Goal: Task Accomplishment & Management: Manage account settings

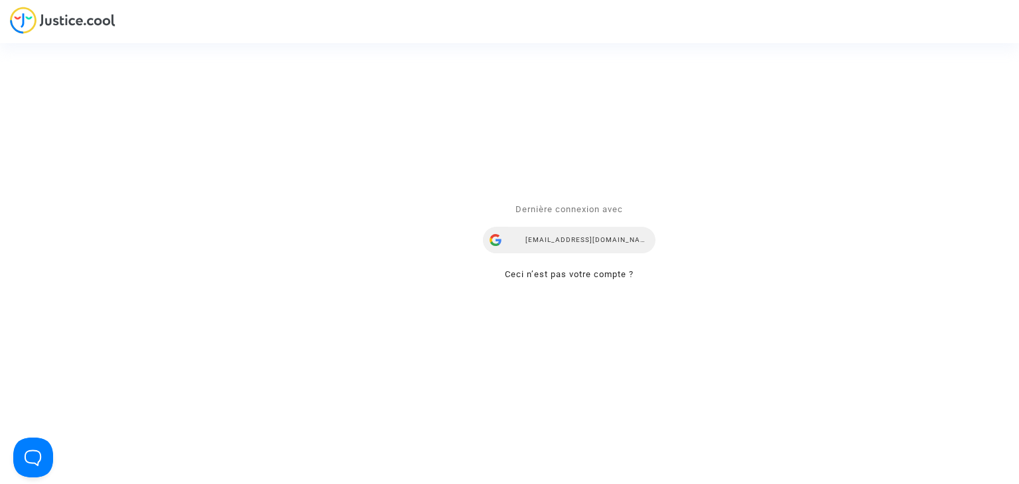
click at [554, 240] on div "[EMAIL_ADDRESS][DOMAIN_NAME]" at bounding box center [569, 241] width 172 height 27
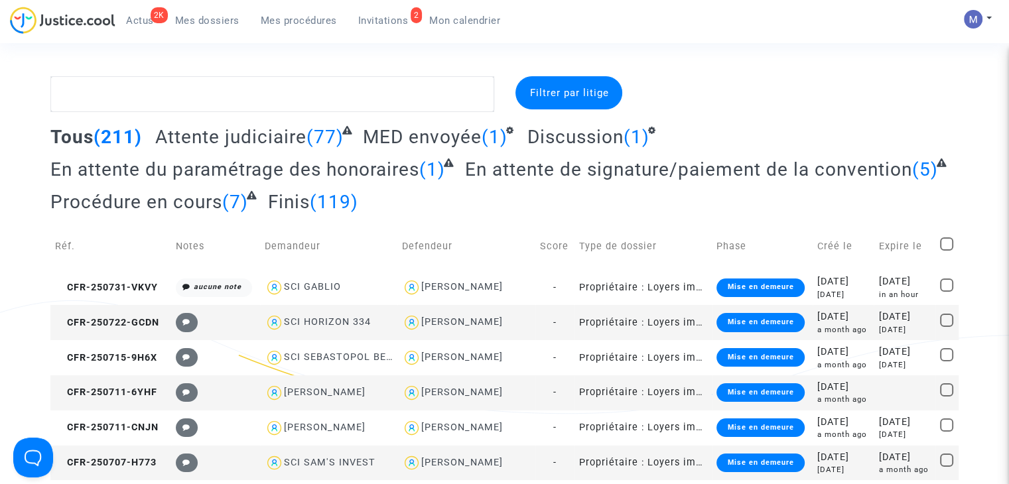
click at [372, 25] on span "Invitations" at bounding box center [383, 21] width 50 height 12
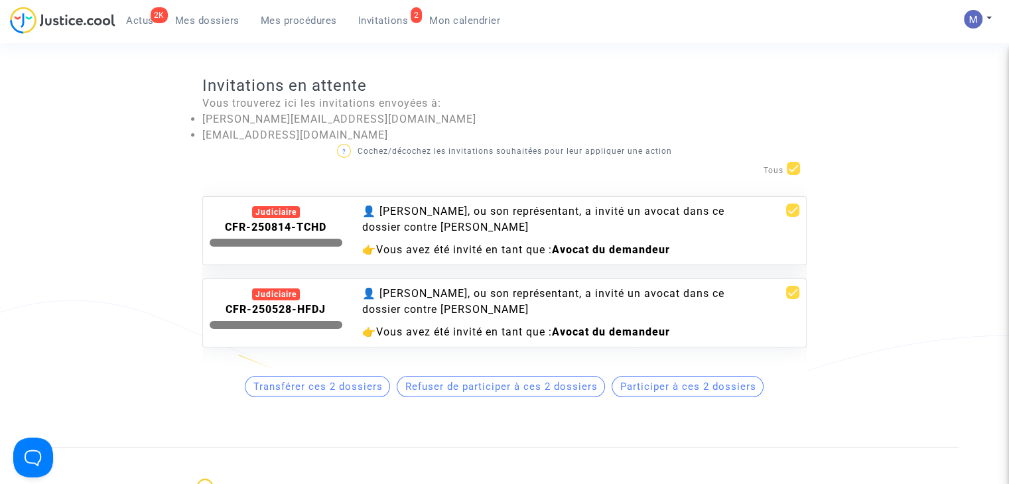
click at [661, 392] on span "Participer à ces 2 dossiers" at bounding box center [688, 387] width 136 height 12
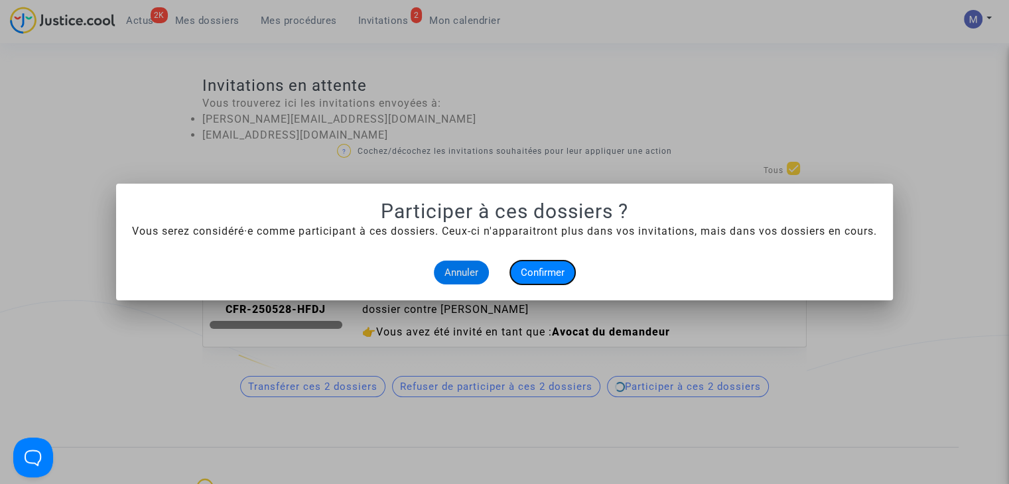
click at [561, 267] on span "Confirmer" at bounding box center [543, 273] width 44 height 12
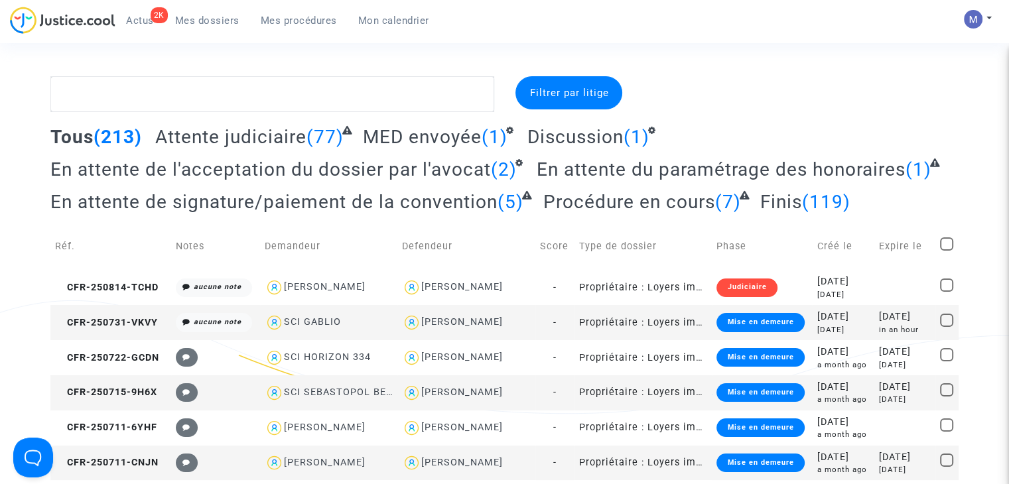
click at [287, 168] on span "En attente de l'acceptation du dossier par l'avocat" at bounding box center [270, 170] width 441 height 22
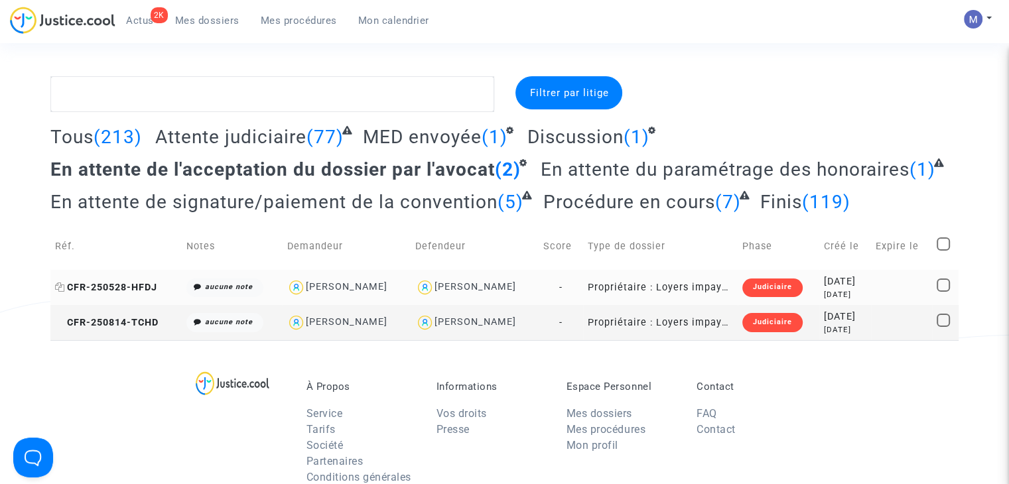
click at [141, 289] on span "CFR-250528-HFDJ" at bounding box center [106, 287] width 102 height 11
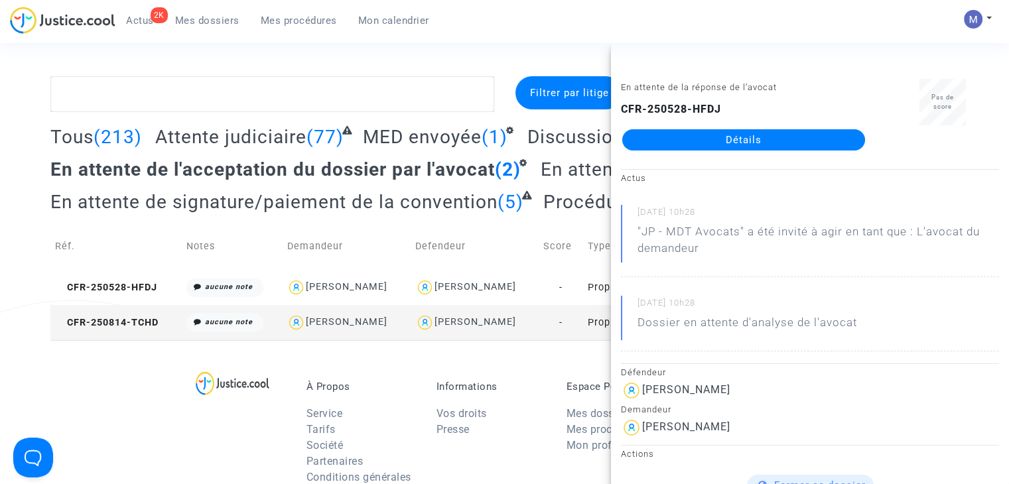
click at [687, 149] on link "Détails" at bounding box center [743, 139] width 243 height 21
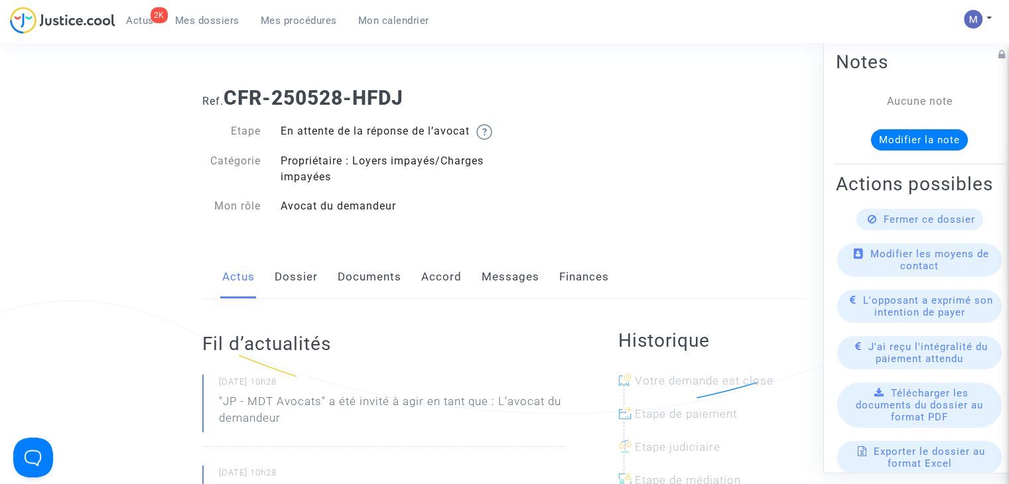
click at [299, 299] on link "Dossier" at bounding box center [296, 277] width 43 height 44
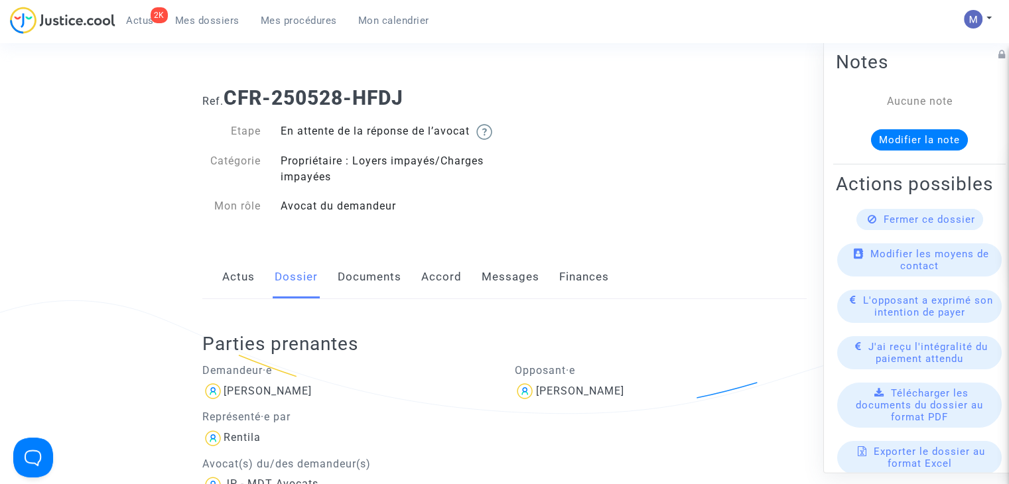
click at [218, 20] on span "Mes dossiers" at bounding box center [207, 21] width 64 height 12
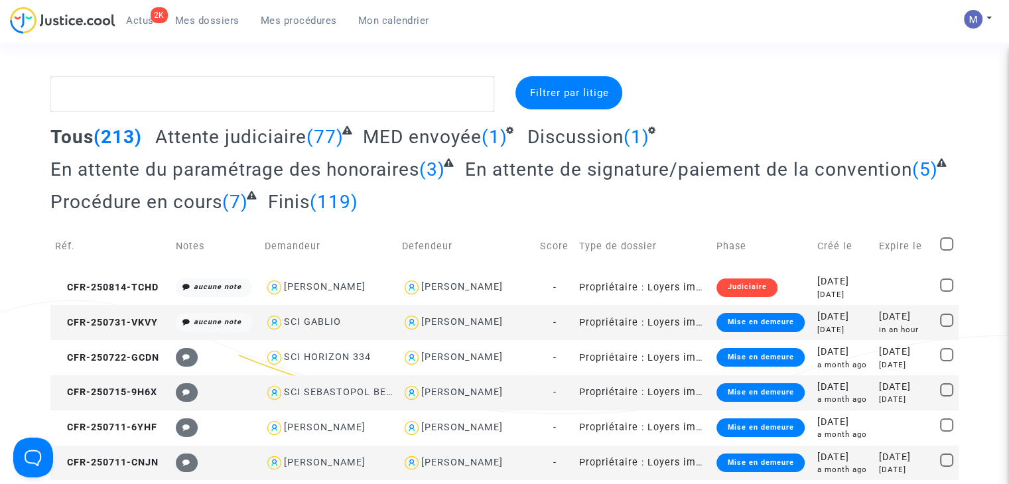
click at [235, 167] on span "En attente du paramétrage des honoraires" at bounding box center [234, 170] width 369 height 22
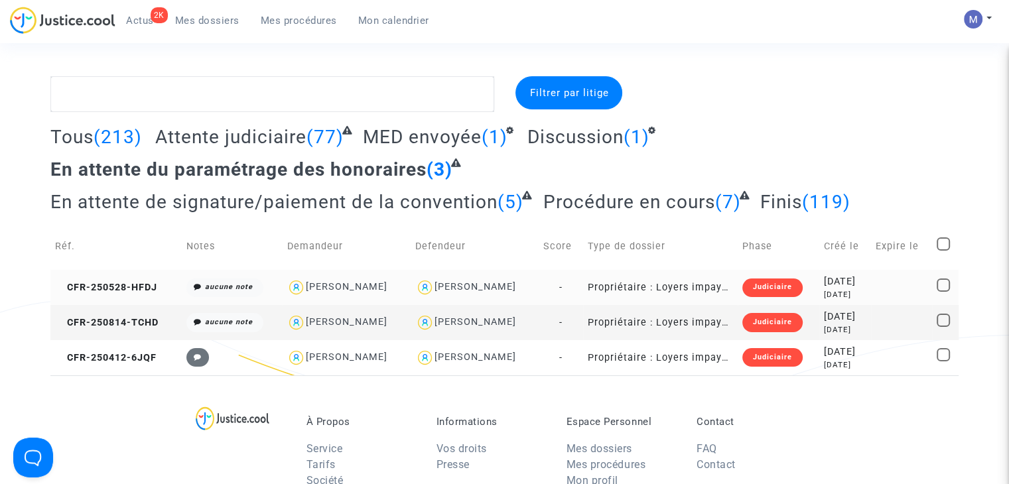
click at [103, 277] on td "CFR-250528-HFDJ" at bounding box center [115, 287] width 131 height 35
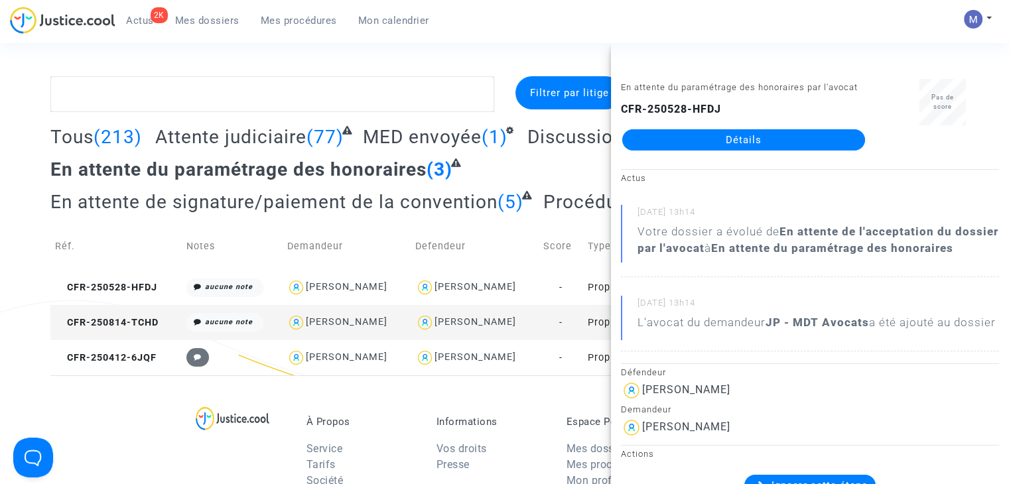
click at [711, 149] on link "Détails" at bounding box center [743, 139] width 243 height 21
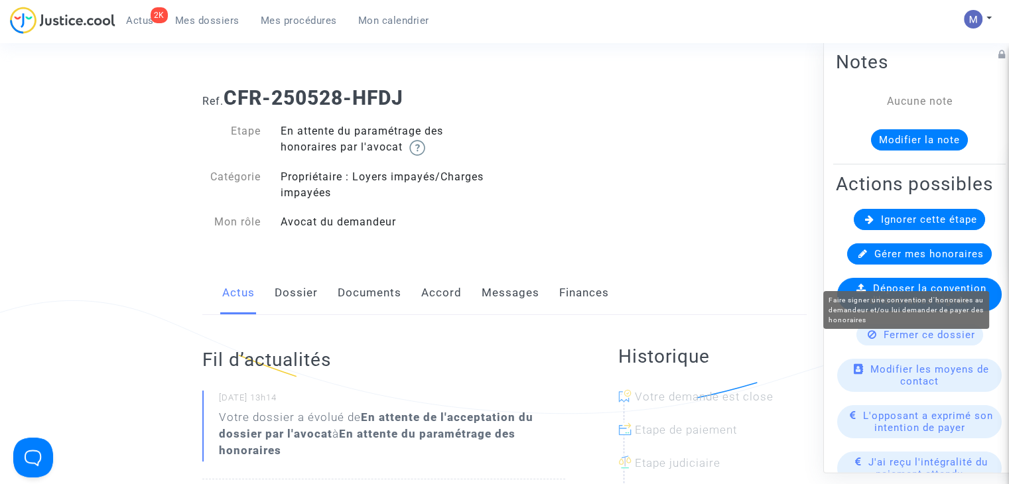
click at [884, 260] on span "Gérer mes honoraires" at bounding box center [928, 254] width 109 height 12
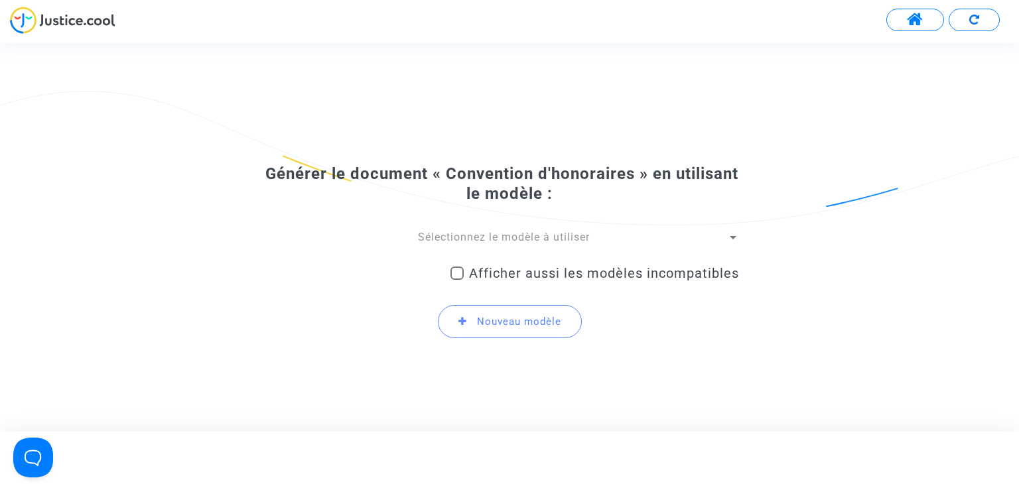
click at [508, 237] on span "Sélectionnez le modèle à utiliser" at bounding box center [504, 237] width 172 height 13
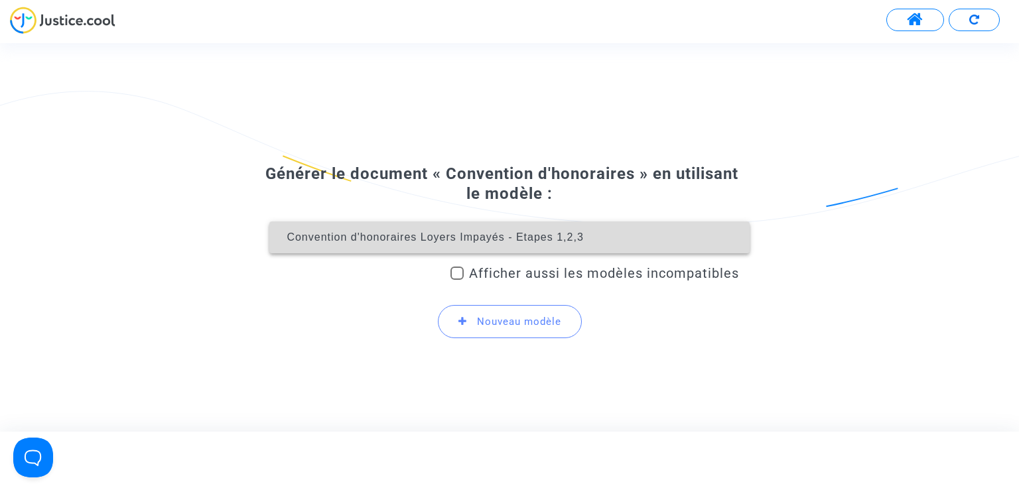
click at [508, 249] on span "Convention d'honoraires Loyers Impayés - Etapes 1,2,3" at bounding box center [509, 238] width 458 height 32
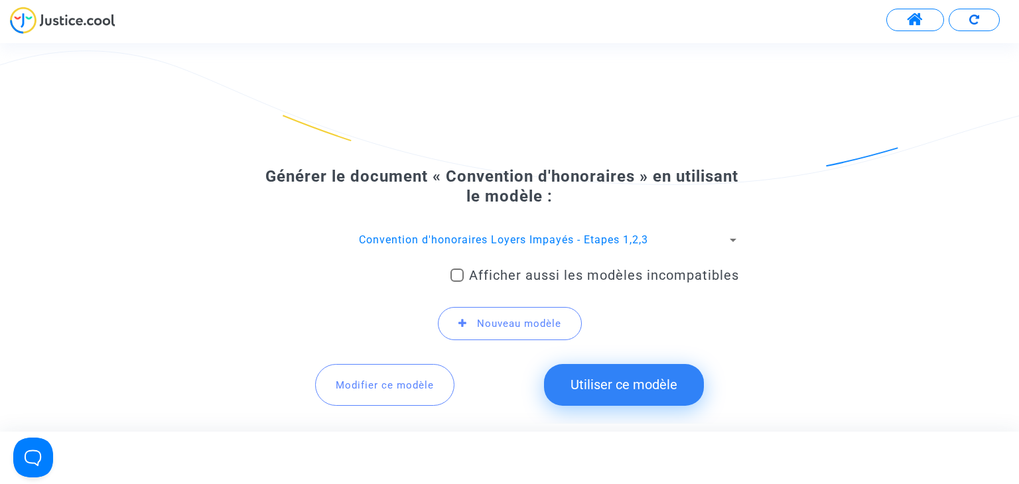
click at [618, 385] on button "Utiliser ce modèle" at bounding box center [624, 384] width 160 height 41
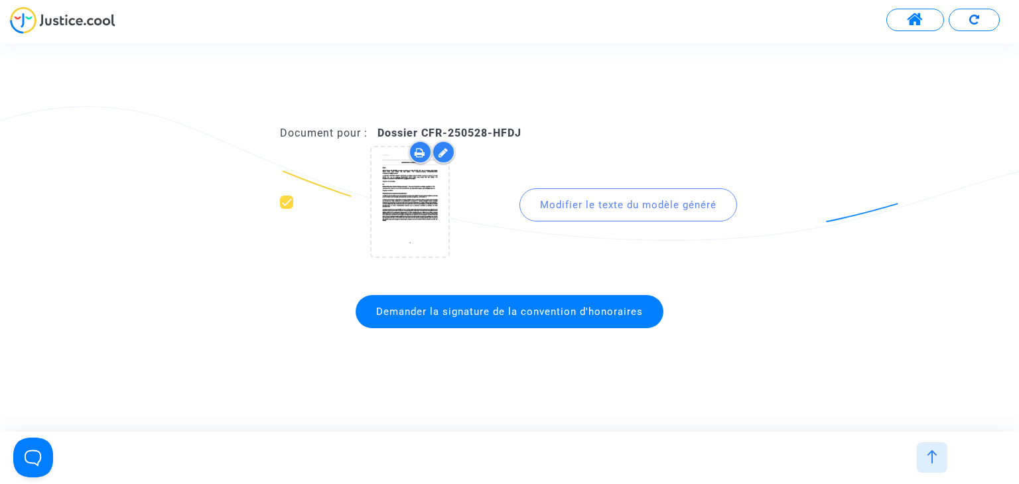
click at [507, 318] on span "Demander la signature de la convention d'honoraires" at bounding box center [510, 311] width 308 height 33
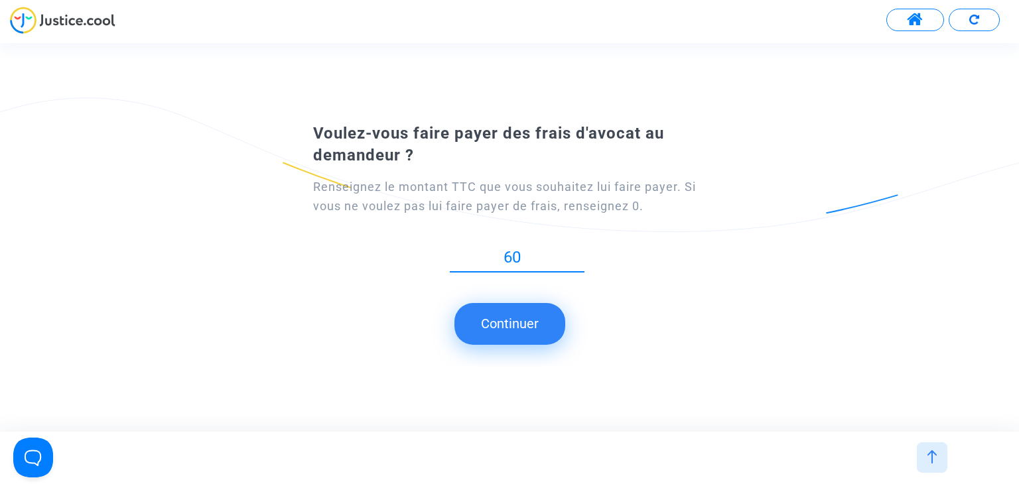
type input "60"
click at [504, 322] on button "Continuer" at bounding box center [509, 323] width 111 height 41
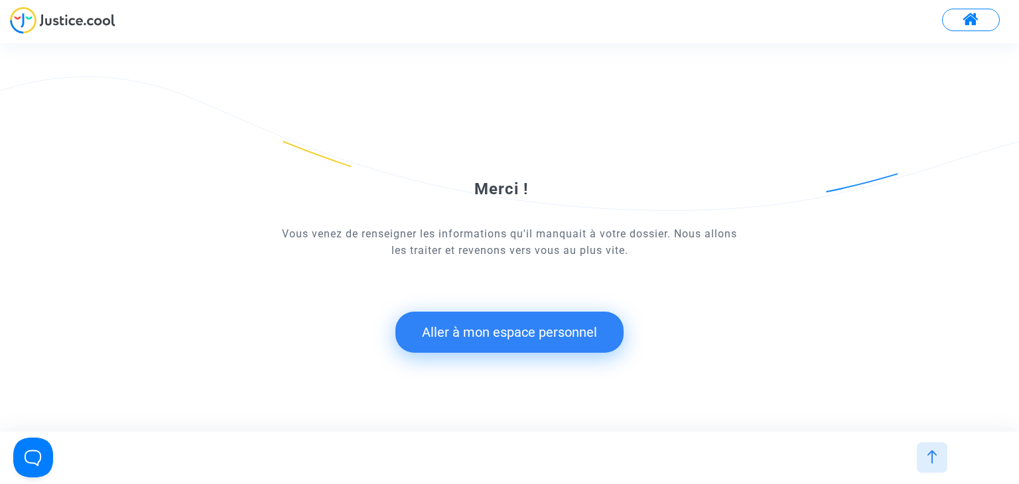
click at [500, 334] on button "Aller à mon espace personnel" at bounding box center [509, 332] width 228 height 41
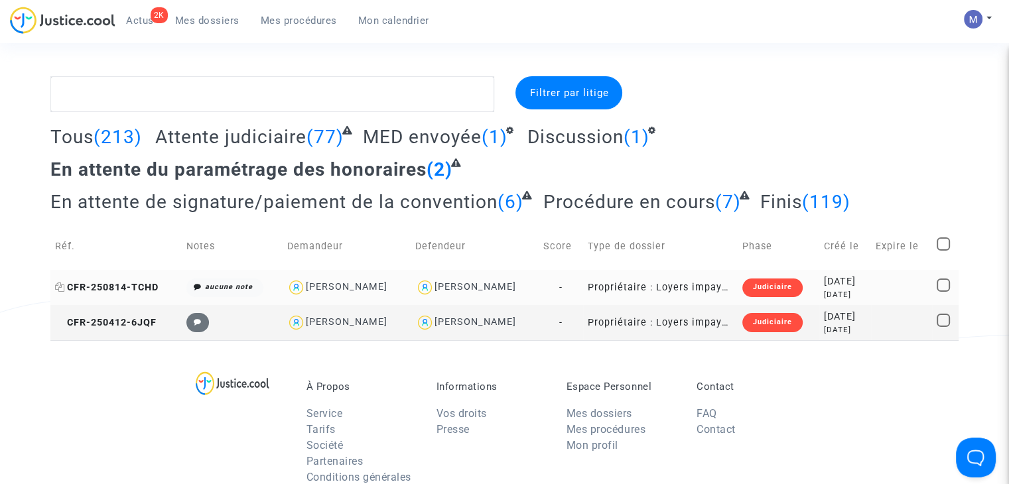
click at [133, 282] on span "CFR-250814-TCHD" at bounding box center [106, 287] width 103 height 11
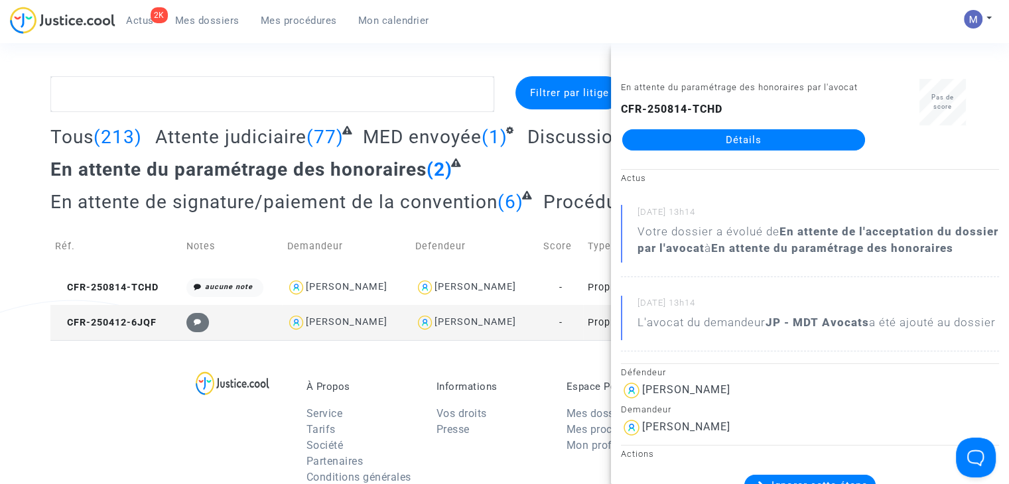
click at [733, 136] on link "Détails" at bounding box center [743, 139] width 243 height 21
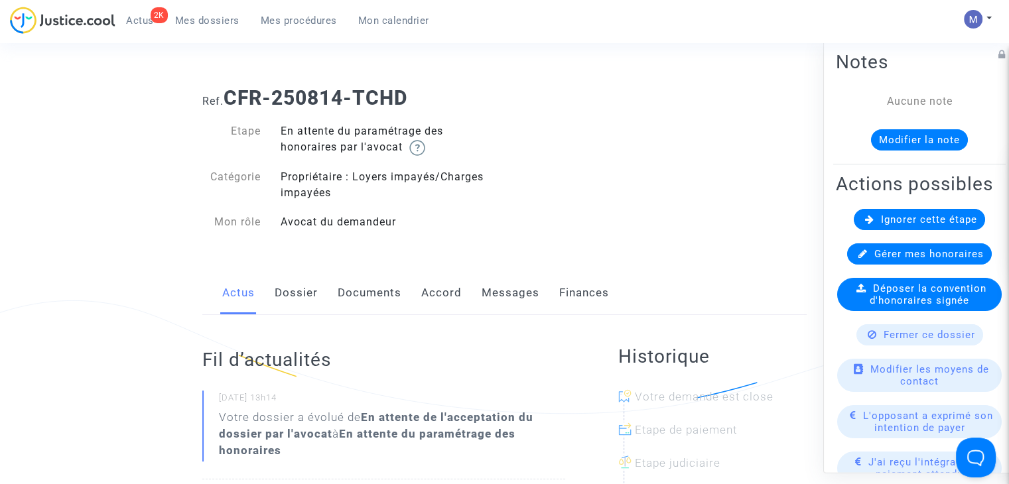
click at [296, 290] on link "Dossier" at bounding box center [296, 293] width 43 height 44
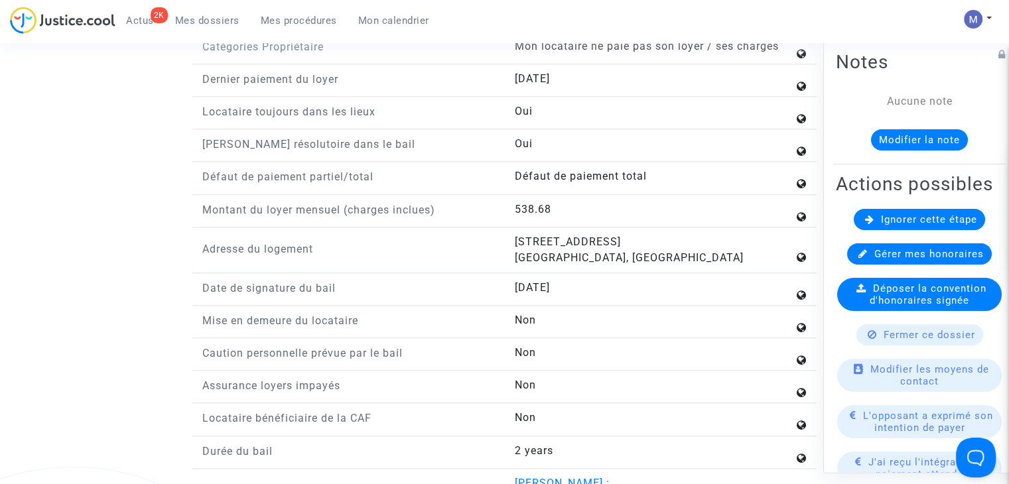
scroll to position [1384, 0]
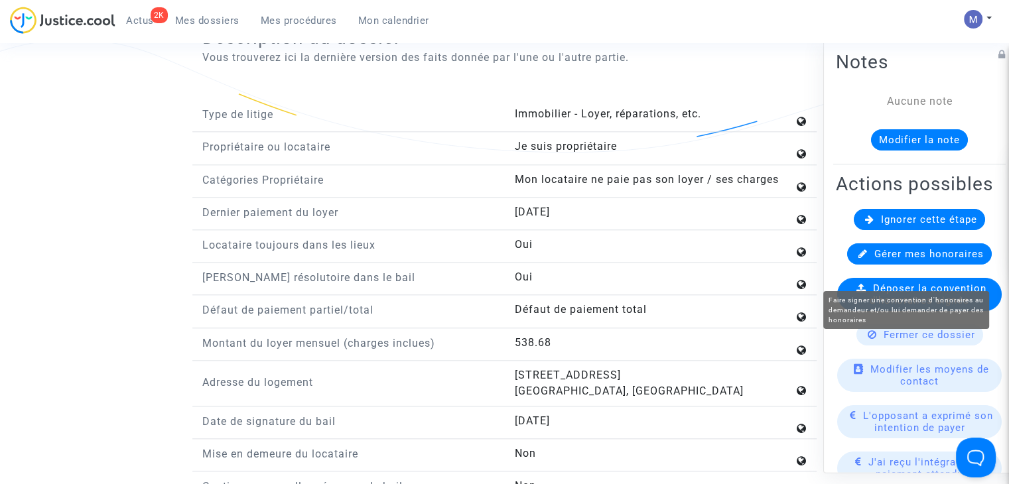
click at [908, 260] on span "Gérer mes honoraires" at bounding box center [928, 254] width 109 height 12
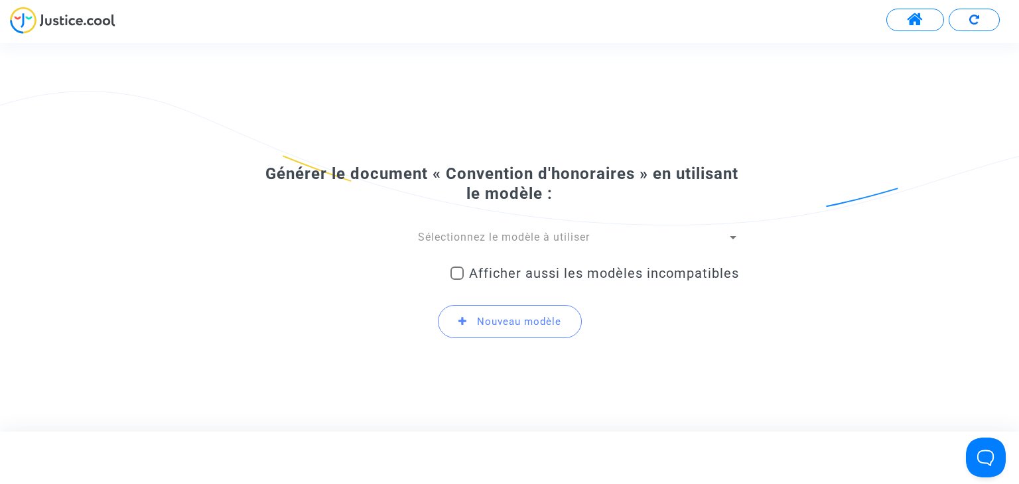
click at [557, 230] on div "Sélectionnez le modèle à utiliser" at bounding box center [503, 237] width 446 height 15
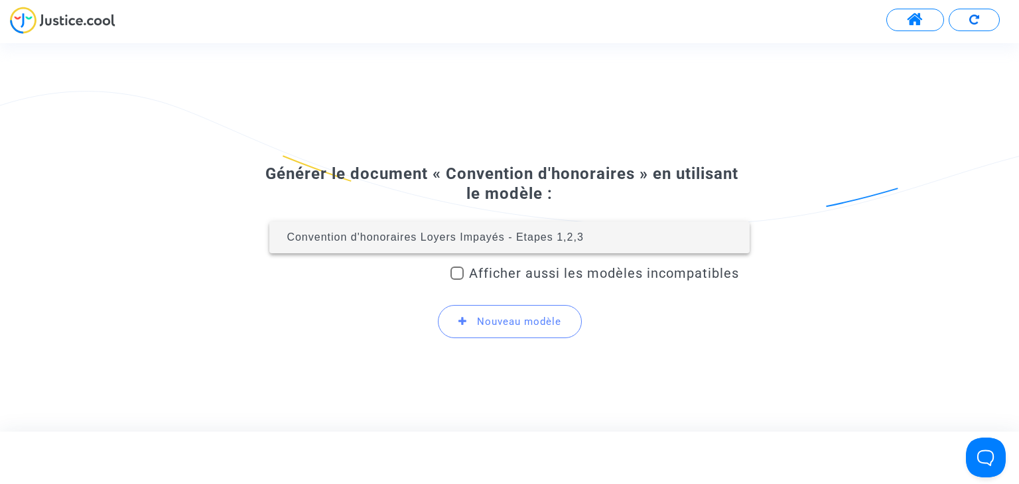
click at [389, 245] on span "Convention d'honoraires Loyers Impayés - Etapes 1,2,3" at bounding box center [509, 238] width 458 height 32
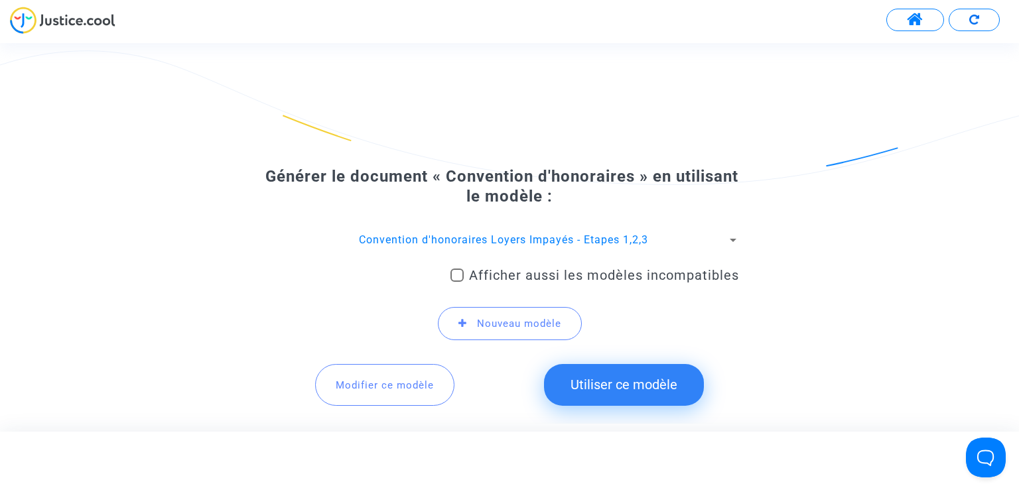
click at [629, 367] on button "Utiliser ce modèle" at bounding box center [624, 384] width 160 height 41
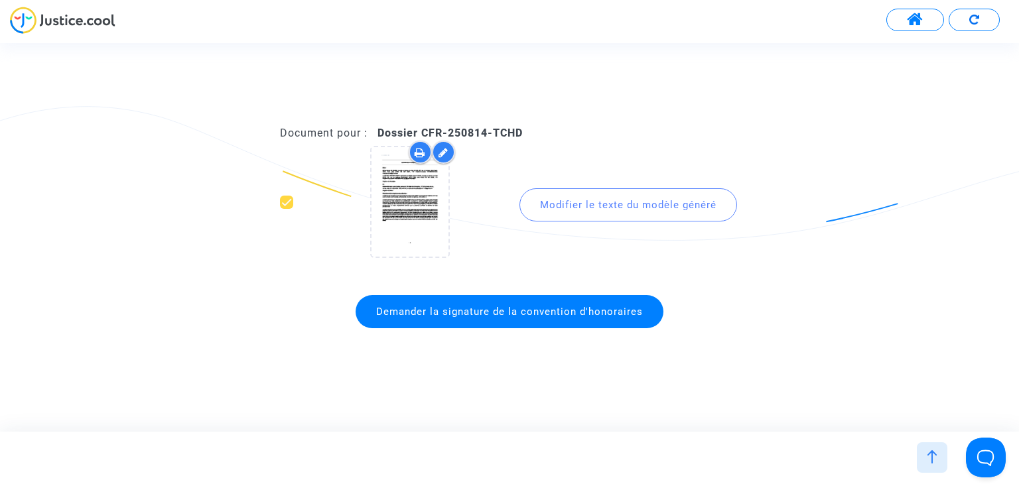
click at [498, 308] on span "Demander la signature de la convention d'honoraires" at bounding box center [509, 312] width 267 height 12
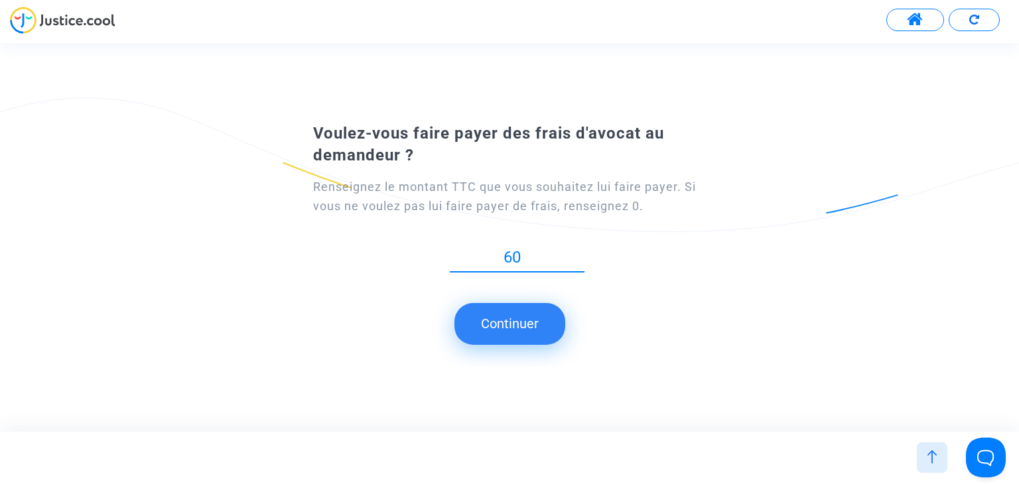
type input "60"
click at [512, 316] on button "Continuer" at bounding box center [509, 323] width 111 height 41
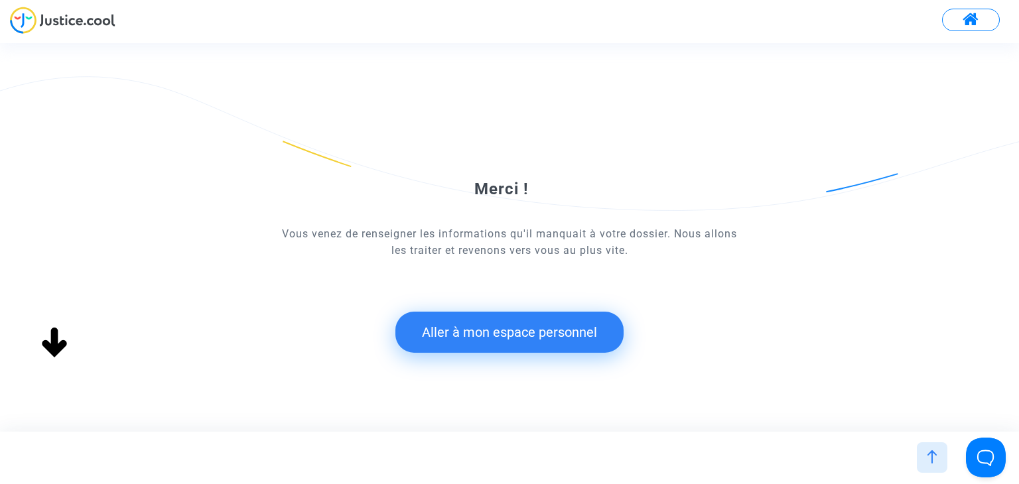
click at [499, 335] on button "Aller à mon espace personnel" at bounding box center [509, 332] width 228 height 41
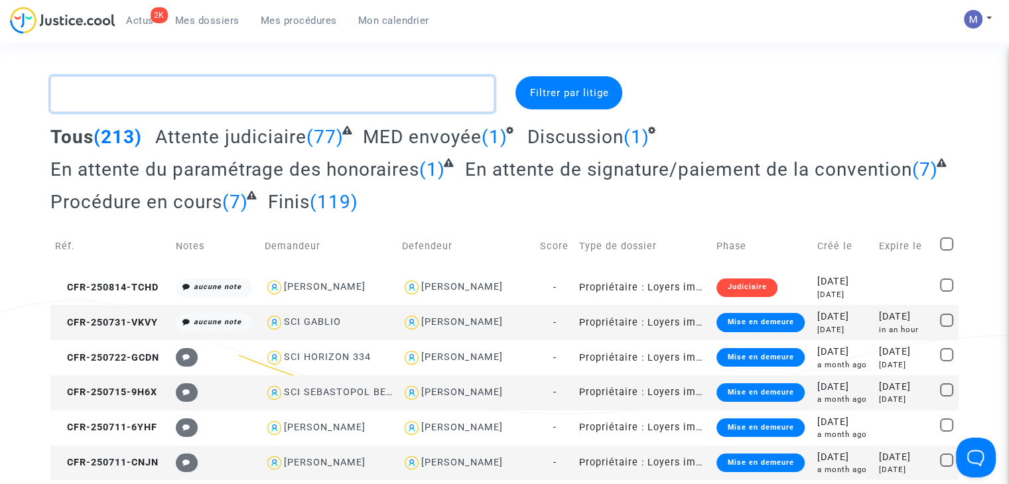
click at [196, 91] on textarea at bounding box center [272, 94] width 444 height 36
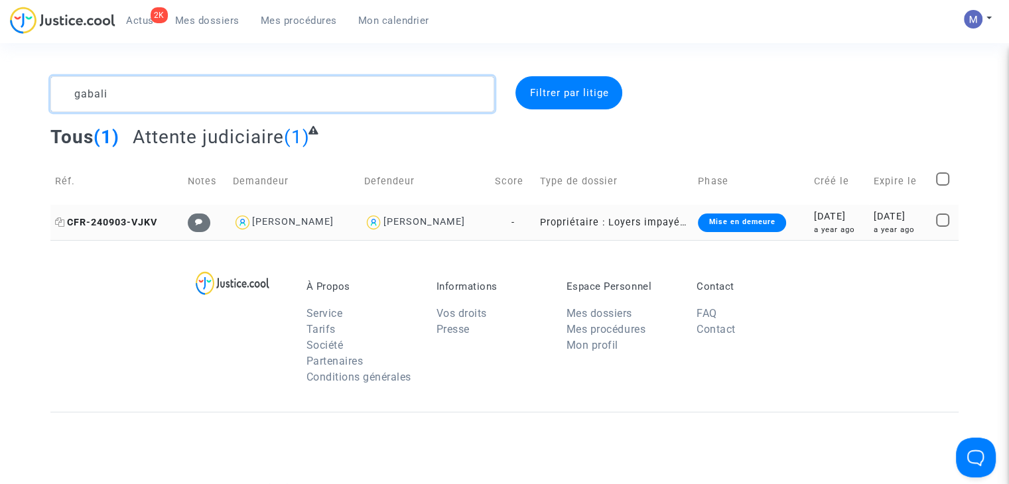
type textarea "gabali"
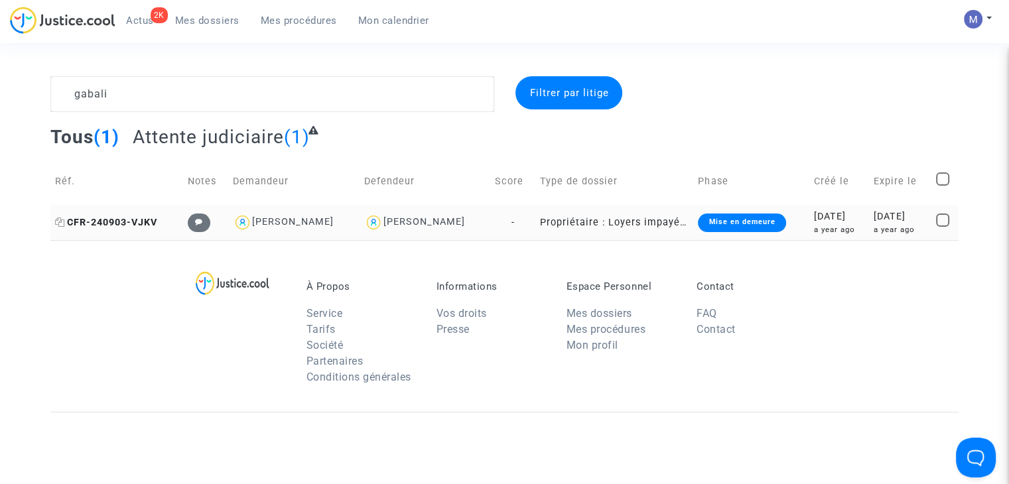
click at [149, 220] on span "CFR-240903-VJKV" at bounding box center [106, 222] width 102 height 11
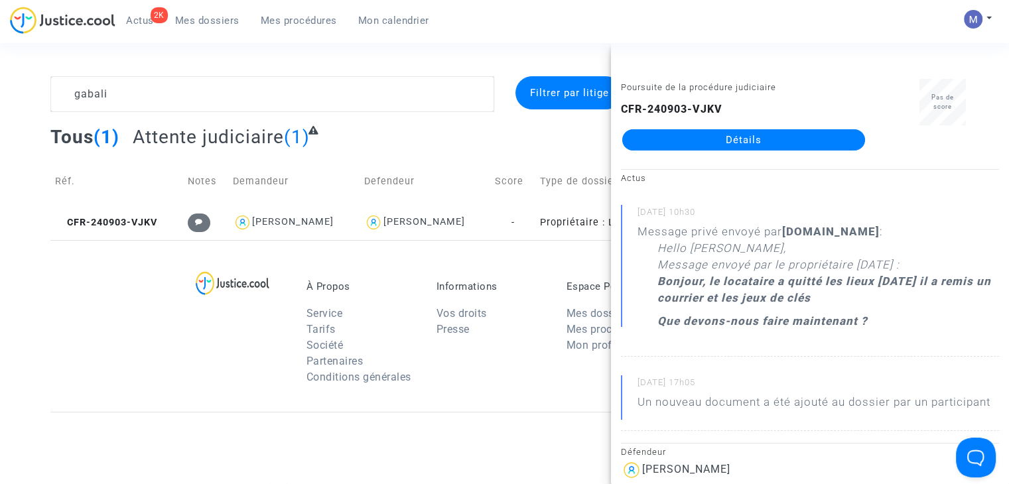
click at [756, 141] on link "Détails" at bounding box center [743, 139] width 243 height 21
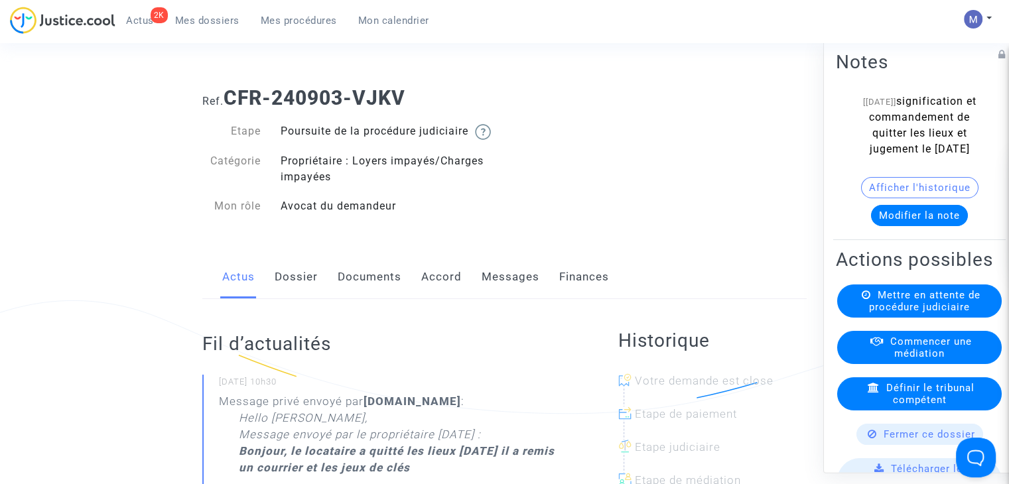
click at [520, 291] on link "Messages" at bounding box center [511, 277] width 58 height 44
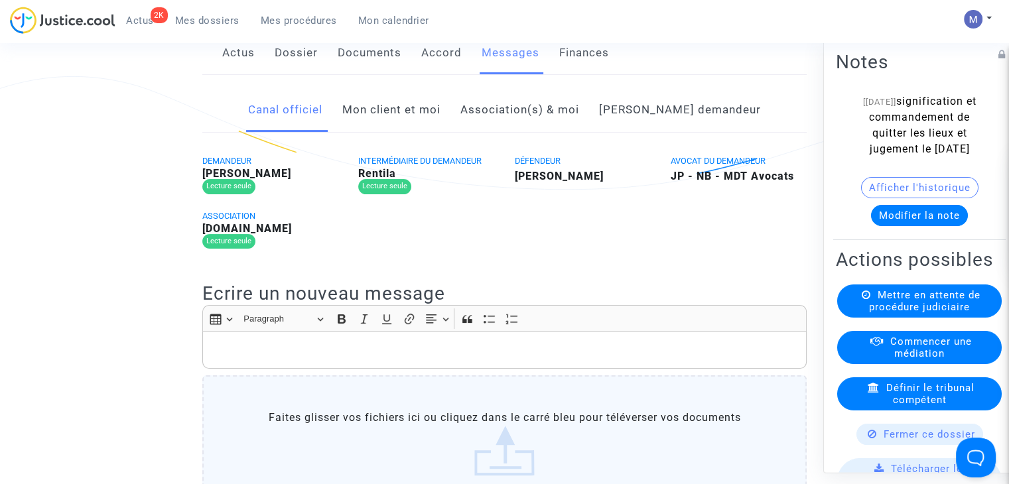
scroll to position [340, 0]
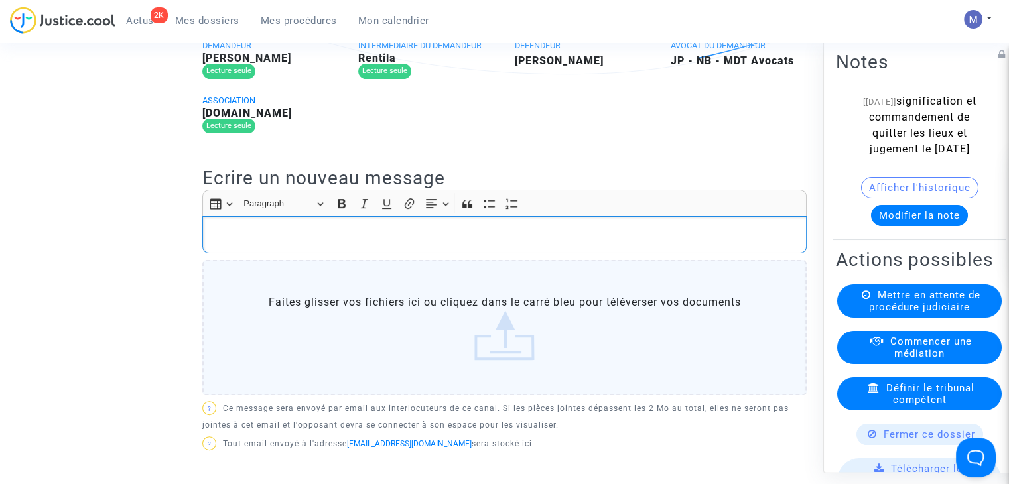
click at [243, 243] on p "Rich Text Editor, main" at bounding box center [505, 234] width 590 height 17
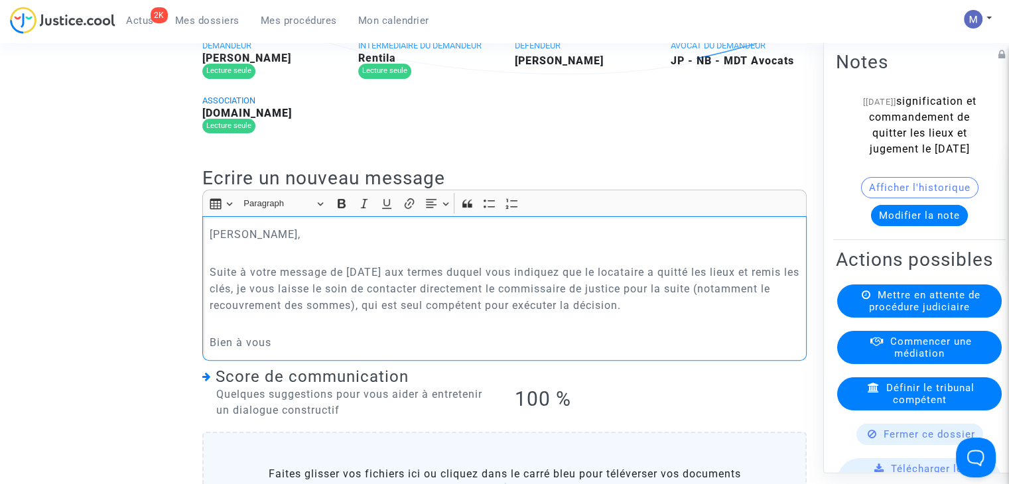
click at [905, 226] on button "Modifier la note" at bounding box center [919, 215] width 97 height 21
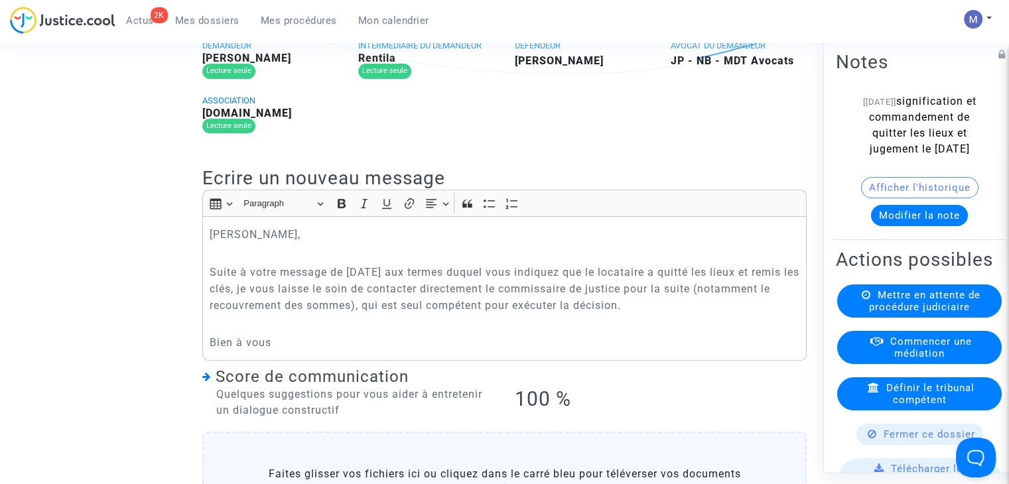
scroll to position [0, 0]
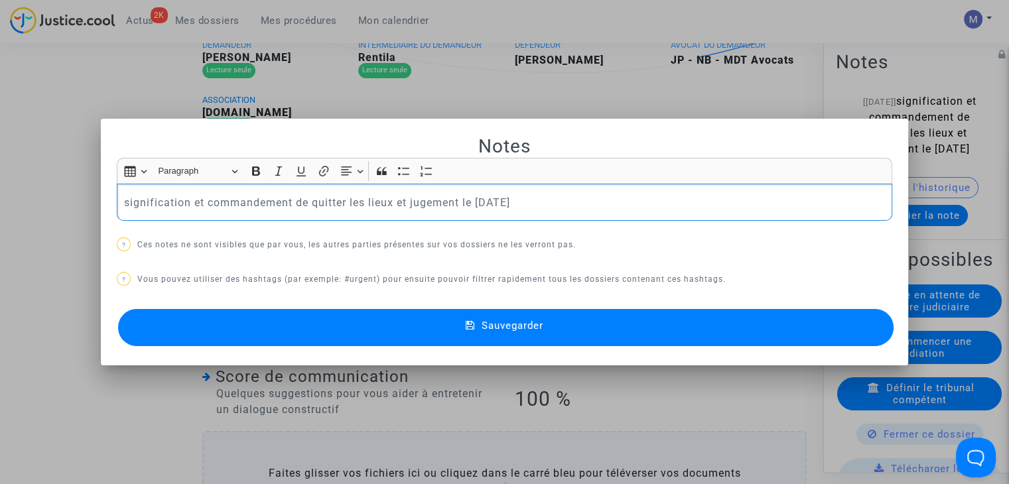
drag, startPoint x: 573, startPoint y: 210, endPoint x: 0, endPoint y: 232, distance: 573.6
click at [0, 232] on div "Notes Rich Text Editor Insert table Insert table Heading Paragraph Paragraph He…" at bounding box center [504, 242] width 1009 height 484
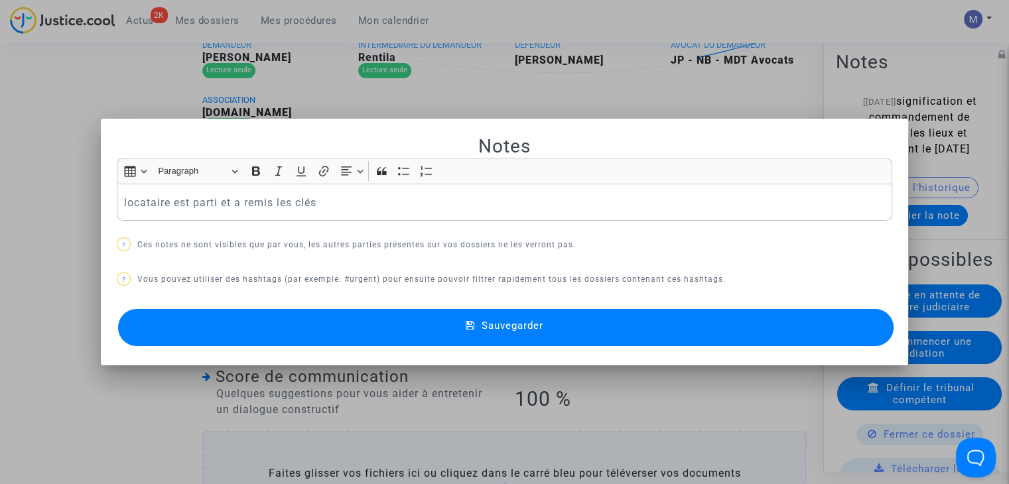
click at [417, 322] on button "Sauvegarder" at bounding box center [506, 327] width 776 height 37
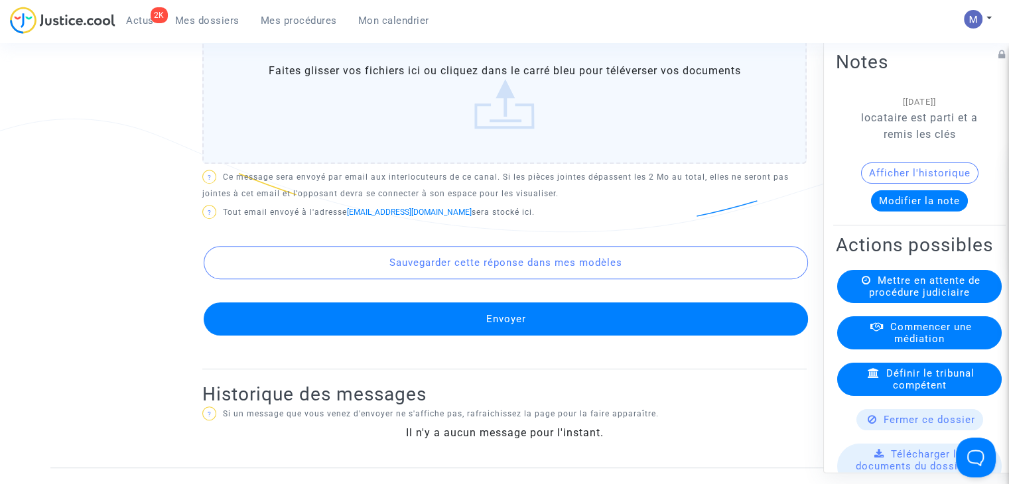
scroll to position [747, 0]
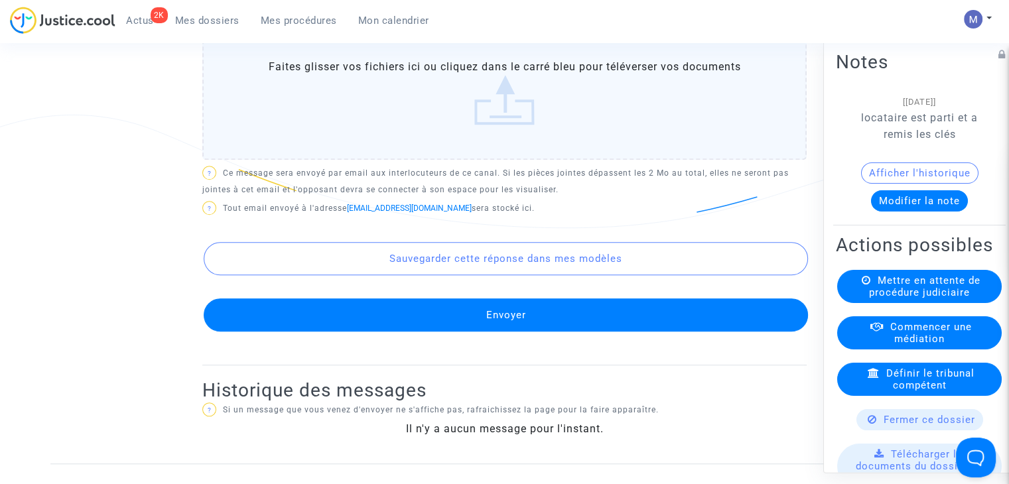
click at [493, 332] on button "Envoyer" at bounding box center [506, 315] width 604 height 33
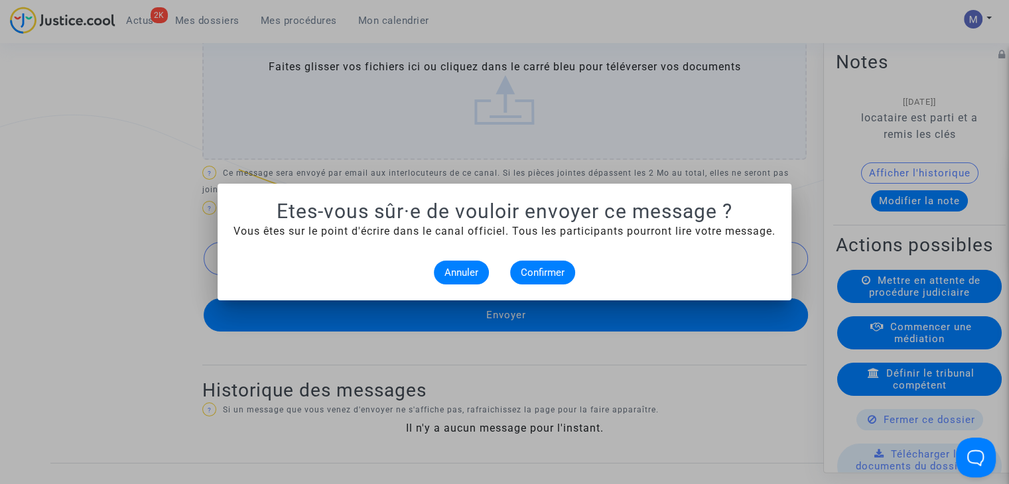
scroll to position [0, 0]
click at [465, 269] on span "Annuler" at bounding box center [462, 273] width 34 height 12
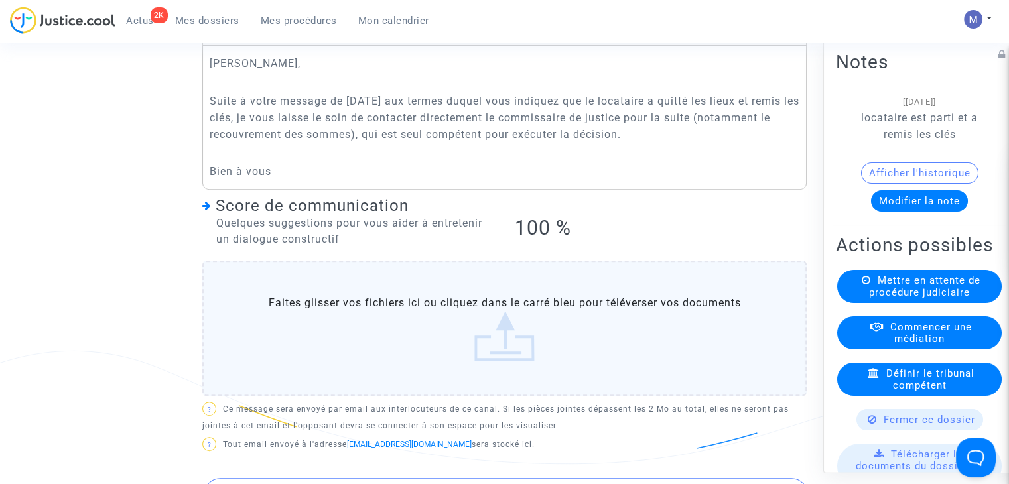
scroll to position [435, 0]
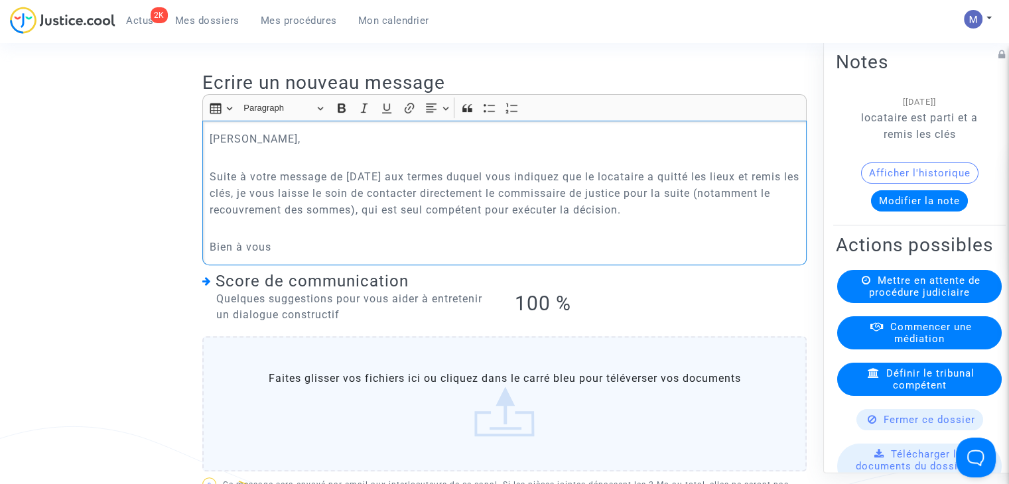
drag, startPoint x: 293, startPoint y: 243, endPoint x: 177, endPoint y: 126, distance: 164.2
click at [177, 126] on ng-component "Ref. CFR-240903-VJKV Etape Poursuite de la procédure judiciaire Catégorie Propr…" at bounding box center [504, 208] width 908 height 1134
click at [210, 144] on div "Cher Monsieur, Suite à votre message de vendredi dernier aux termes duquel vous…" at bounding box center [504, 193] width 604 height 145
drag, startPoint x: 209, startPoint y: 157, endPoint x: 332, endPoint y: 265, distance: 164.1
click at [332, 265] on div "Cher Monsieur, Suite à votre message de vendredi dernier aux termes duquel vous…" at bounding box center [504, 193] width 604 height 145
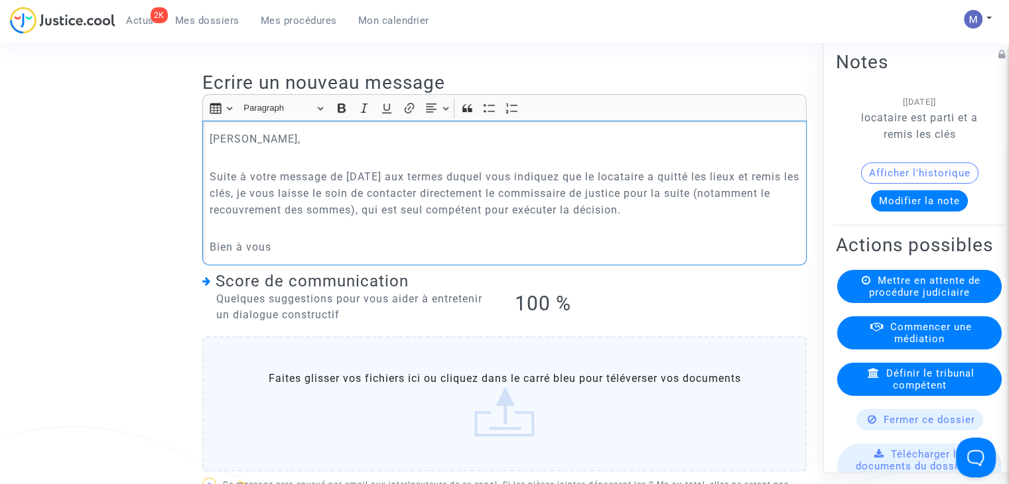
copy div "Cher Monsieur, Suite à votre message de vendredi dernier aux termes duquel vous…"
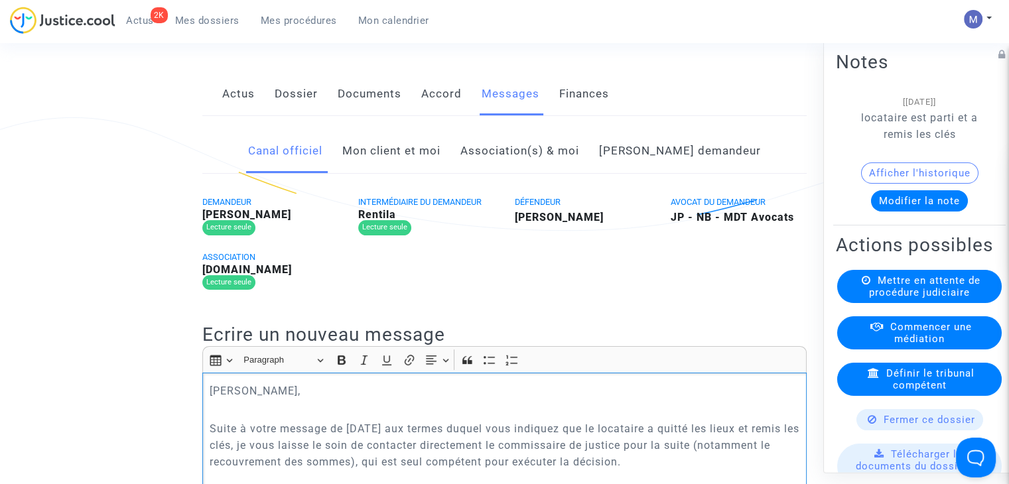
scroll to position [143, 0]
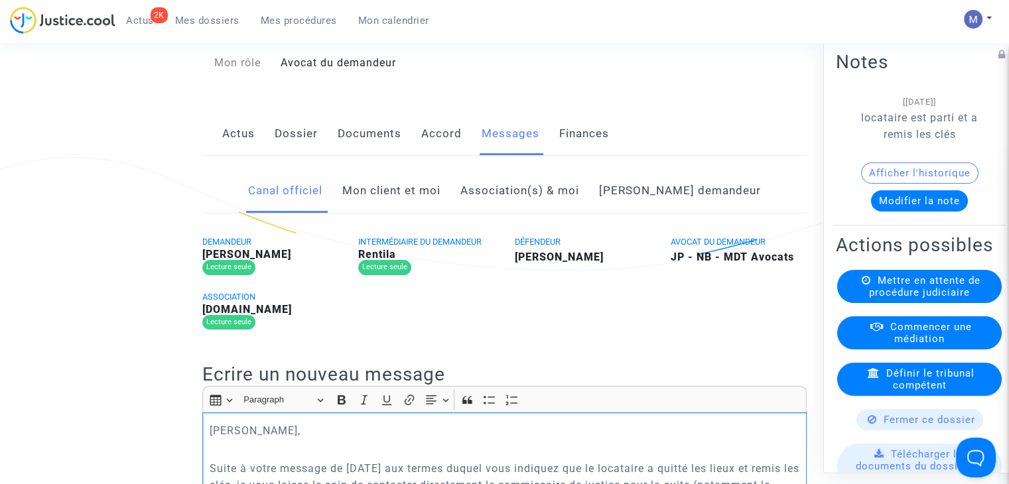
click at [304, 147] on link "Dossier" at bounding box center [296, 134] width 43 height 44
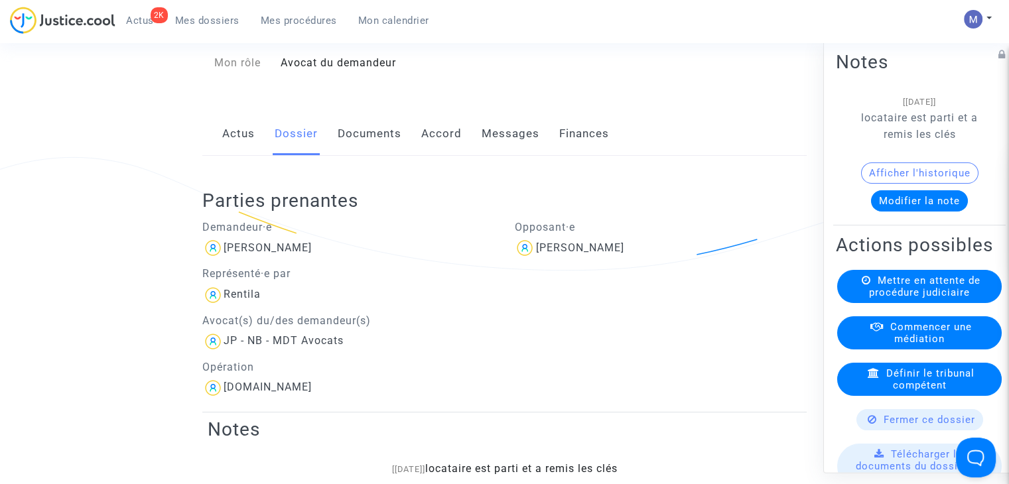
click at [503, 149] on link "Messages" at bounding box center [511, 134] width 58 height 44
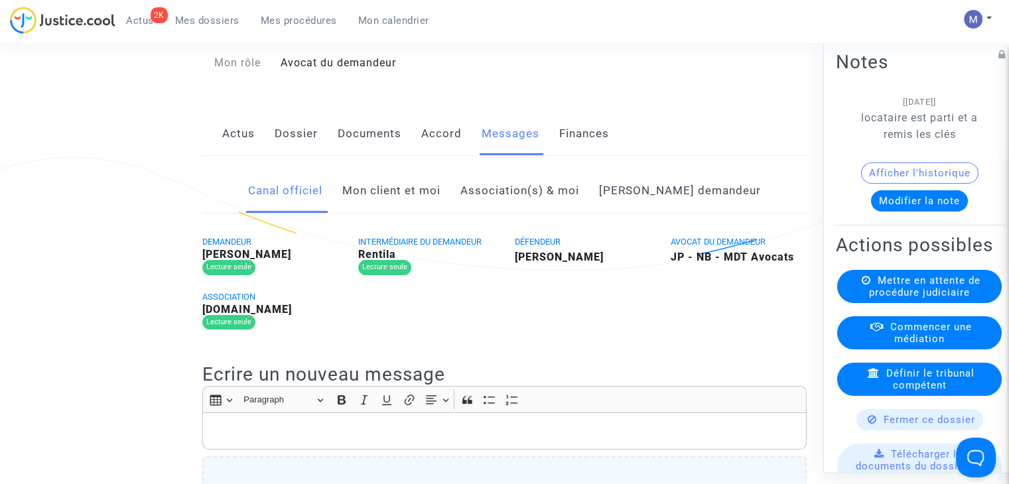
click at [406, 212] on link "Mon client et moi" at bounding box center [391, 191] width 98 height 44
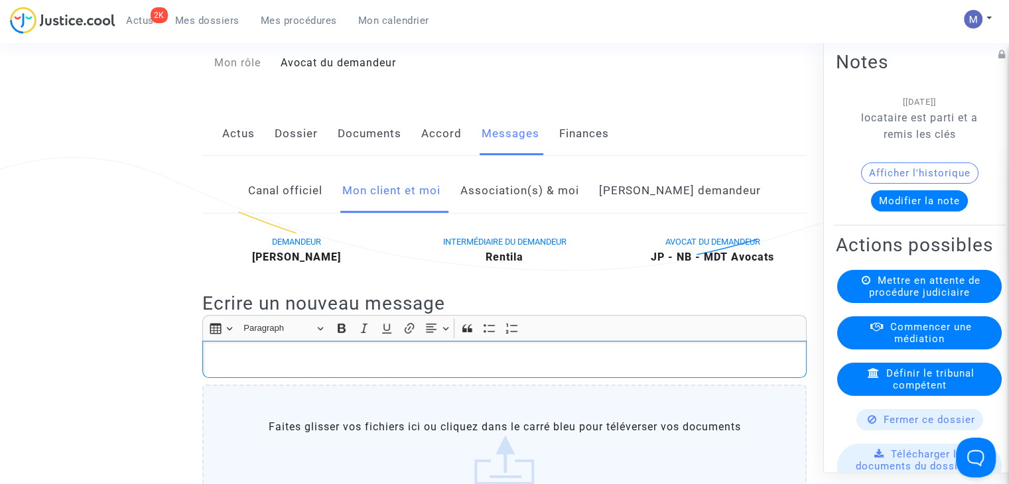
click at [283, 368] on p "Rich Text Editor, main" at bounding box center [505, 360] width 590 height 17
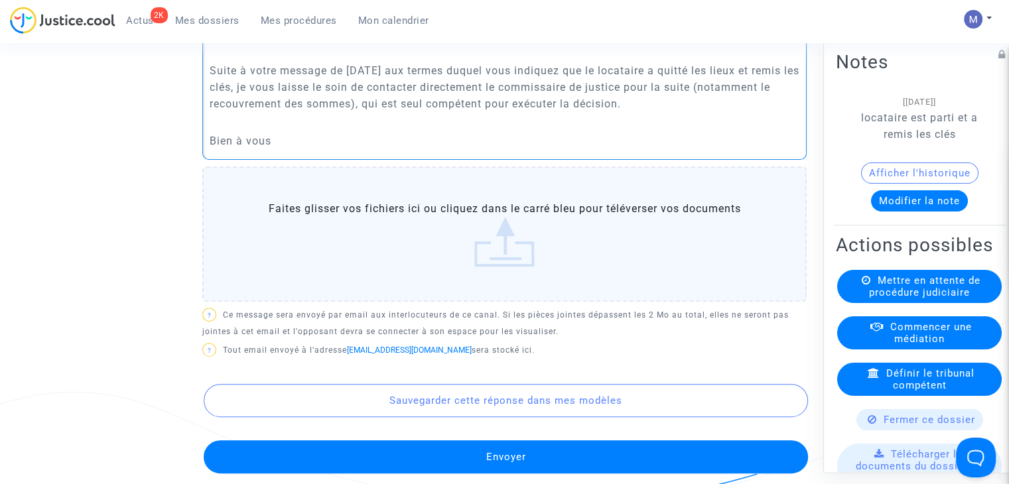
scroll to position [489, 0]
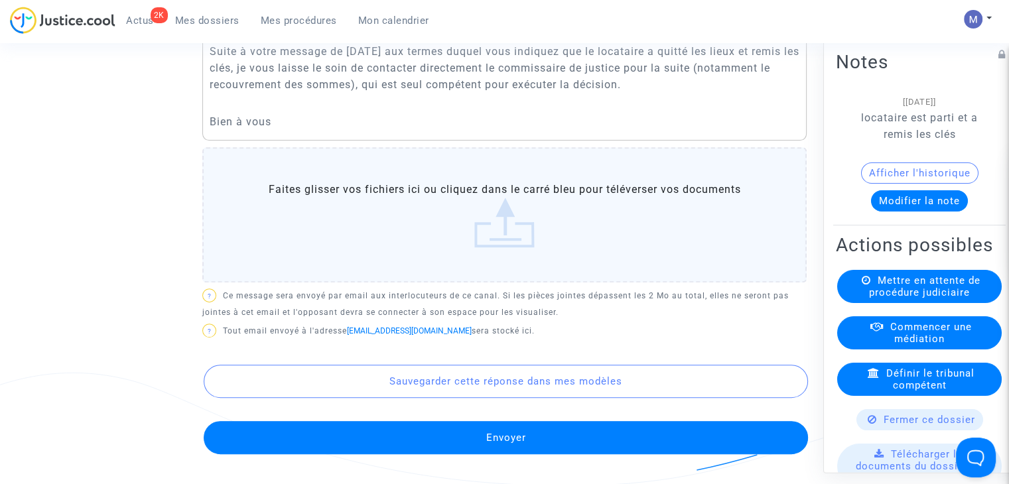
click at [495, 454] on button "Envoyer" at bounding box center [506, 437] width 604 height 33
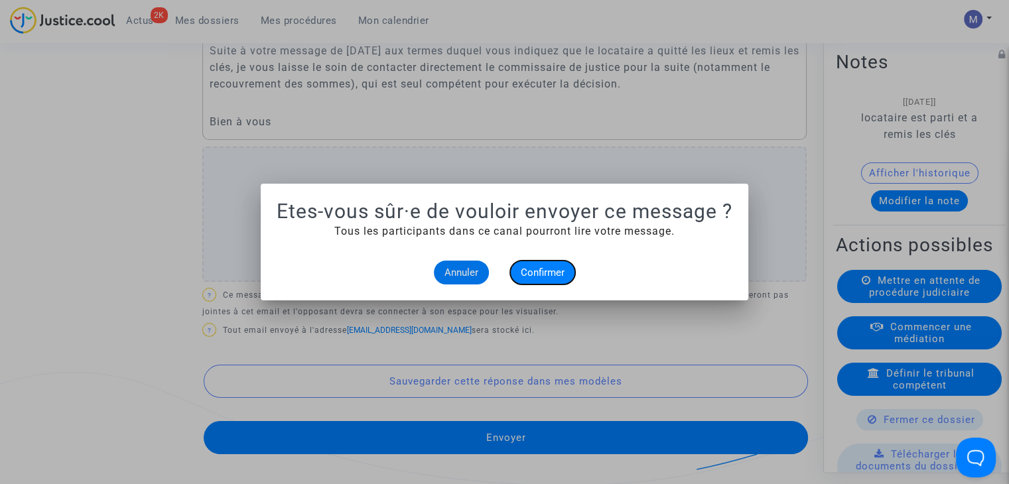
click at [549, 280] on button "Confirmer" at bounding box center [542, 273] width 65 height 24
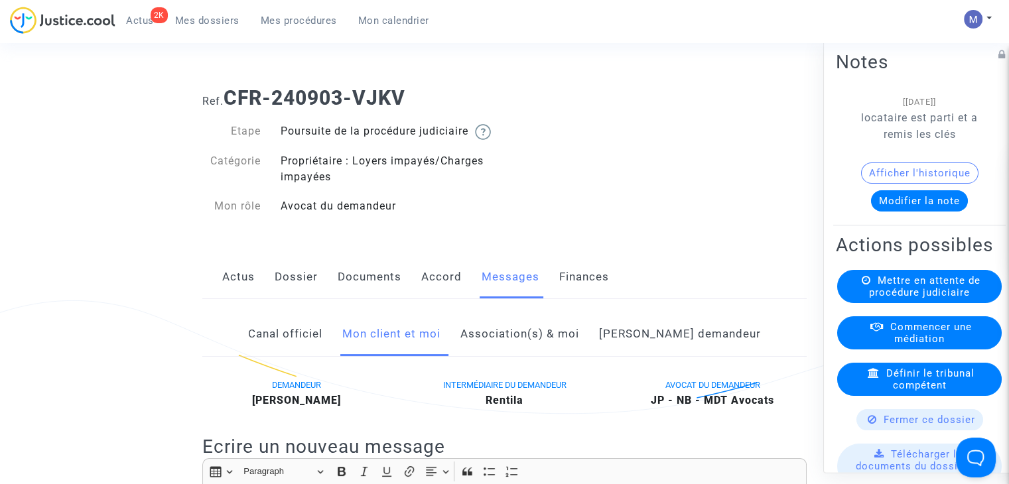
scroll to position [489, 0]
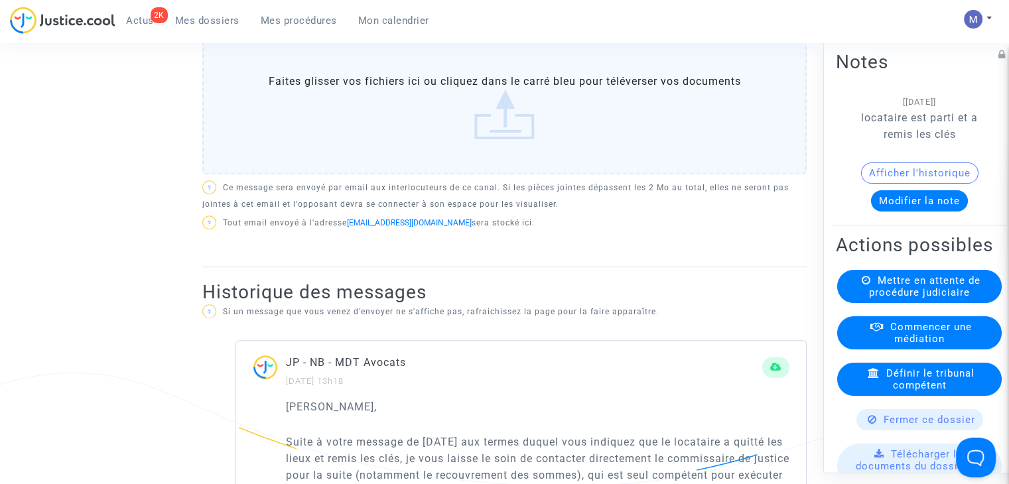
click at [201, 22] on span "Mes dossiers" at bounding box center [207, 21] width 64 height 12
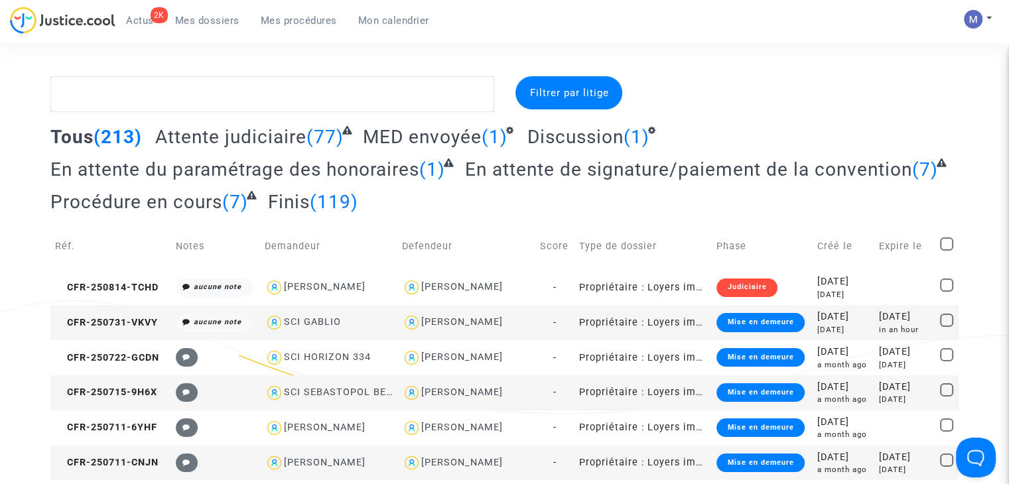
click at [255, 132] on span "Attente judiciaire" at bounding box center [230, 137] width 151 height 22
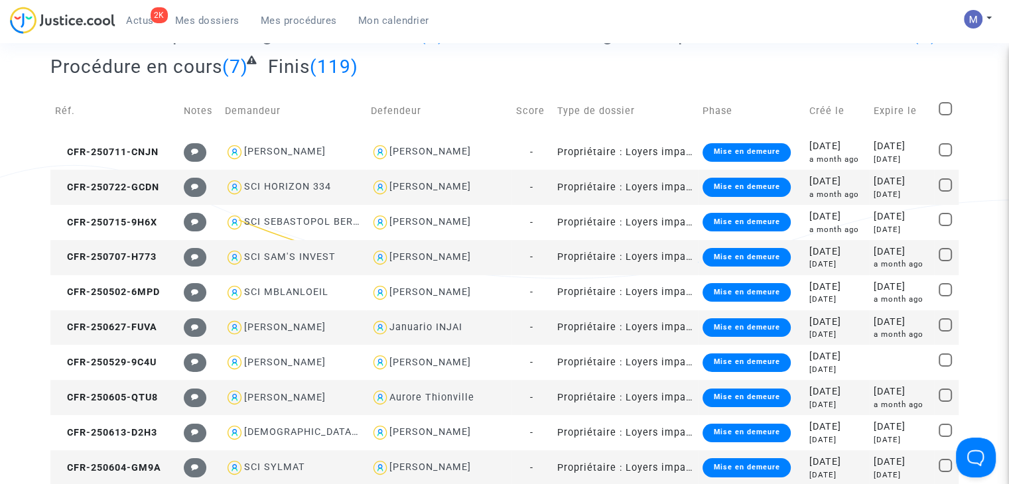
scroll to position [168, 0]
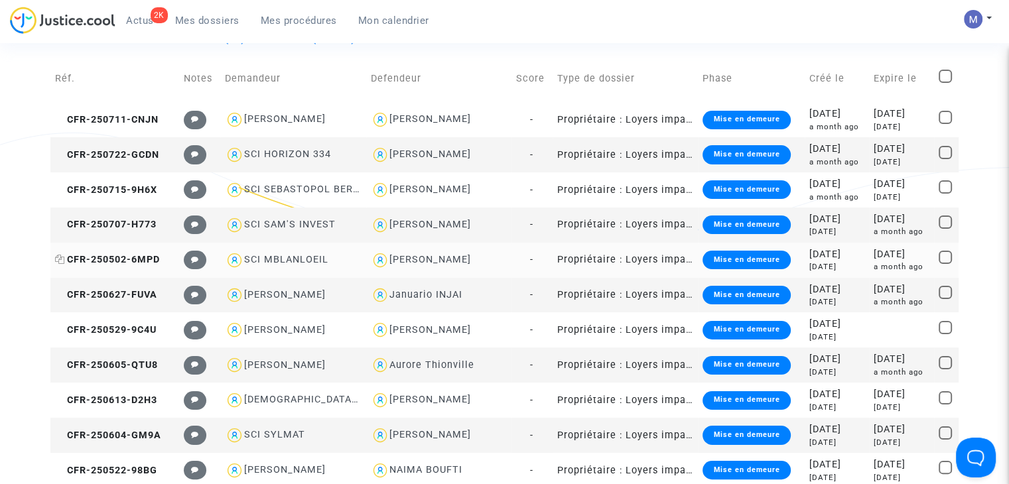
click at [138, 258] on span "CFR-250502-6MPD" at bounding box center [107, 259] width 105 height 11
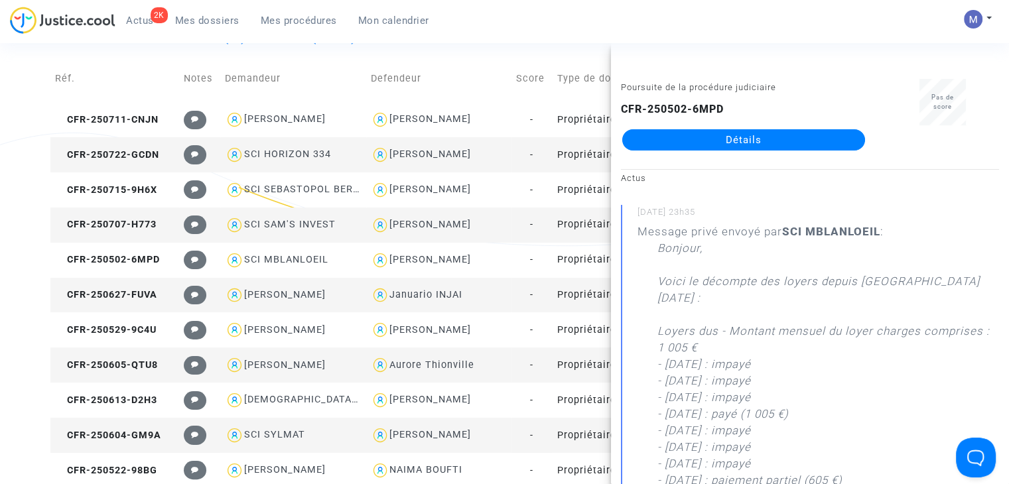
click at [739, 139] on link "Détails" at bounding box center [743, 139] width 243 height 21
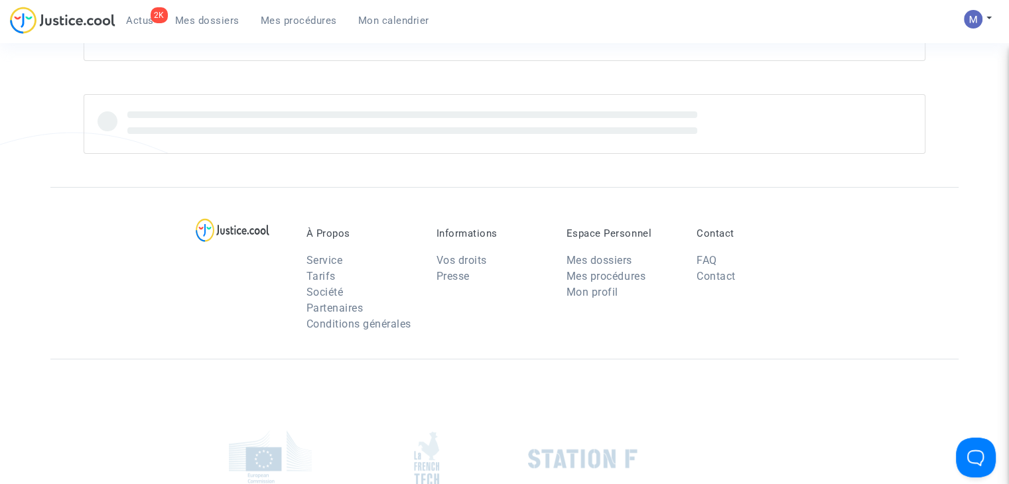
scroll to position [168, 0]
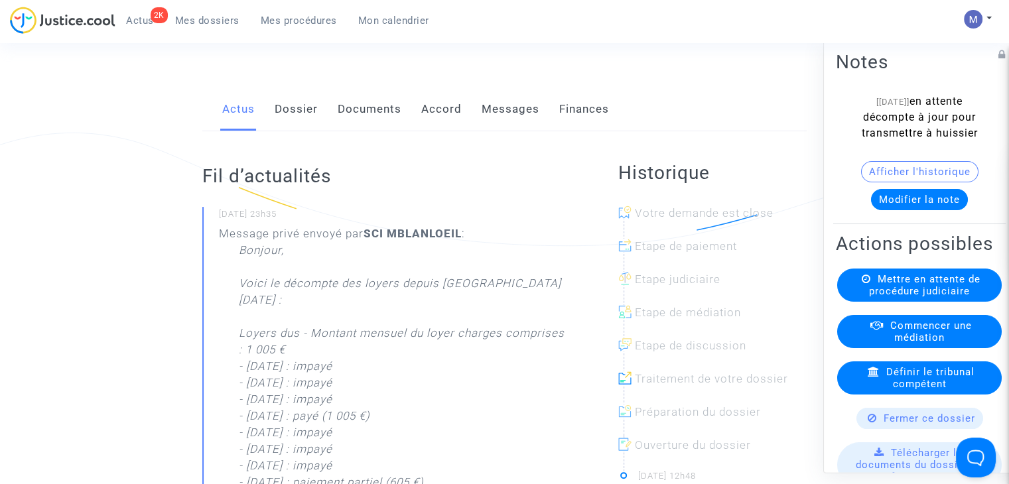
click at [360, 121] on link "Documents" at bounding box center [370, 110] width 64 height 44
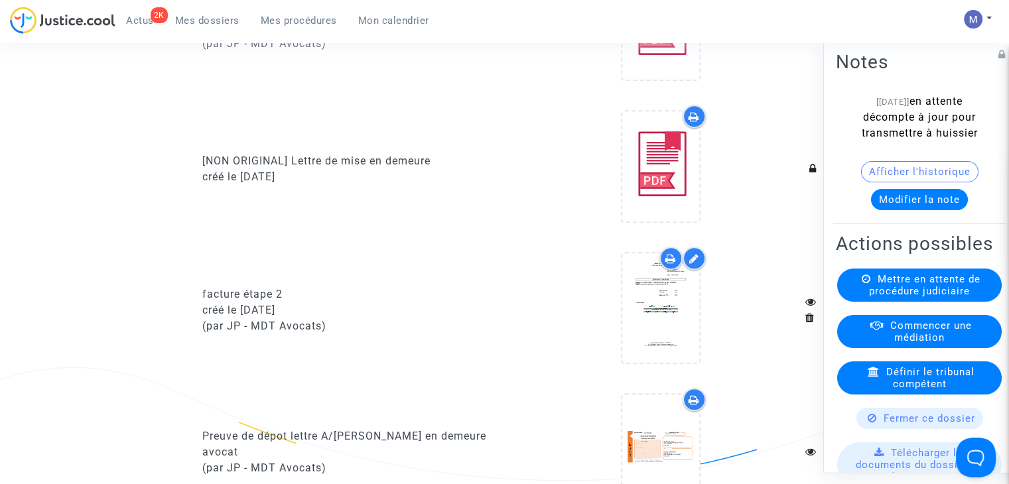
scroll to position [1042, 0]
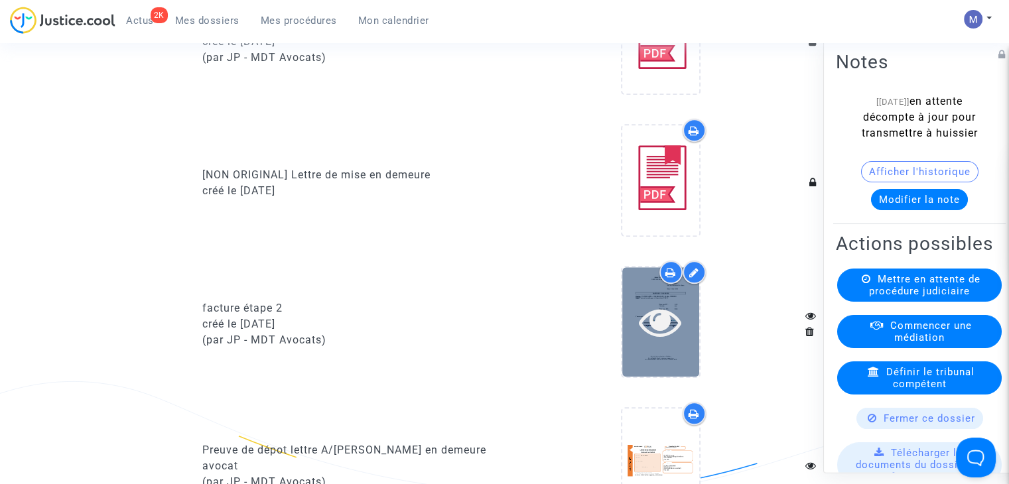
click at [667, 330] on icon at bounding box center [660, 322] width 43 height 42
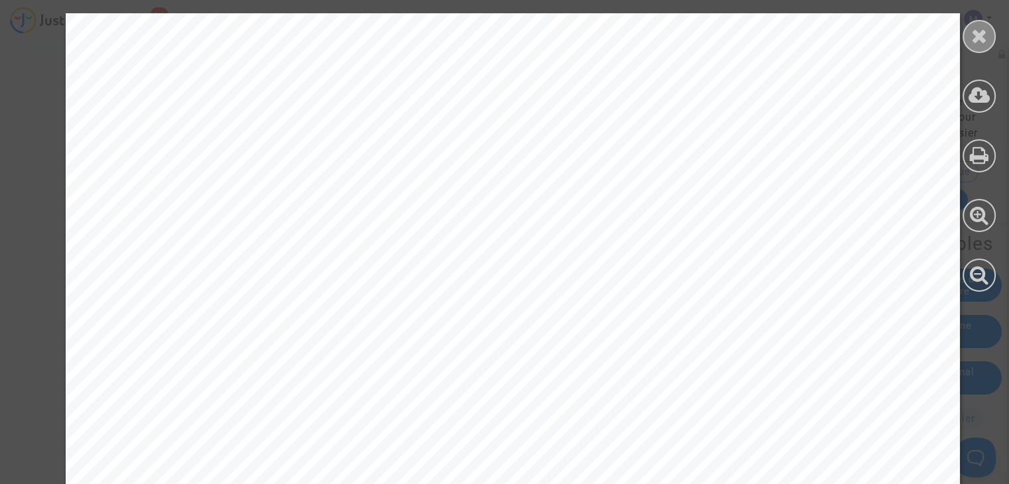
click at [977, 33] on icon at bounding box center [979, 36] width 17 height 20
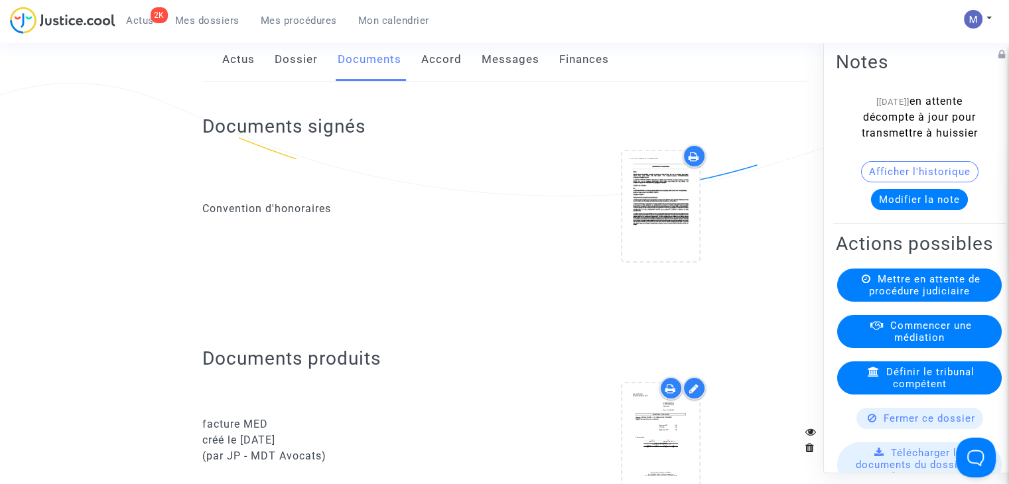
scroll to position [0, 0]
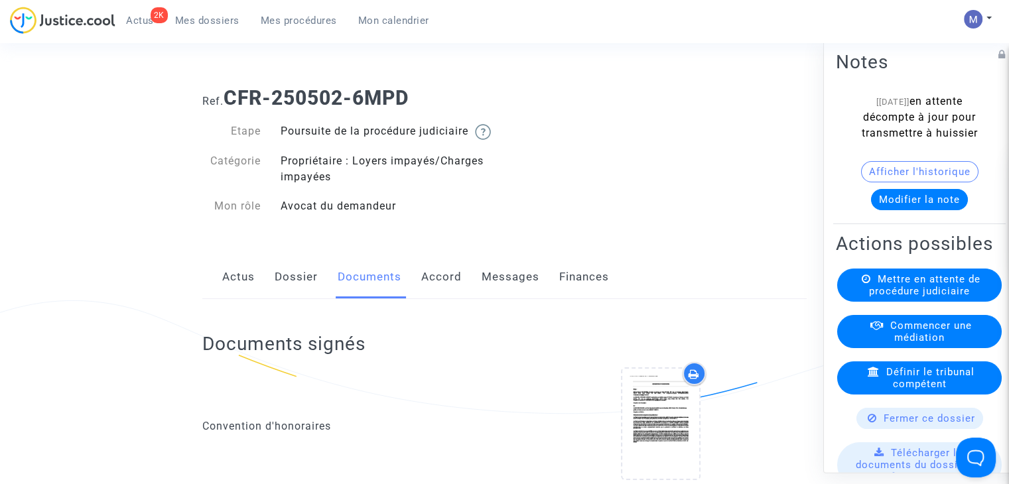
click at [286, 295] on link "Dossier" at bounding box center [296, 277] width 43 height 44
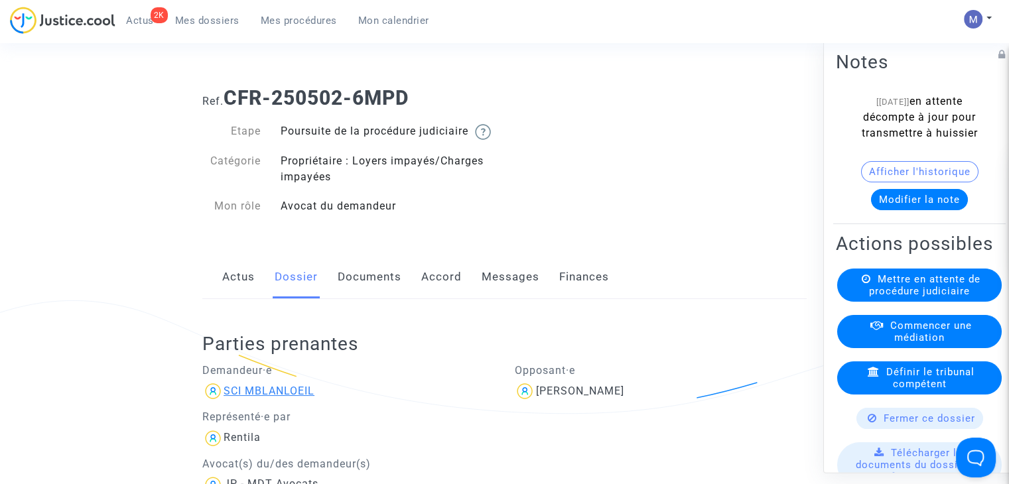
drag, startPoint x: 338, startPoint y: 409, endPoint x: 225, endPoint y: 401, distance: 113.0
click at [225, 401] on div "SCI MBLANLOEIL" at bounding box center [348, 391] width 293 height 21
click at [378, 294] on link "Documents" at bounding box center [370, 277] width 64 height 44
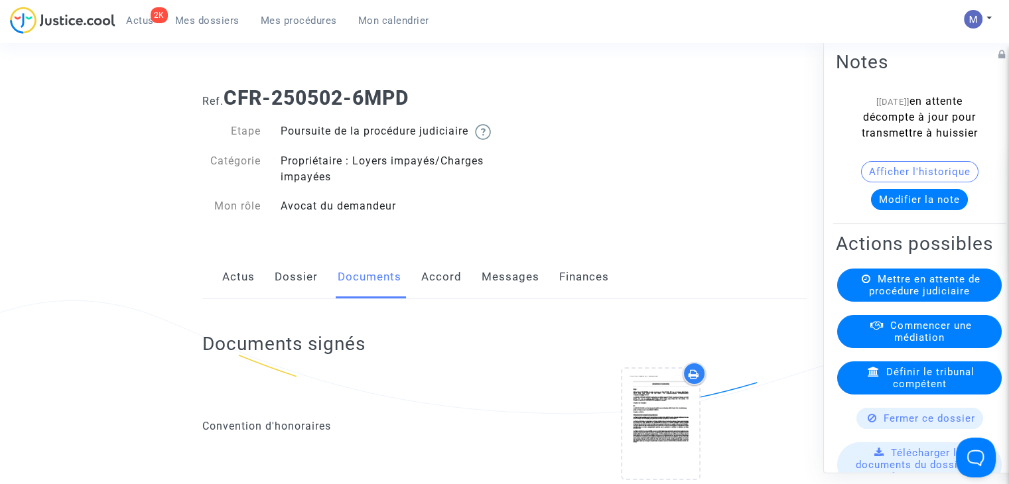
click at [512, 295] on link "Messages" at bounding box center [511, 277] width 58 height 44
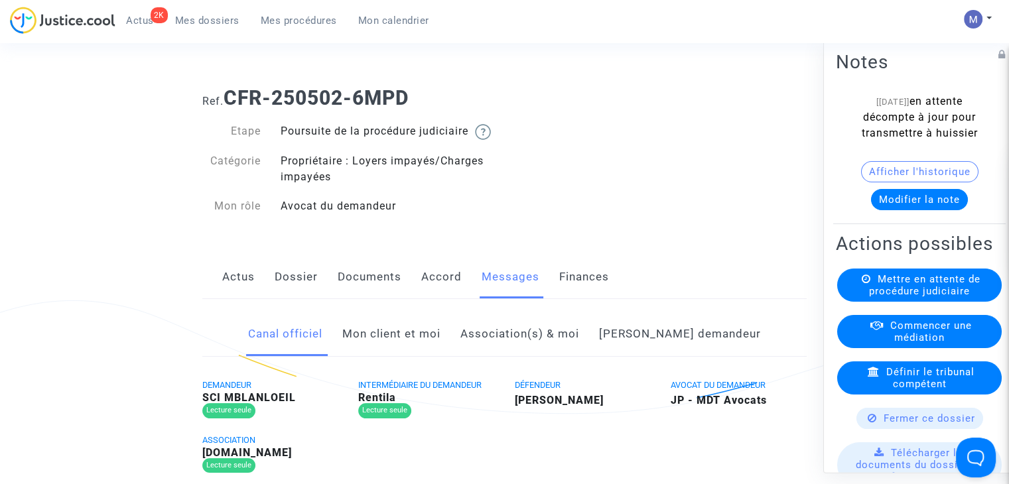
click at [441, 356] on link "Mon client et moi" at bounding box center [391, 334] width 98 height 44
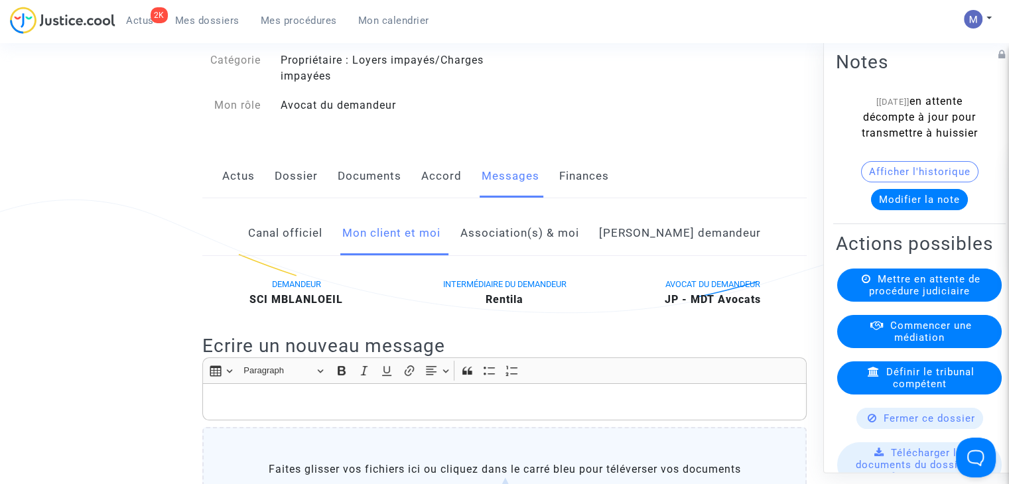
scroll to position [77, 0]
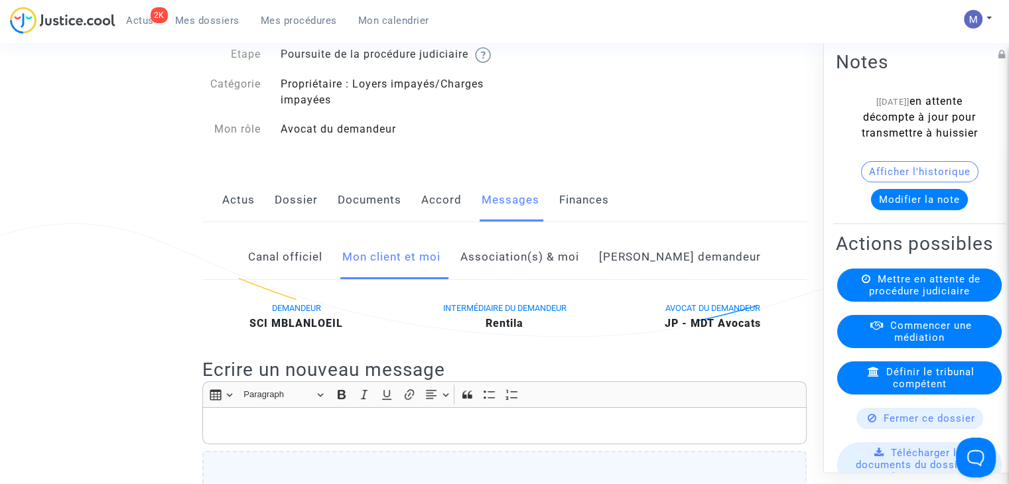
click at [303, 219] on link "Dossier" at bounding box center [296, 200] width 43 height 44
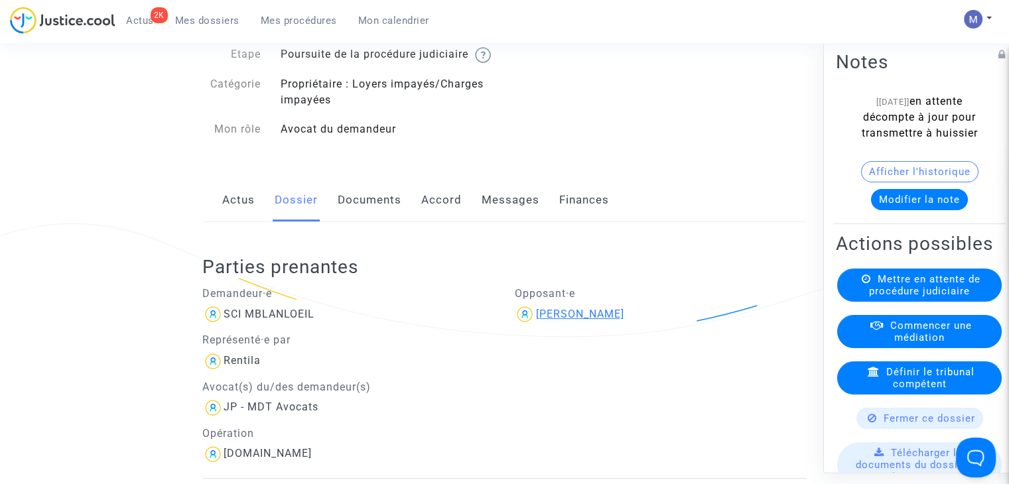
drag, startPoint x: 642, startPoint y: 330, endPoint x: 536, endPoint y: 324, distance: 105.7
click at [536, 324] on div "Geoffrey VERDIERE" at bounding box center [660, 314] width 293 height 21
click at [372, 219] on link "Documents" at bounding box center [370, 200] width 64 height 44
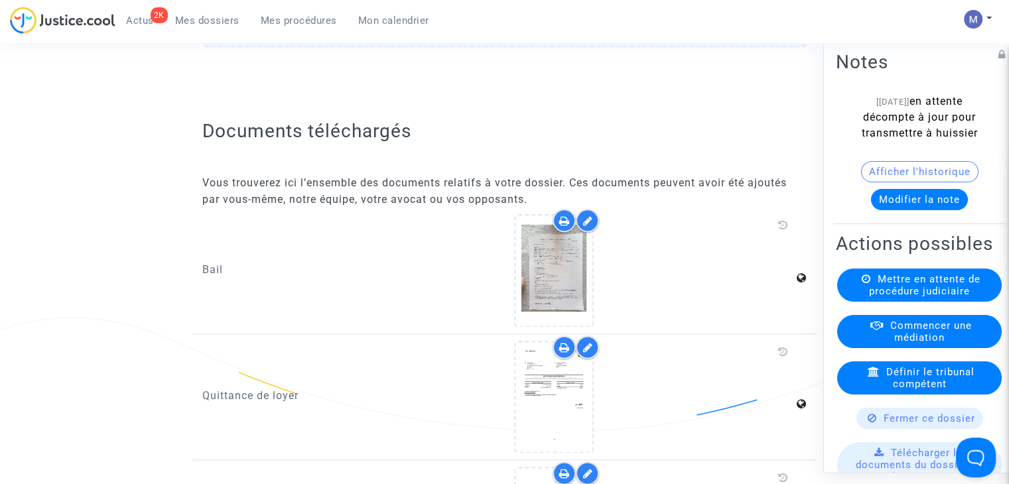
scroll to position [1690, 0]
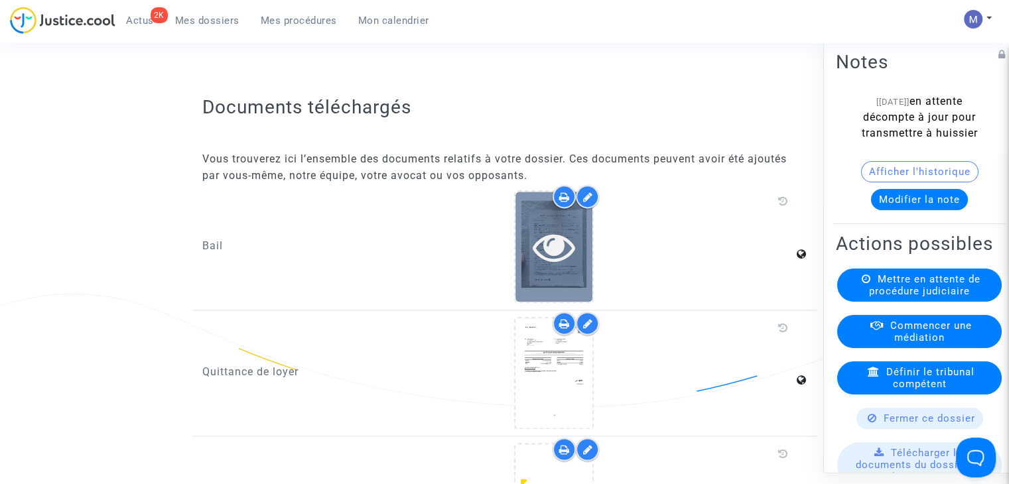
click at [561, 253] on icon at bounding box center [554, 247] width 43 height 42
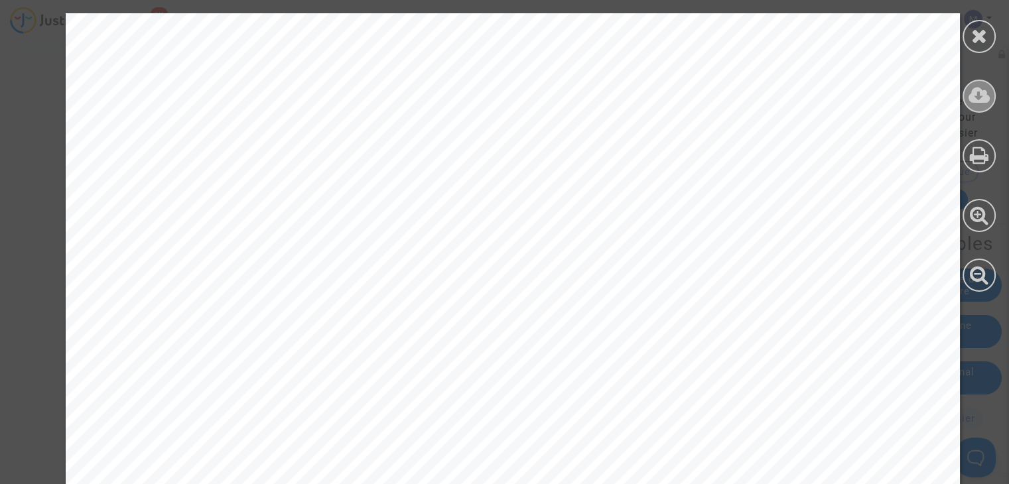
click at [977, 98] on icon at bounding box center [980, 96] width 22 height 20
click at [984, 34] on icon at bounding box center [979, 36] width 17 height 20
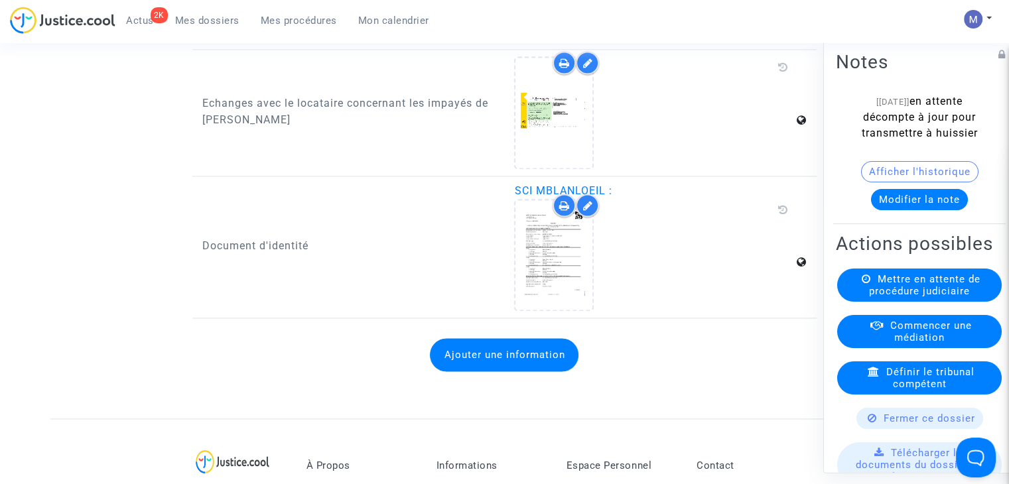
scroll to position [2104, 0]
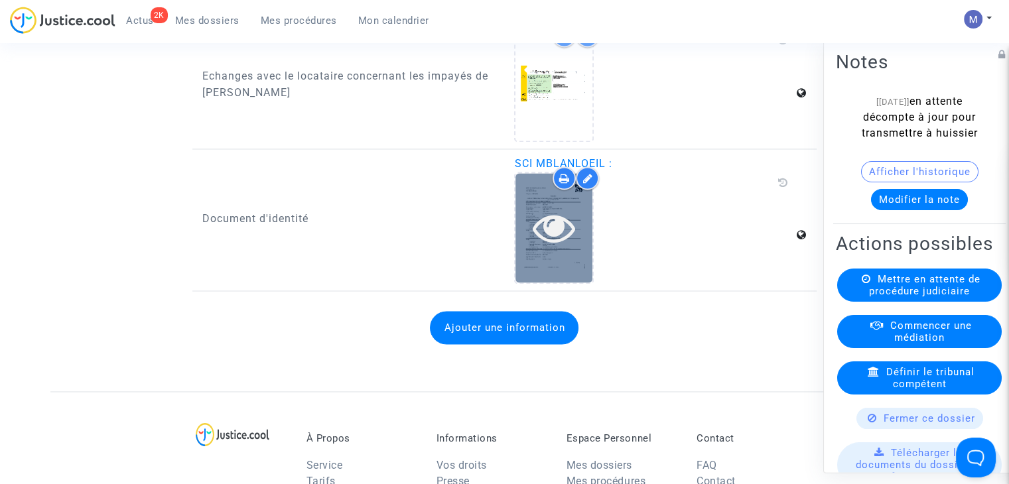
click at [545, 224] on icon at bounding box center [554, 227] width 43 height 42
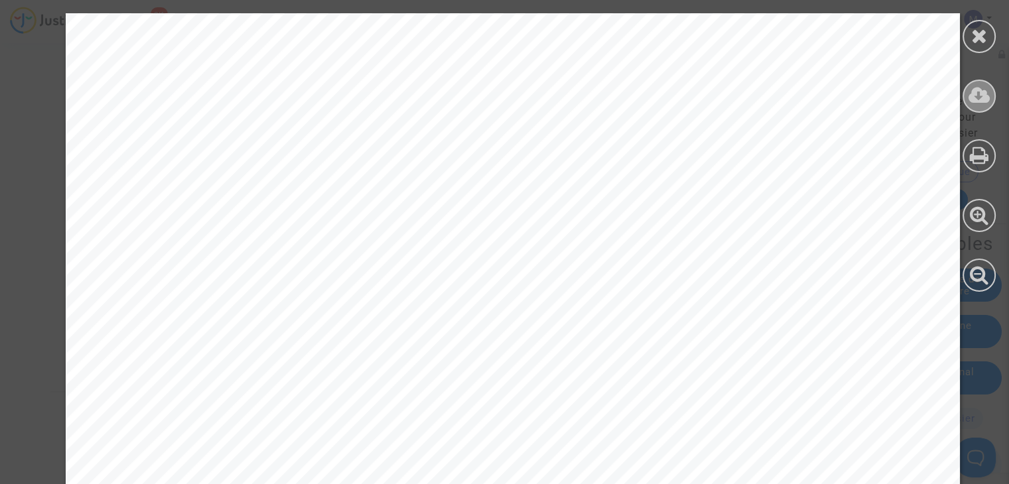
click at [975, 98] on icon at bounding box center [980, 96] width 22 height 20
click at [963, 36] on div at bounding box center [979, 36] width 33 height 33
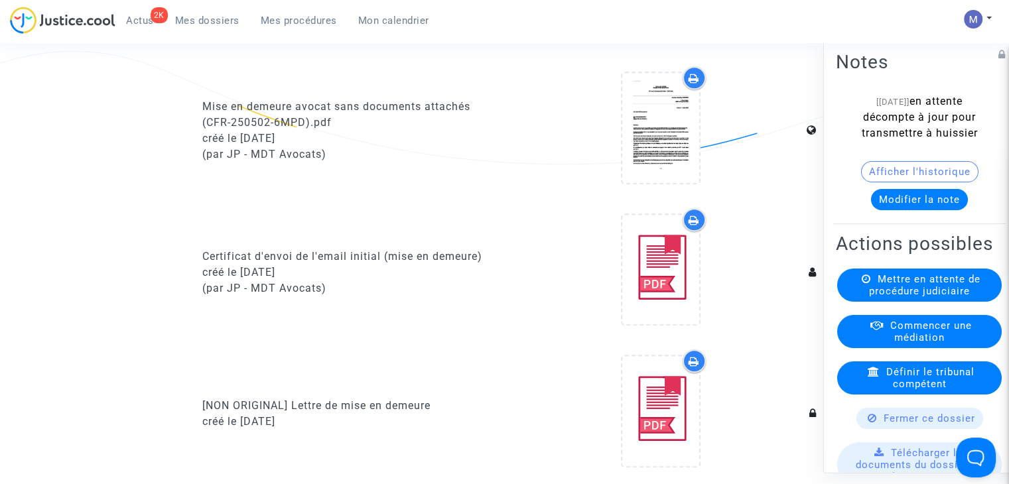
scroll to position [804, 0]
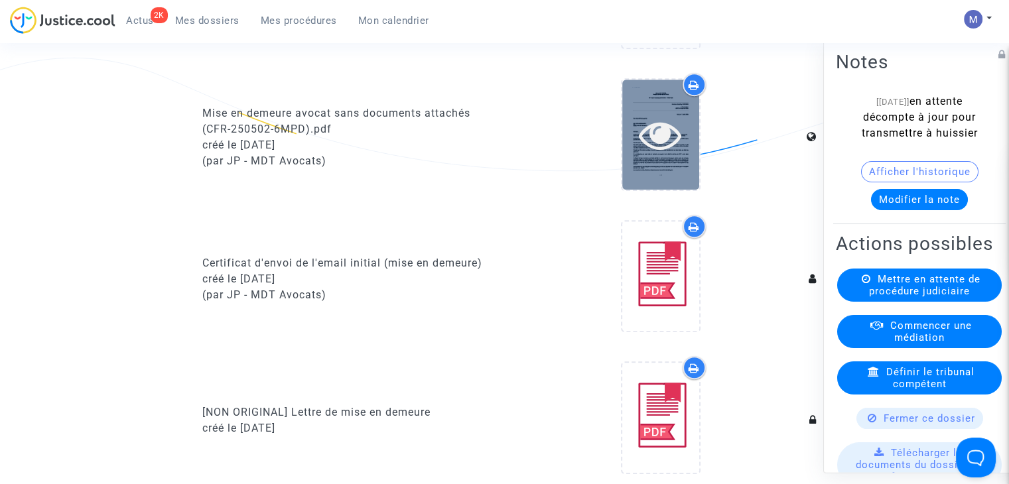
click at [652, 147] on icon at bounding box center [660, 134] width 43 height 42
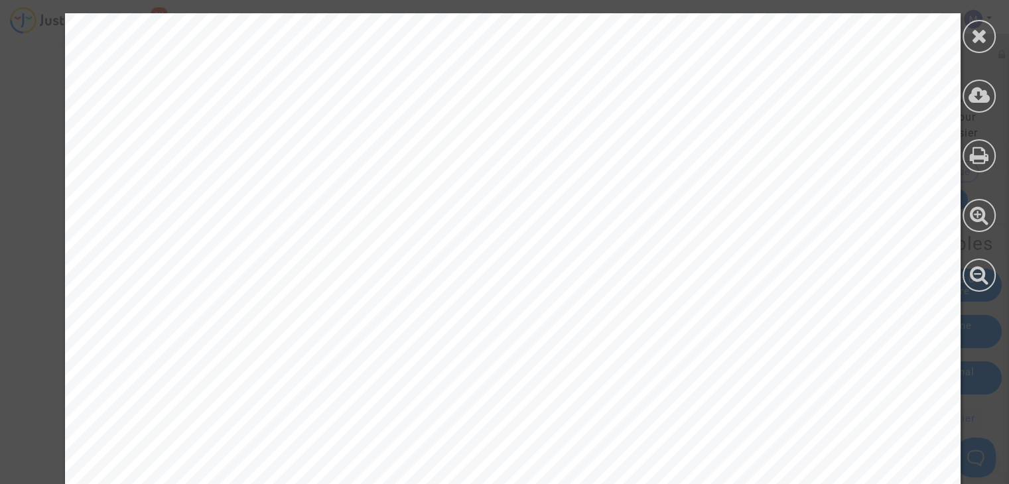
click at [982, 97] on icon at bounding box center [980, 96] width 22 height 20
click at [977, 39] on icon at bounding box center [979, 36] width 17 height 20
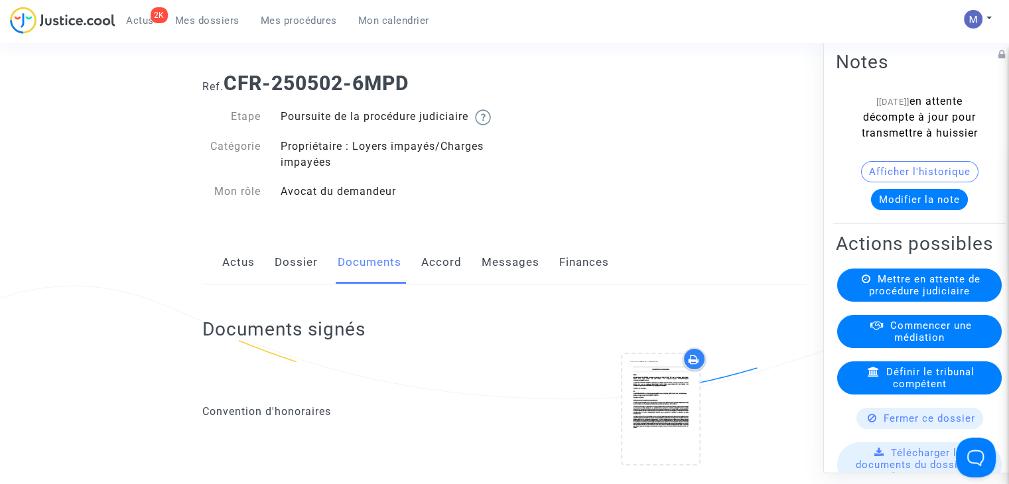
scroll to position [0, 0]
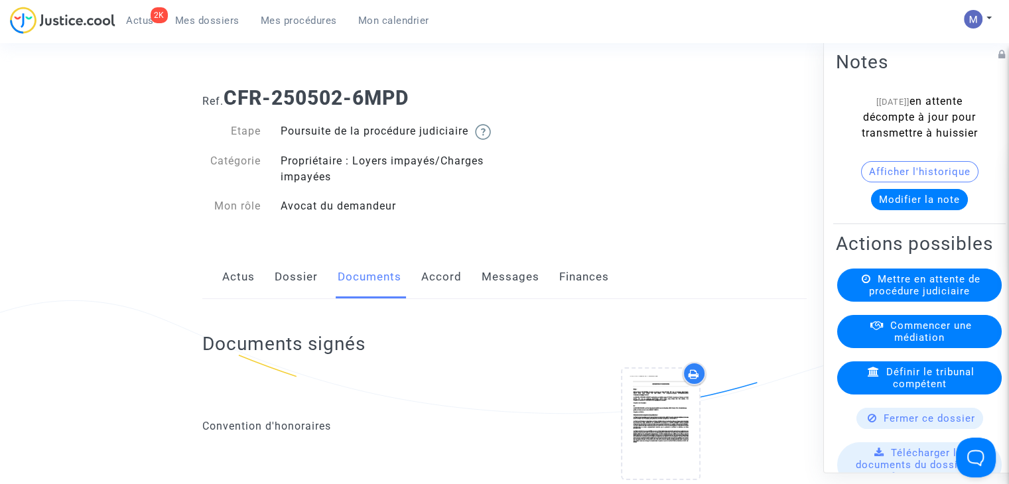
drag, startPoint x: 441, startPoint y: 102, endPoint x: 230, endPoint y: 94, distance: 210.4
click at [230, 94] on h1 "Ref. CFR-250502-6MPD" at bounding box center [504, 98] width 604 height 24
click at [283, 294] on link "Dossier" at bounding box center [296, 277] width 43 height 44
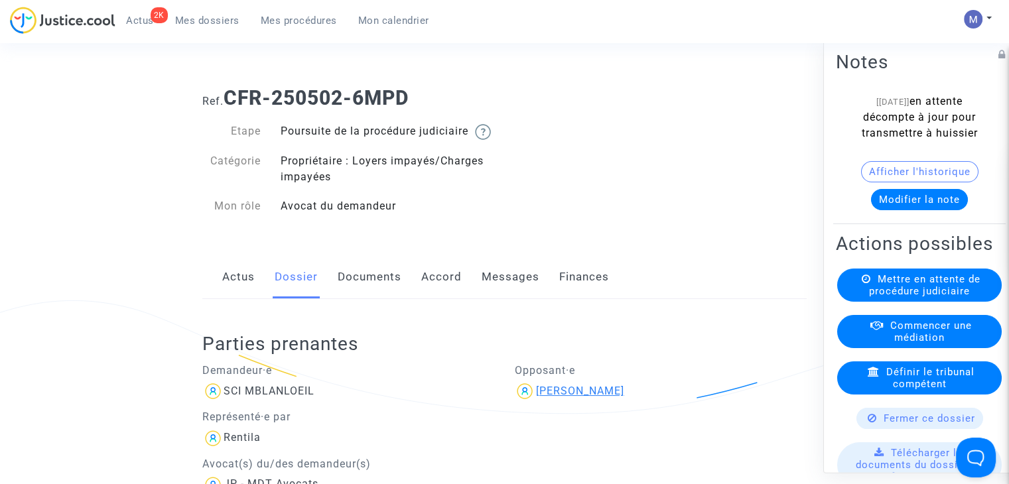
click at [567, 397] on div "Geoffrey VERDIERE" at bounding box center [579, 391] width 88 height 13
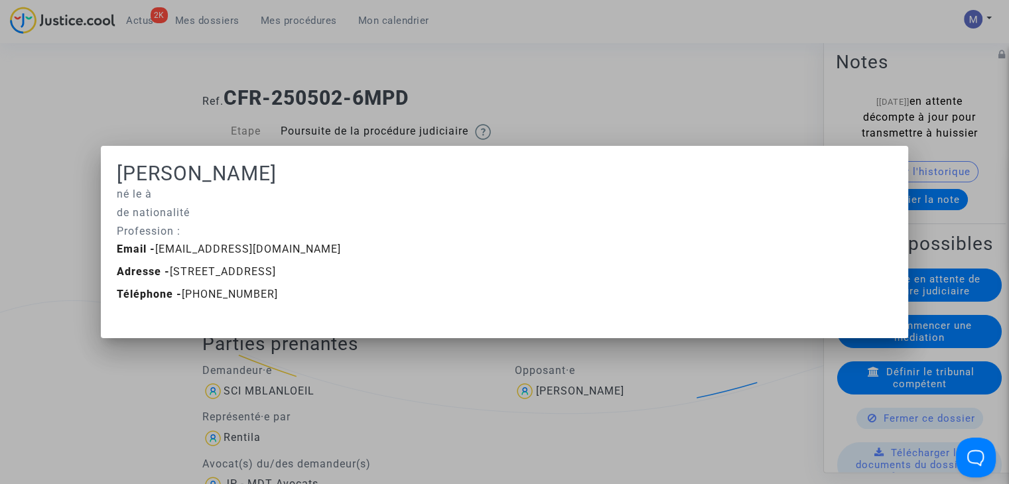
drag, startPoint x: 310, startPoint y: 174, endPoint x: 102, endPoint y: 176, distance: 208.3
click at [102, 176] on mat-dialog-container "Geoffrey VERDIERE né le à de nationalité Profession : Email - geogeoverdiere@gm…" at bounding box center [504, 242] width 807 height 193
click at [544, 86] on div at bounding box center [504, 242] width 1009 height 484
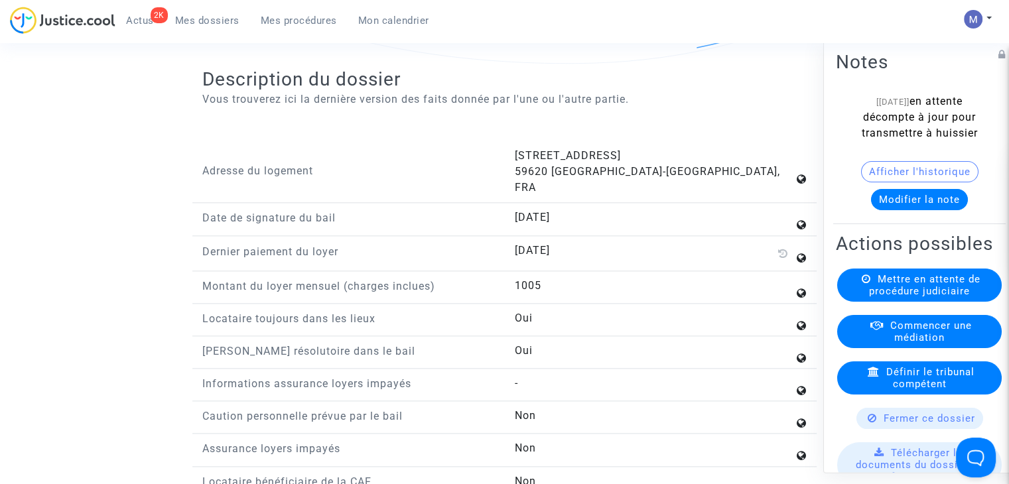
scroll to position [1475, 0]
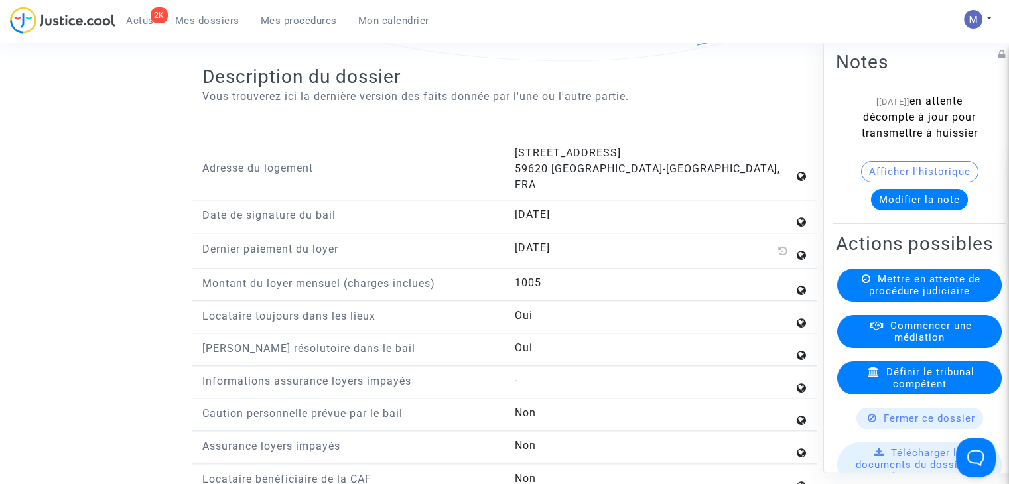
drag, startPoint x: 512, startPoint y: 158, endPoint x: 600, endPoint y: 162, distance: 87.7
click at [600, 162] on div "3 Rue Pasteur 59620 Aulnoye-Aymeries, FRA" at bounding box center [660, 169] width 312 height 48
copy span "3 Rue Pasteur"
click at [900, 210] on button "Modifier la note" at bounding box center [919, 199] width 97 height 21
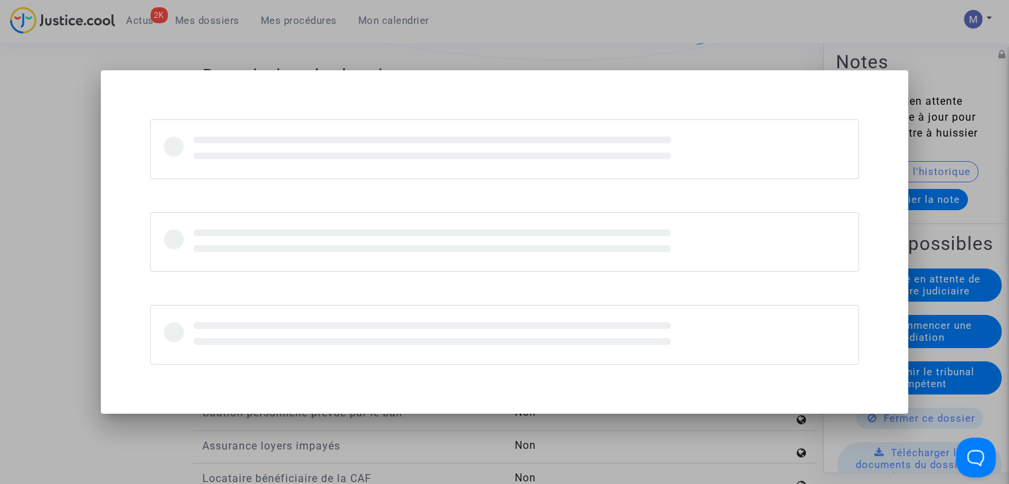
scroll to position [0, 0]
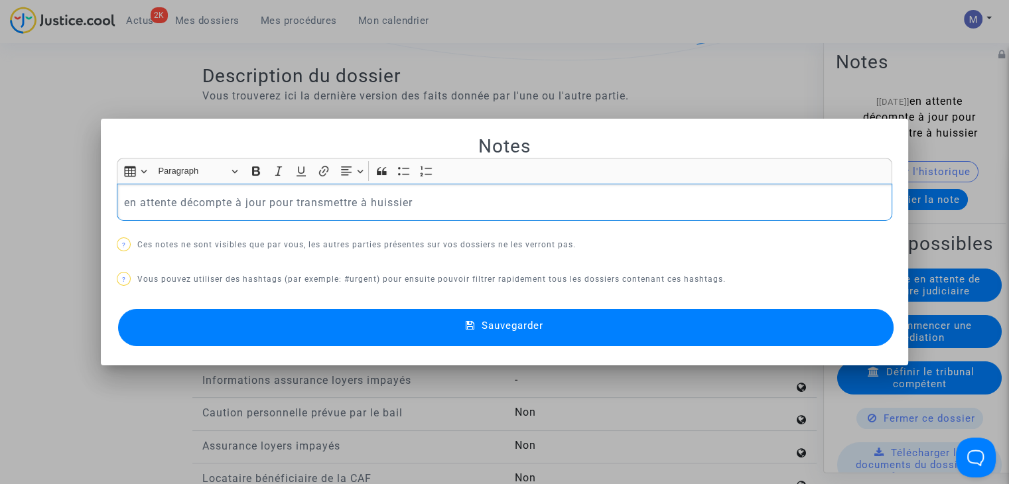
drag, startPoint x: 419, startPoint y: 207, endPoint x: 24, endPoint y: 223, distance: 395.7
click at [24, 223] on div "Notes Rich Text Editor Insert table Insert table Heading Paragraph Paragraph He…" at bounding box center [504, 242] width 1009 height 484
click at [453, 322] on button "Sauvegarder" at bounding box center [506, 327] width 776 height 37
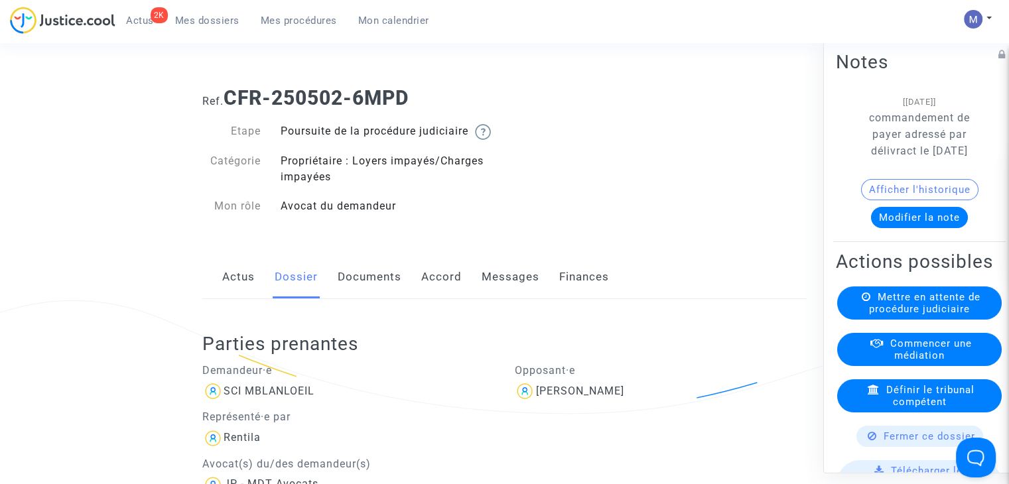
click at [520, 289] on link "Messages" at bounding box center [511, 277] width 58 height 44
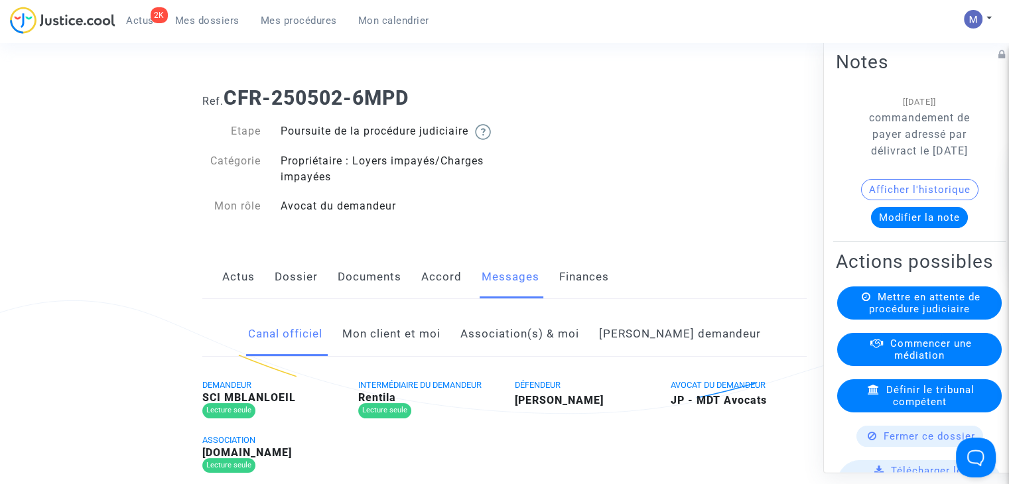
click at [429, 348] on link "Mon client et moi" at bounding box center [391, 334] width 98 height 44
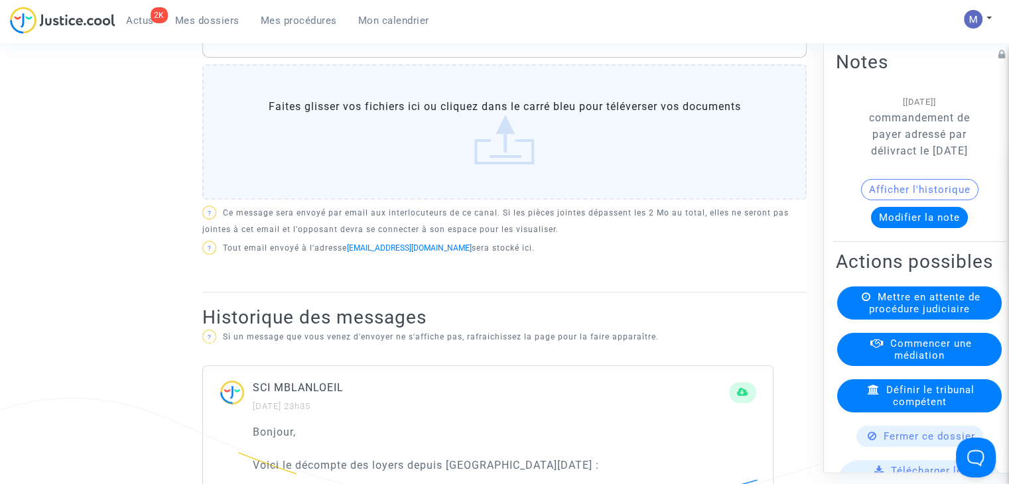
scroll to position [369, 0]
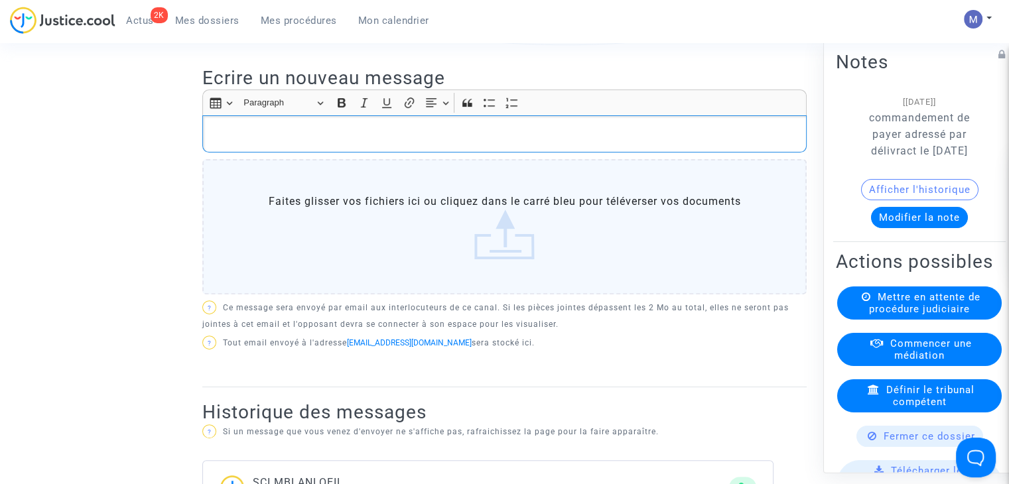
click at [425, 143] on p "Rich Text Editor, main" at bounding box center [505, 134] width 590 height 17
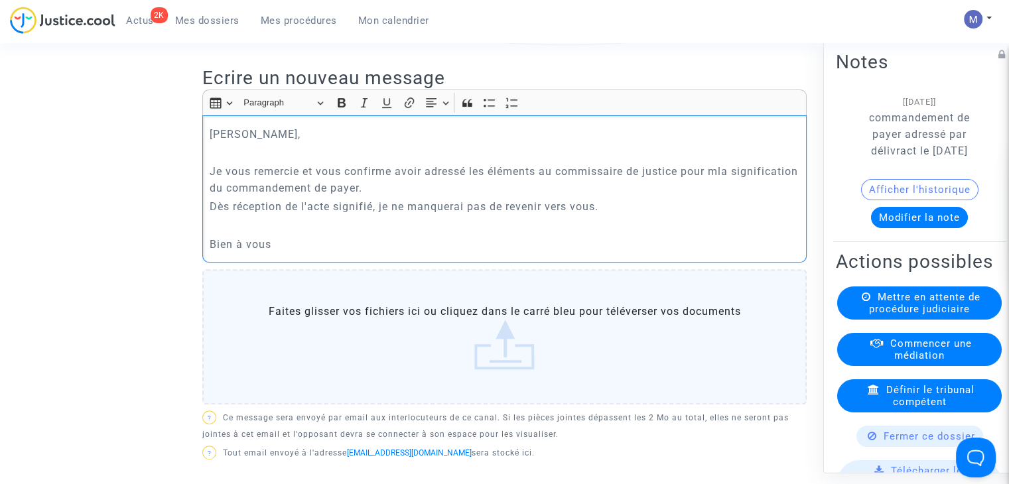
click at [722, 186] on p "Je vous remercie et vous confirme avoir adressé les éléments au commissaire de …" at bounding box center [505, 179] width 590 height 33
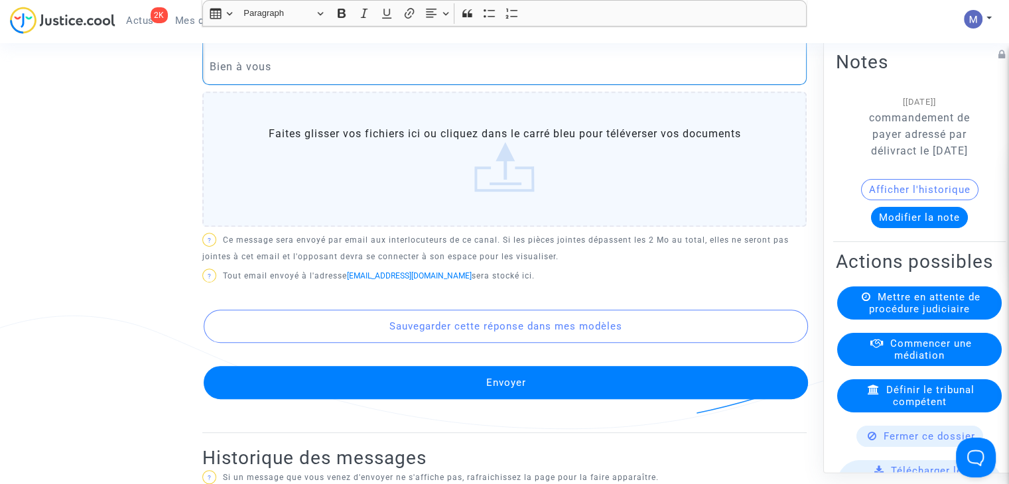
scroll to position [563, 0]
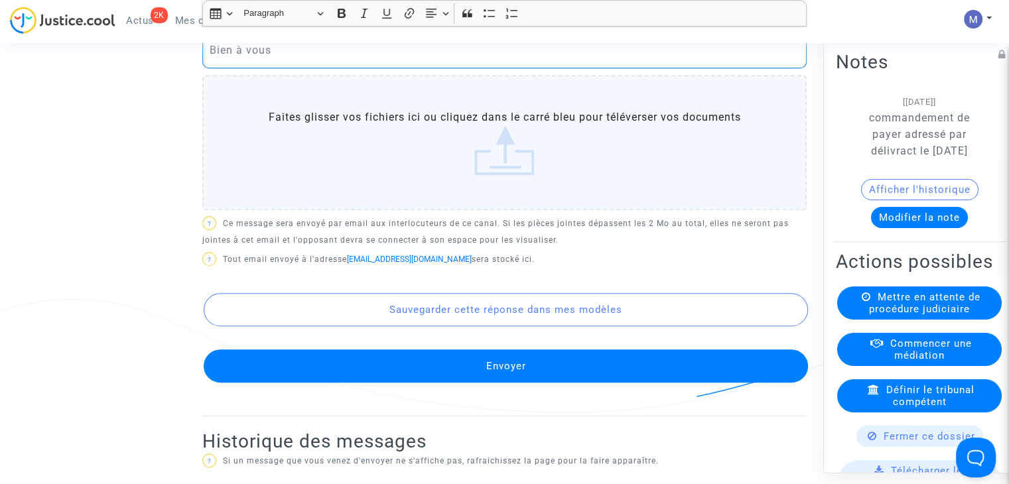
click at [485, 382] on button "Envoyer" at bounding box center [506, 366] width 604 height 33
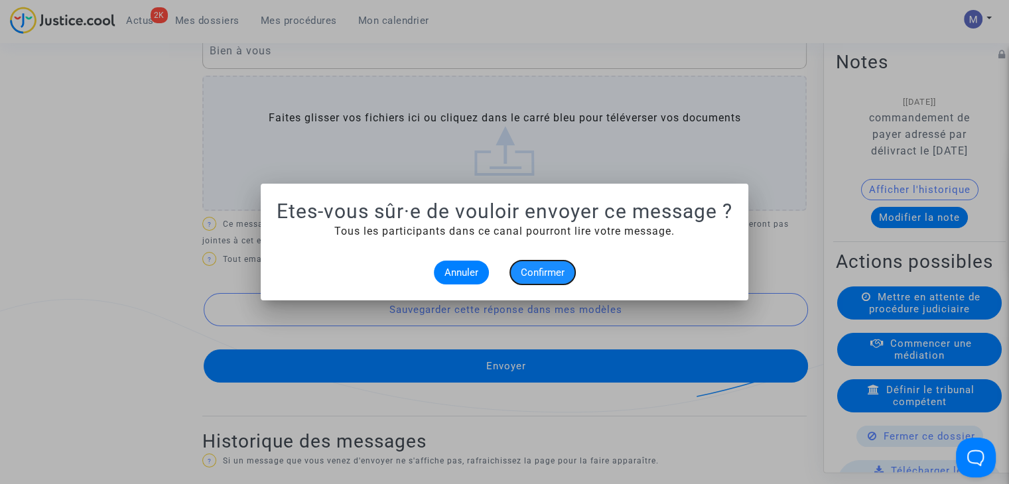
click at [534, 271] on span "Confirmer" at bounding box center [543, 273] width 44 height 12
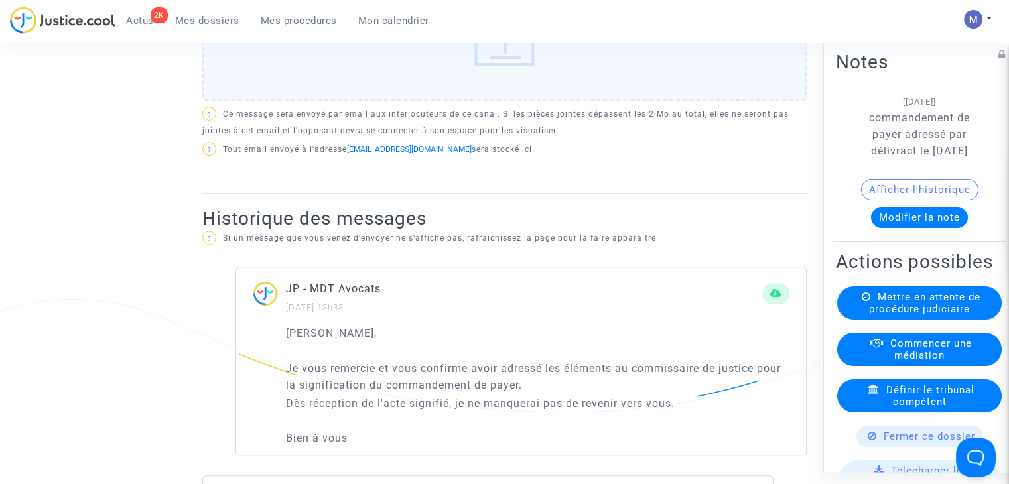
click at [189, 9] on ul "2K Actus Mes dossiers Mes procédures Mon calendrier" at bounding box center [277, 19] width 324 height 24
click at [186, 19] on span "Mes dossiers" at bounding box center [207, 21] width 64 height 12
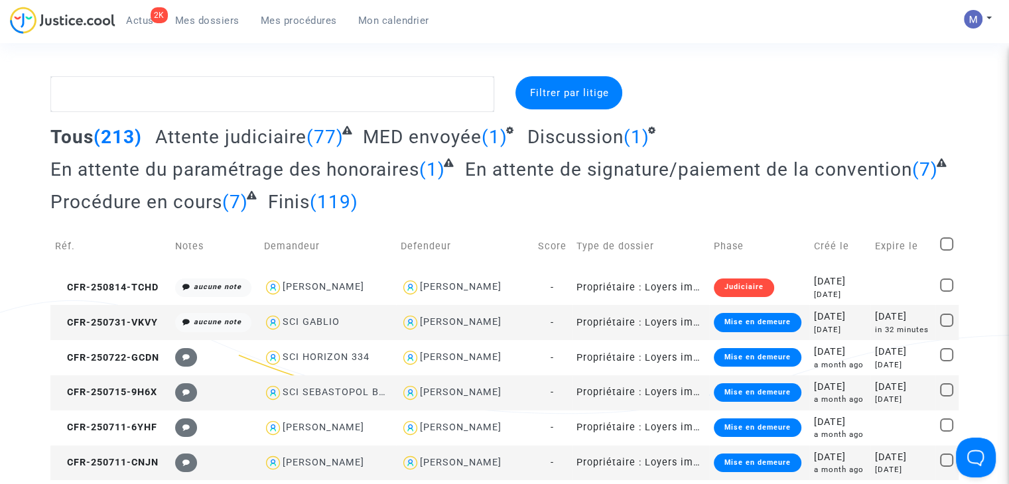
click at [233, 141] on span "Attente judiciaire" at bounding box center [230, 137] width 151 height 22
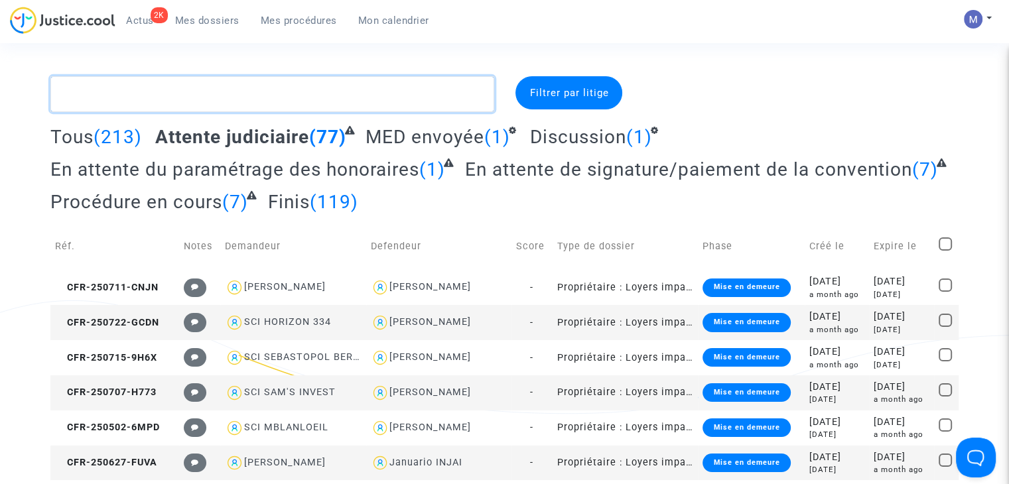
click at [303, 94] on textarea at bounding box center [272, 94] width 444 height 36
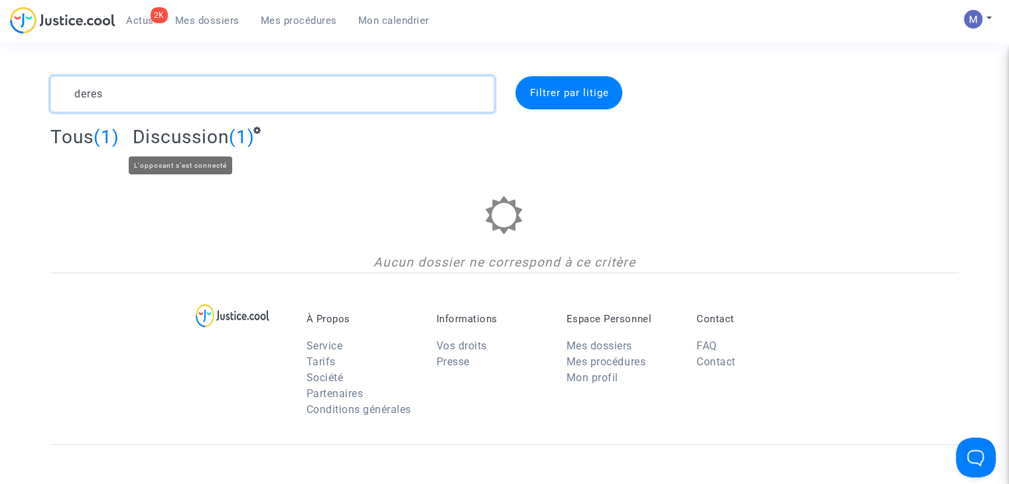
type textarea "deres"
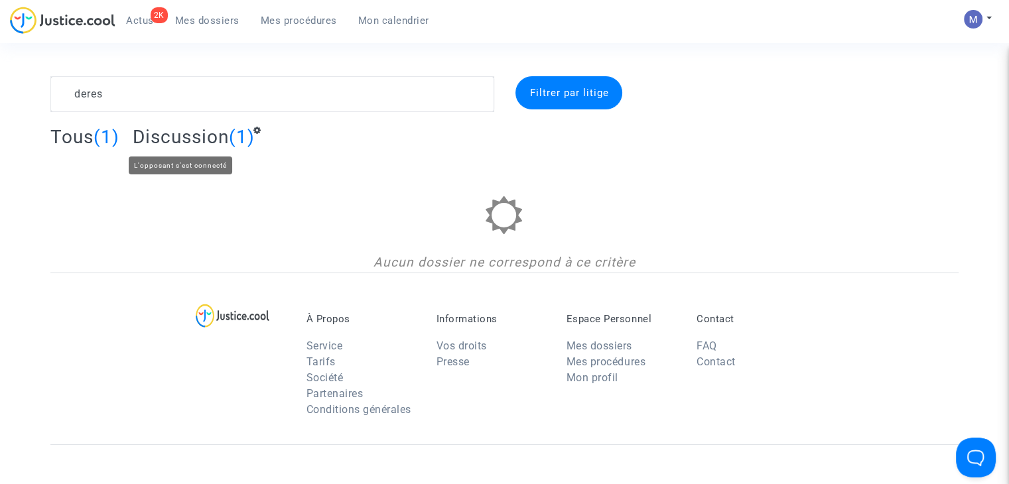
click at [175, 137] on span "Discussion" at bounding box center [181, 137] width 96 height 22
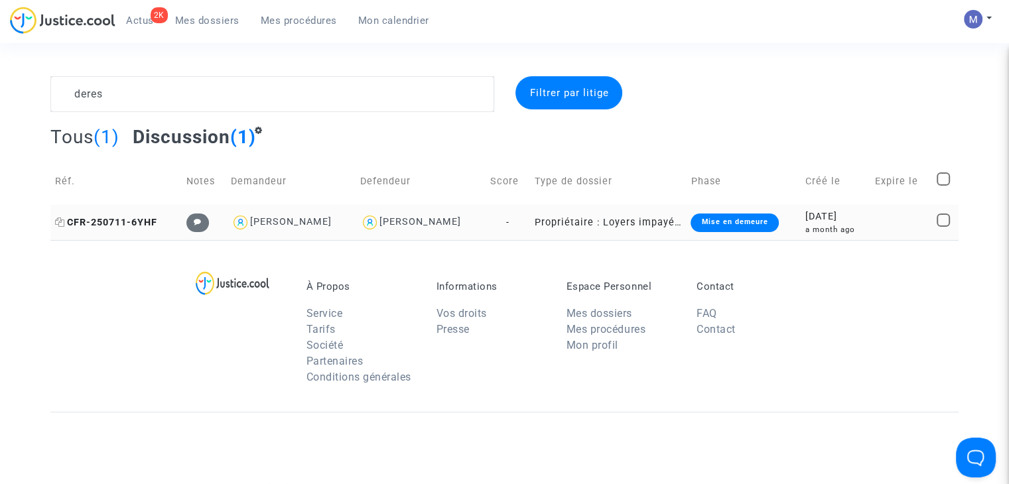
click at [125, 217] on span "CFR-250711-6YHF" at bounding box center [106, 222] width 102 height 11
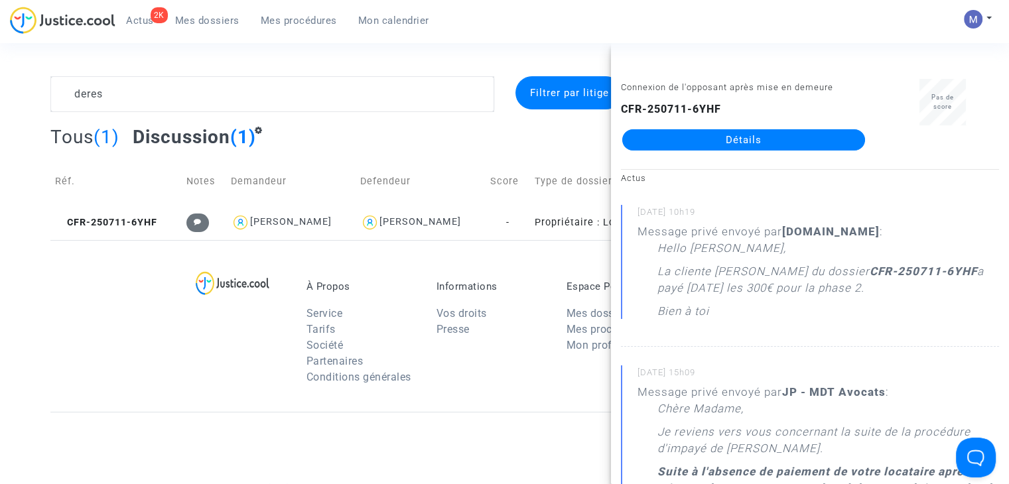
click at [764, 137] on link "Détails" at bounding box center [743, 139] width 243 height 21
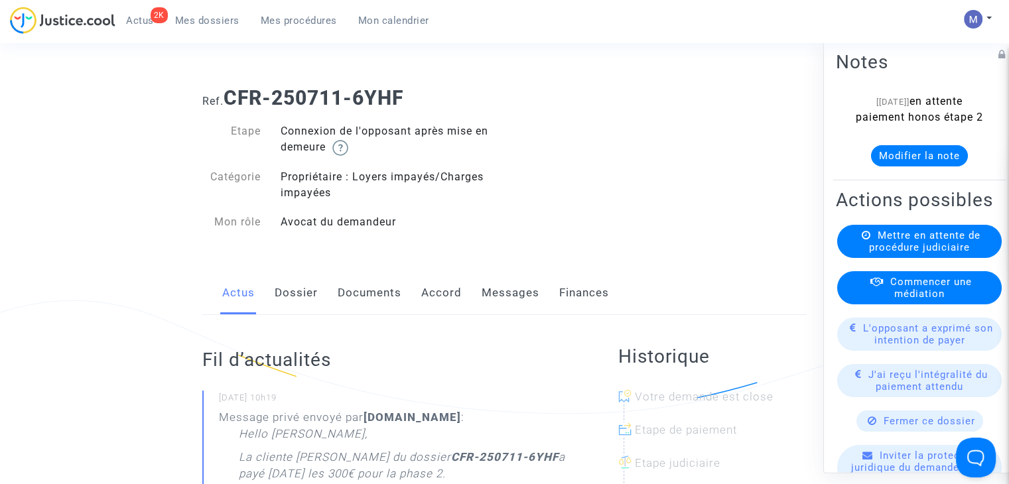
click at [498, 298] on link "Messages" at bounding box center [511, 293] width 58 height 44
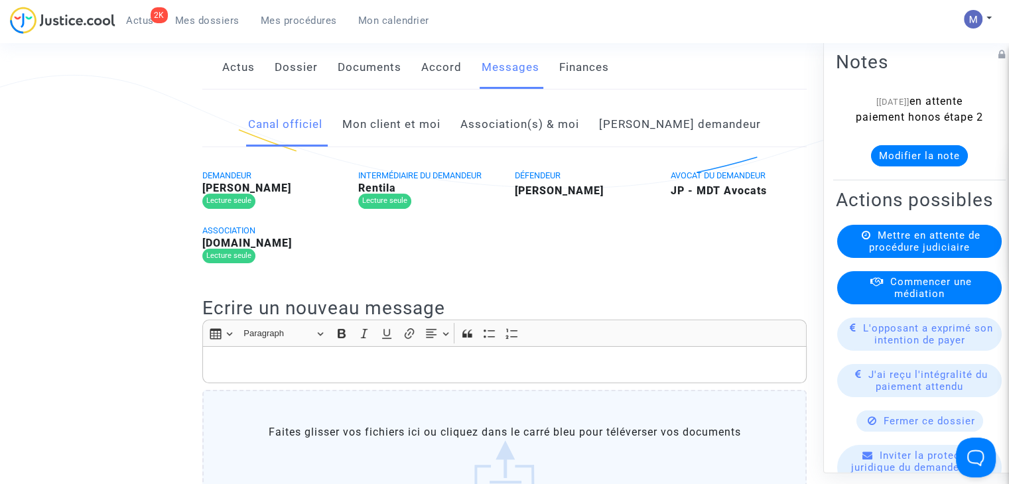
scroll to position [127, 0]
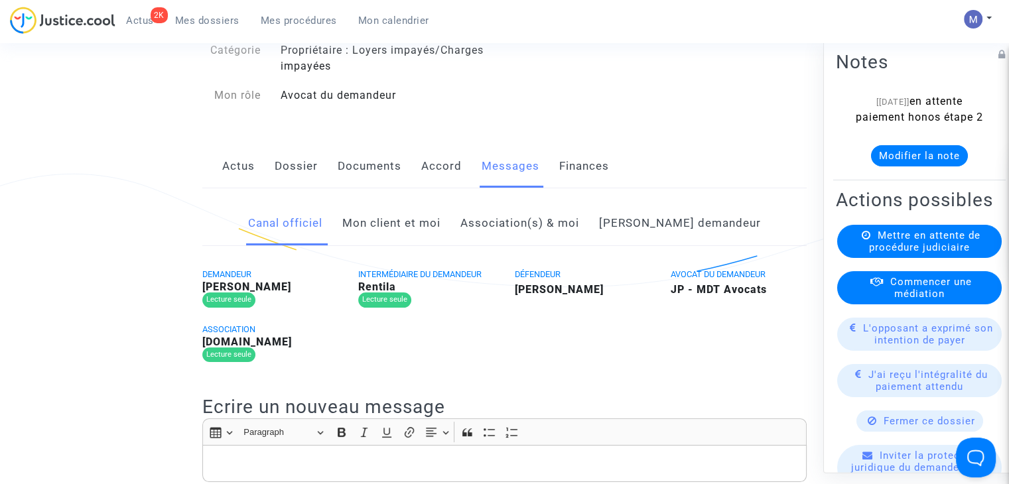
click at [437, 215] on link "Mon client et moi" at bounding box center [391, 224] width 98 height 44
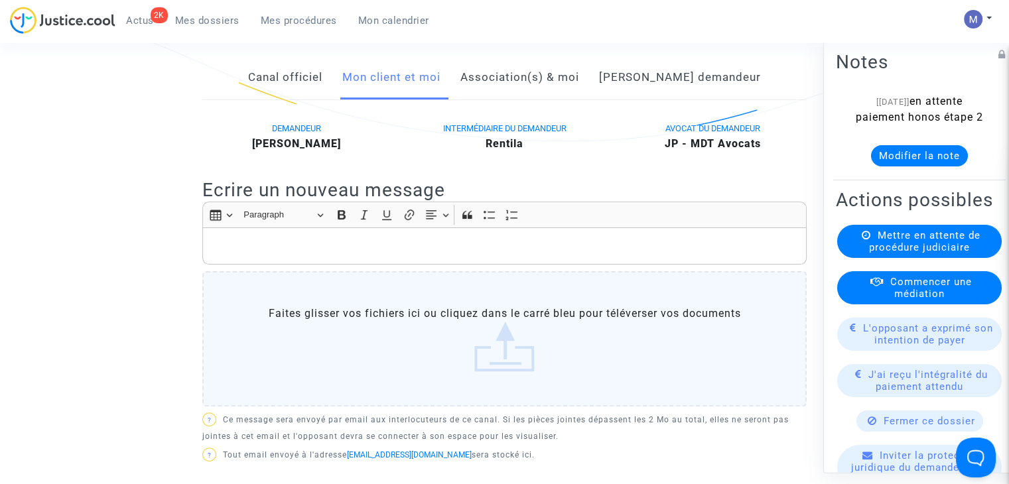
scroll to position [278, 0]
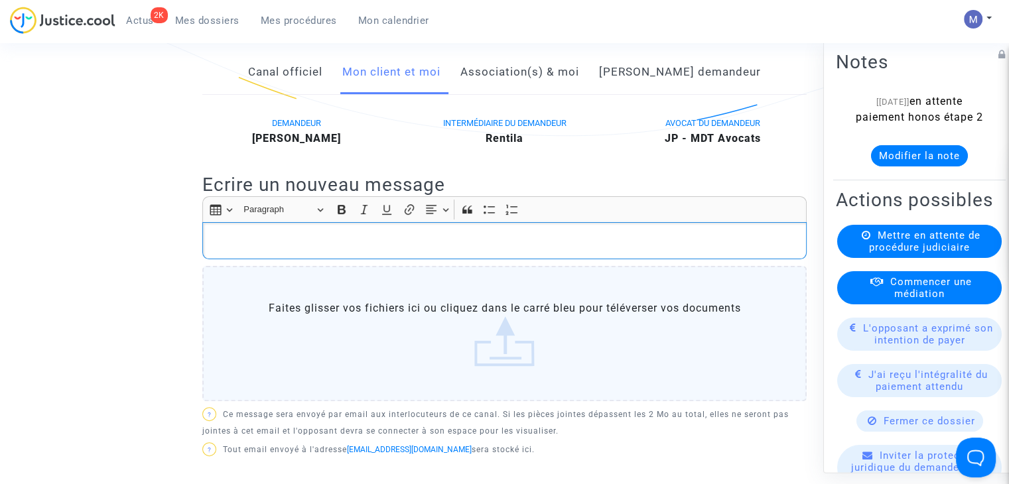
click at [439, 237] on p "Rich Text Editor, main" at bounding box center [505, 241] width 590 height 17
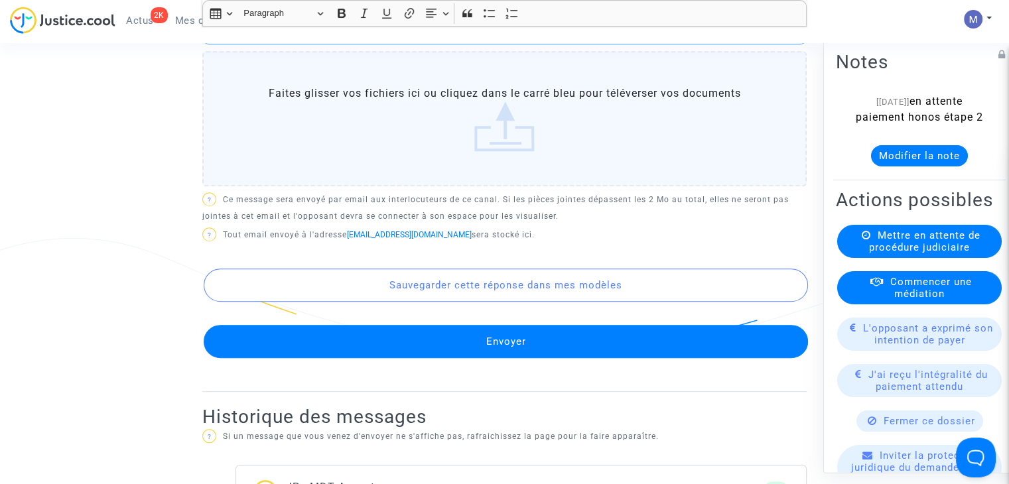
scroll to position [642, 0]
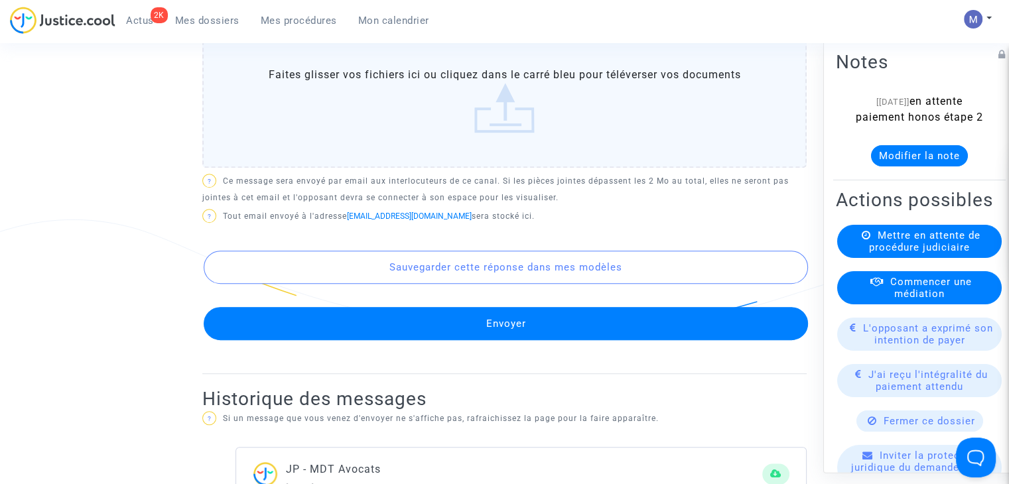
click at [535, 322] on button "Envoyer" at bounding box center [506, 323] width 604 height 33
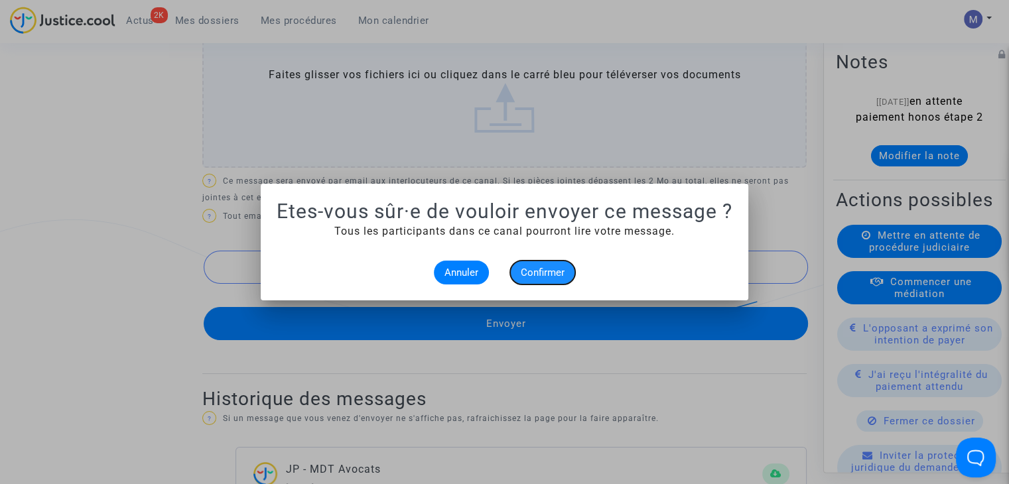
click at [537, 269] on span "Confirmer" at bounding box center [543, 273] width 44 height 12
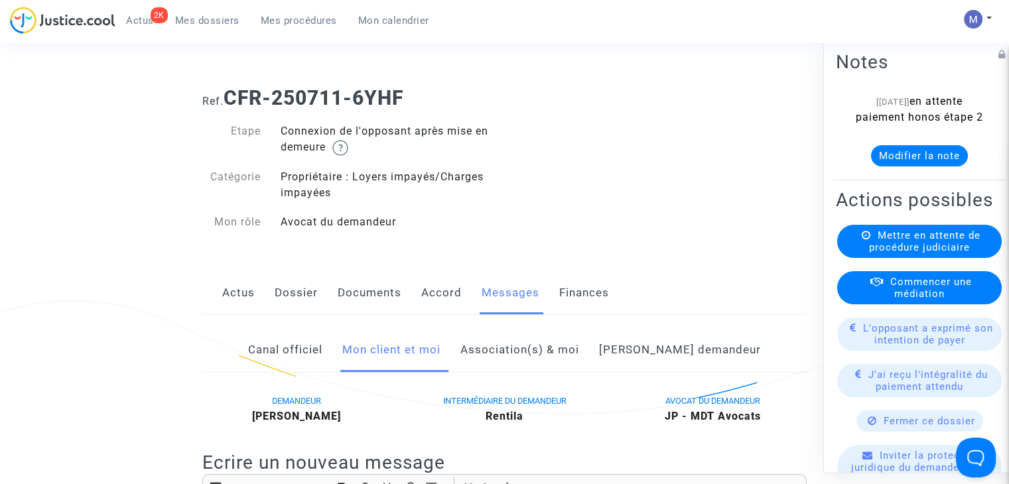
scroll to position [642, 0]
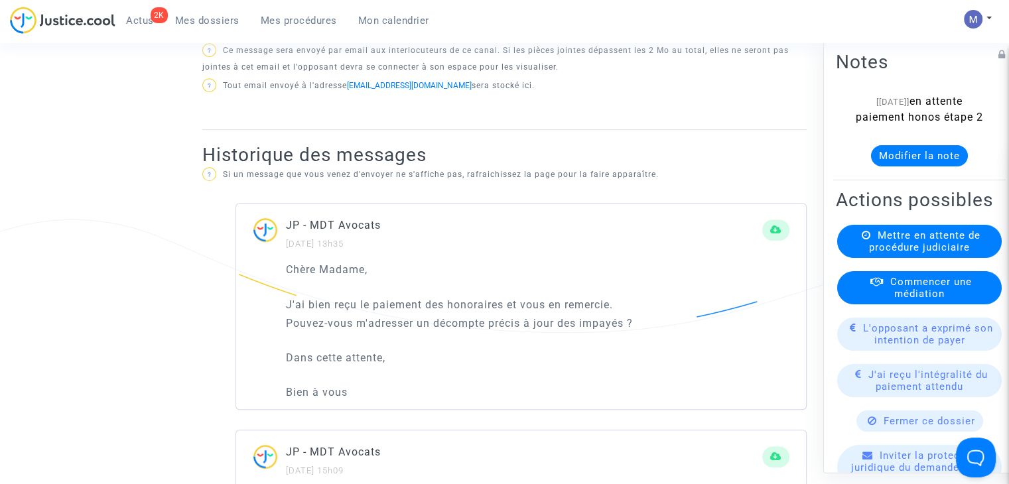
click at [874, 163] on button "Modifier la note" at bounding box center [919, 155] width 97 height 21
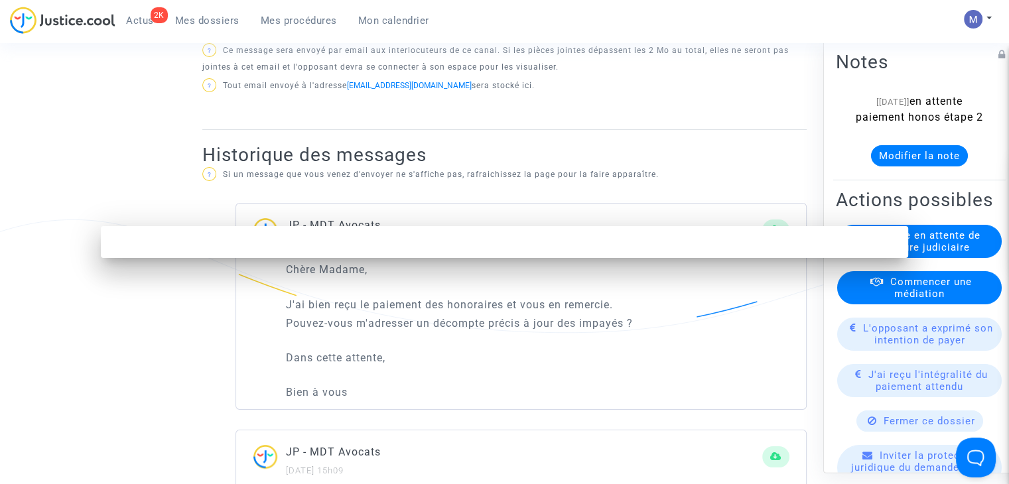
scroll to position [0, 0]
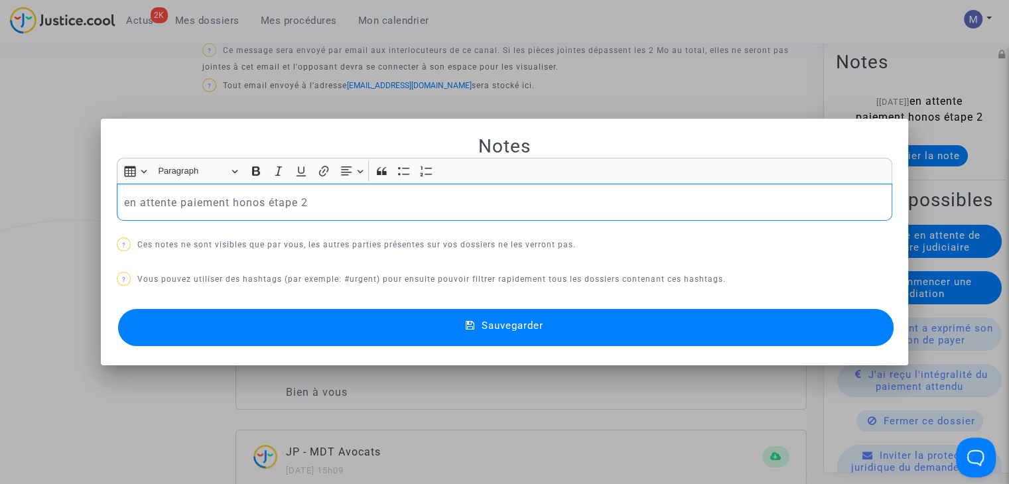
drag, startPoint x: 261, startPoint y: 204, endPoint x: 178, endPoint y: 204, distance: 82.3
click at [178, 204] on p "en attente paiement honos étape 2" at bounding box center [505, 202] width 762 height 17
click at [533, 316] on button "Sauvegarder" at bounding box center [506, 327] width 776 height 37
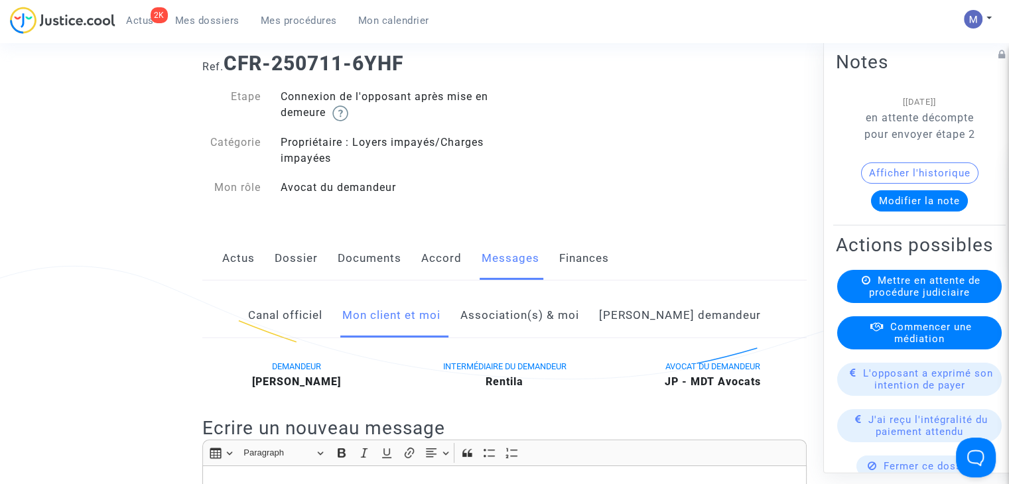
scroll to position [25, 0]
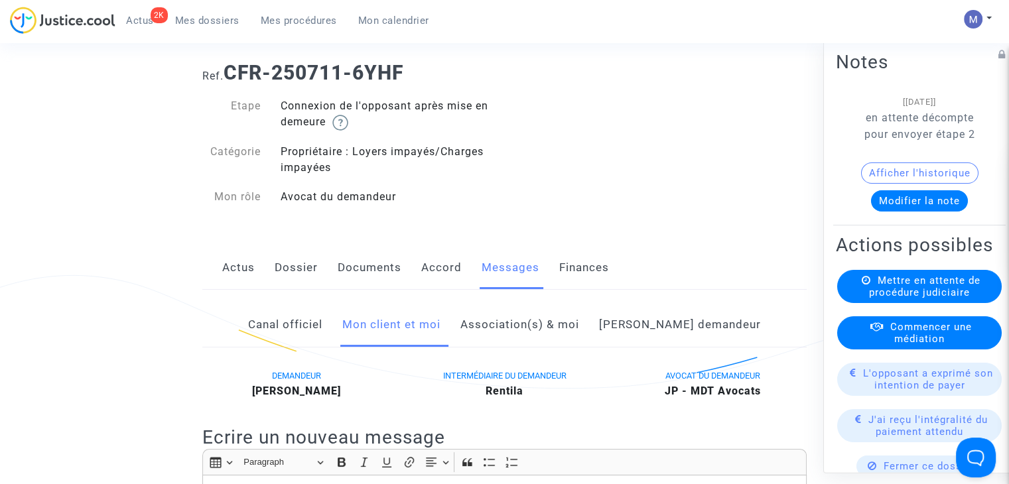
click at [296, 266] on link "Dossier" at bounding box center [296, 268] width 43 height 44
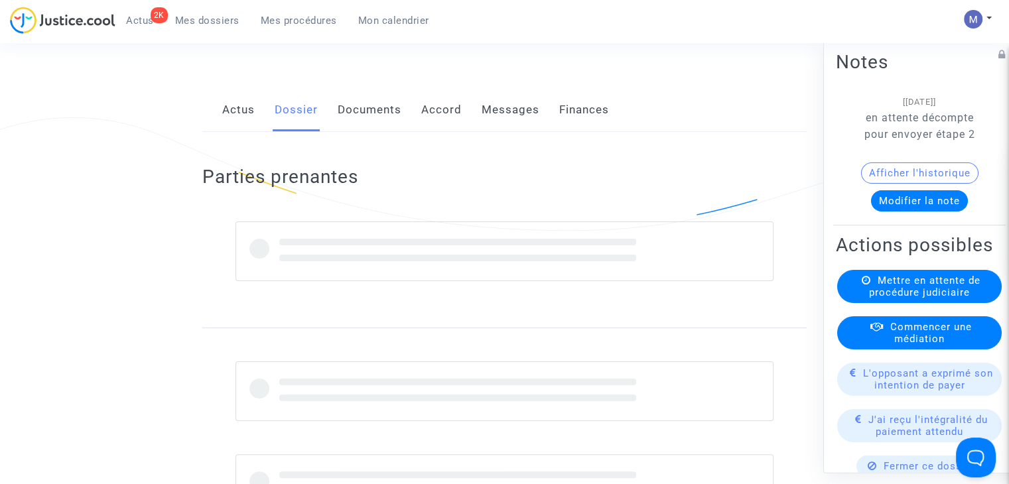
scroll to position [233, 0]
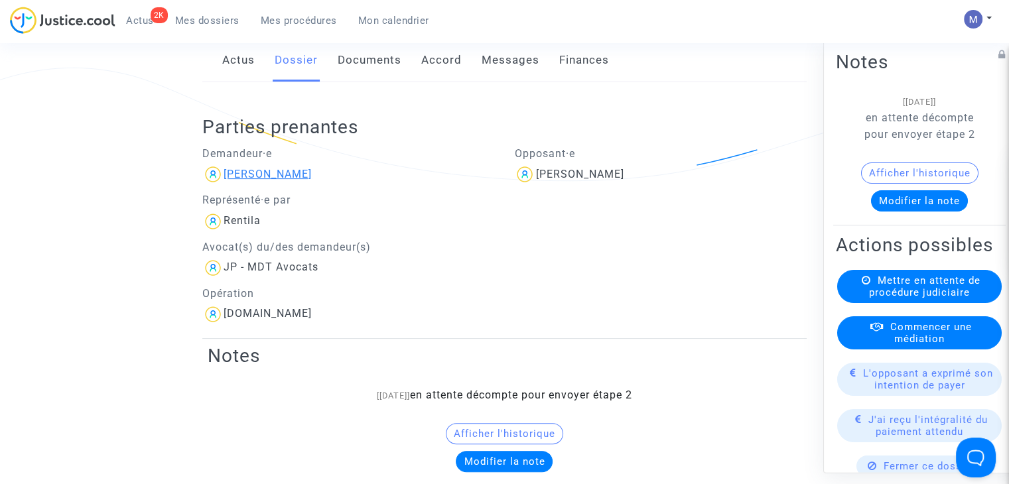
click at [285, 173] on div "laurence DERESTAL" at bounding box center [268, 174] width 88 height 13
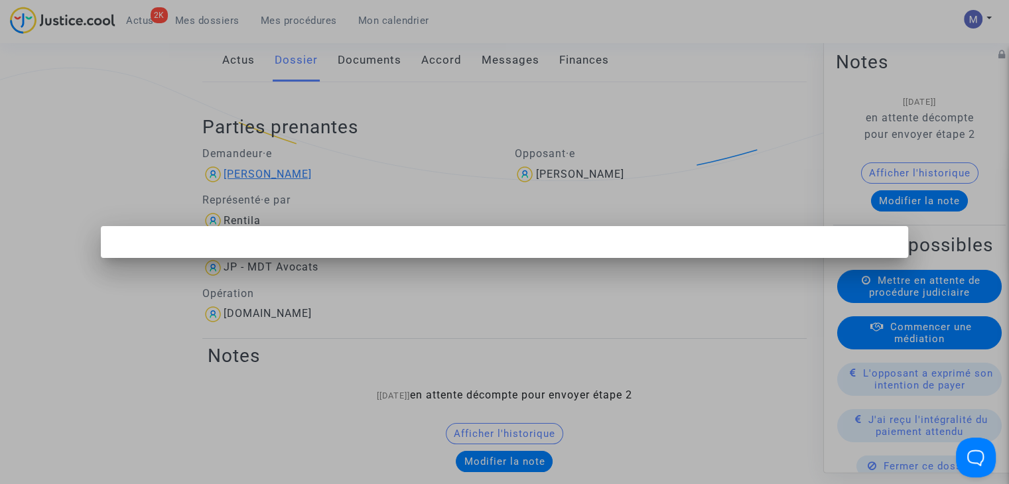
scroll to position [0, 0]
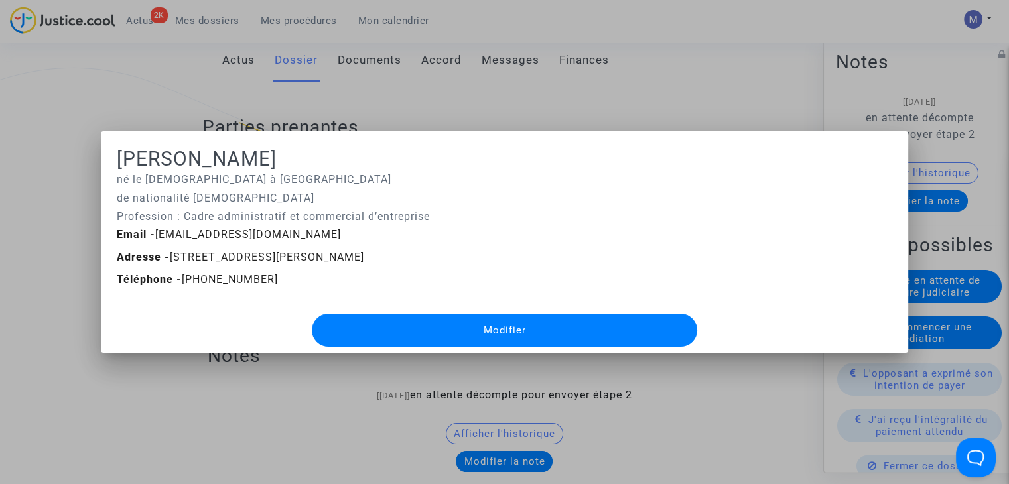
drag, startPoint x: 441, startPoint y: 258, endPoint x: 170, endPoint y: 255, distance: 270.7
click at [170, 255] on div "Adresse - 26 Rue Philippe Lalouette 93700 DRANCY, FRA" at bounding box center [504, 257] width 795 height 16
copy span "26 Rue Philippe Lalouette 93700 DRANCY, FRA"
click at [652, 97] on div at bounding box center [504, 242] width 1009 height 484
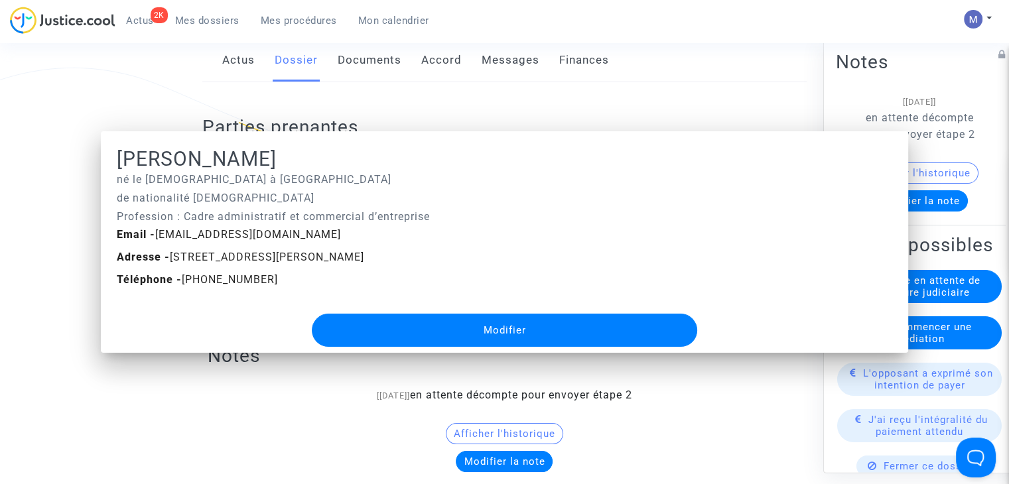
scroll to position [233, 0]
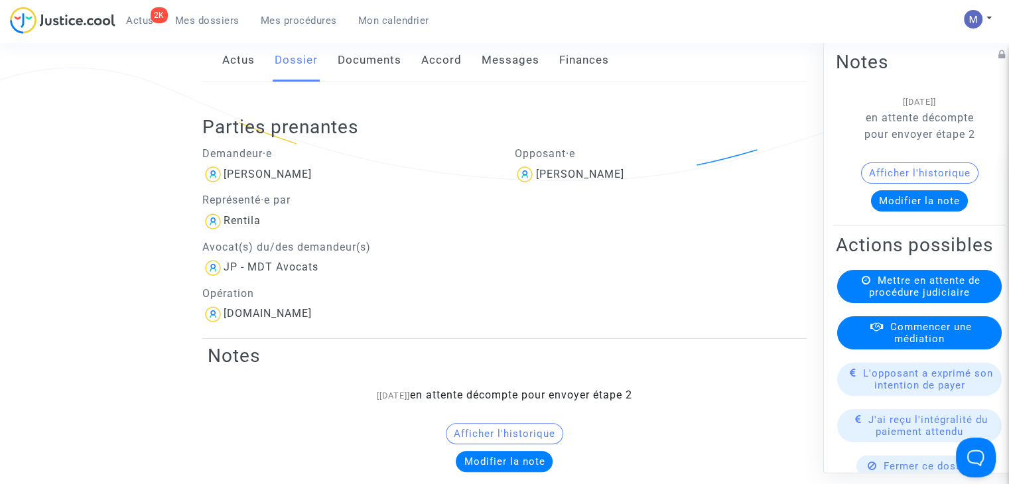
click at [383, 60] on link "Documents" at bounding box center [370, 60] width 64 height 44
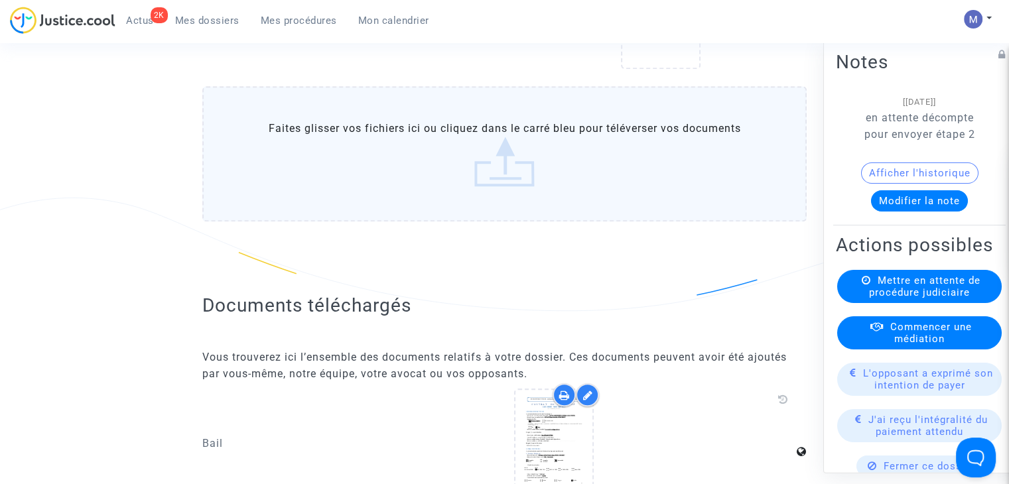
scroll to position [1235, 0]
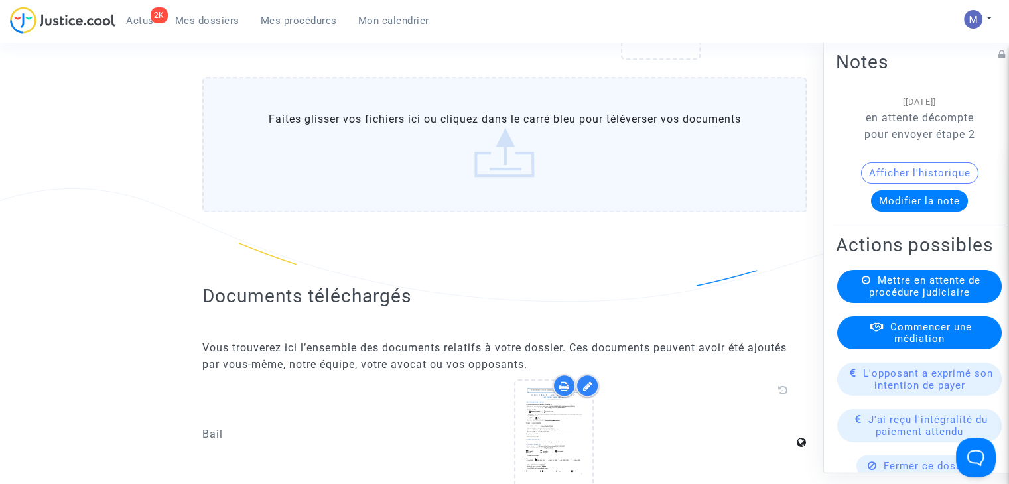
click at [521, 153] on label "Faites glisser vos fichiers ici ou cliquez dans le carré bleu pour téléverser v…" at bounding box center [504, 144] width 604 height 135
click at [0, 0] on input "Faites glisser vos fichiers ici ou cliquez dans le carré bleu pour téléverser v…" at bounding box center [0, 0] width 0 height 0
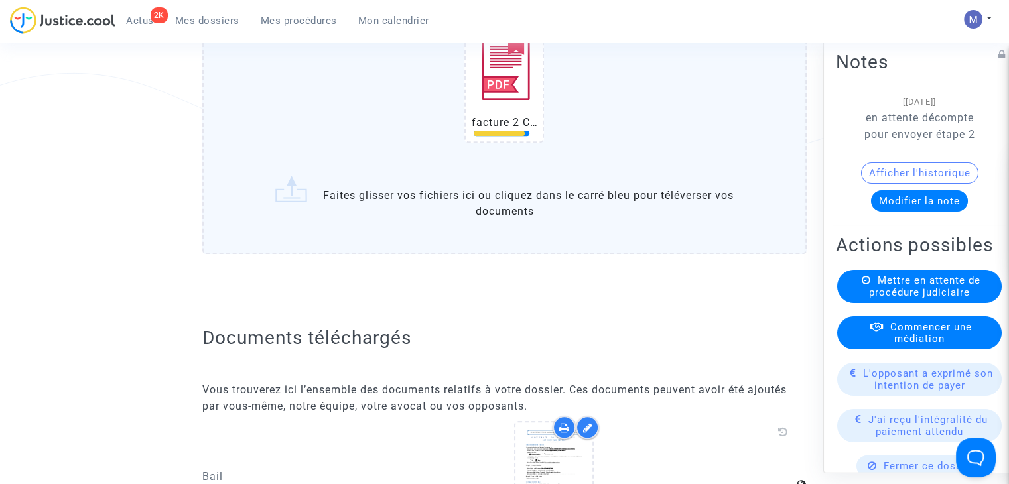
scroll to position [1369, 0]
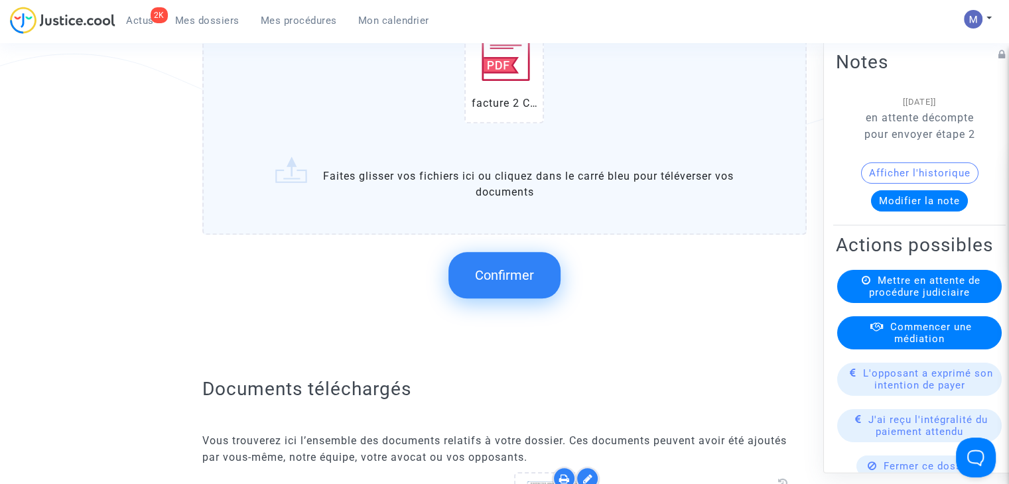
click at [513, 267] on span "Confirmer" at bounding box center [504, 275] width 59 height 16
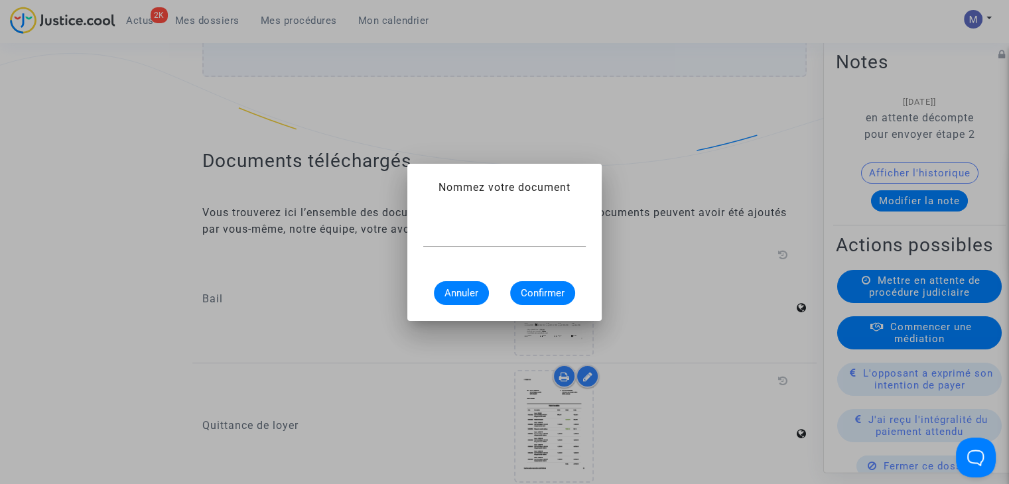
scroll to position [0, 0]
type input "facture étape 2"
click at [545, 295] on span "Confirmer" at bounding box center [543, 293] width 44 height 12
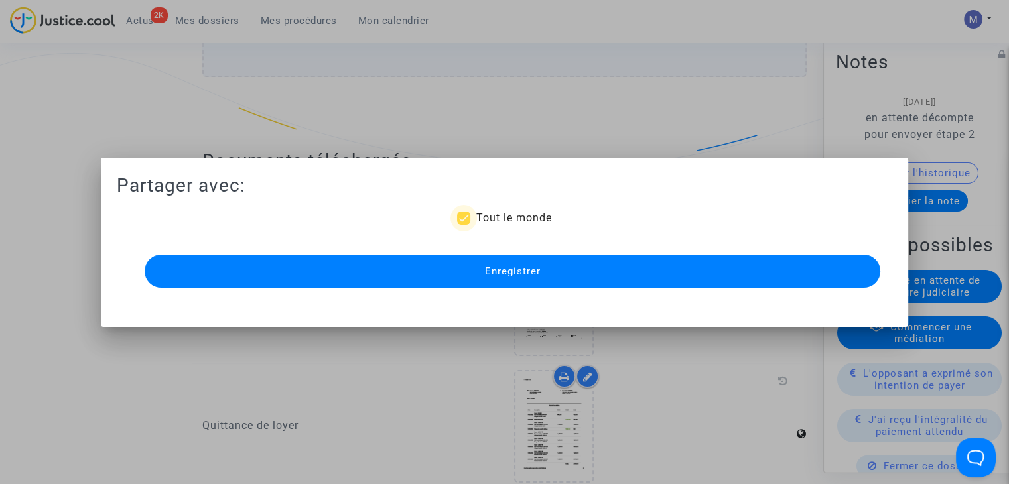
click at [499, 219] on span "Tout le monde" at bounding box center [514, 218] width 76 height 13
click at [464, 225] on input "Tout le monde" at bounding box center [463, 225] width 1 height 1
checkbox input "false"
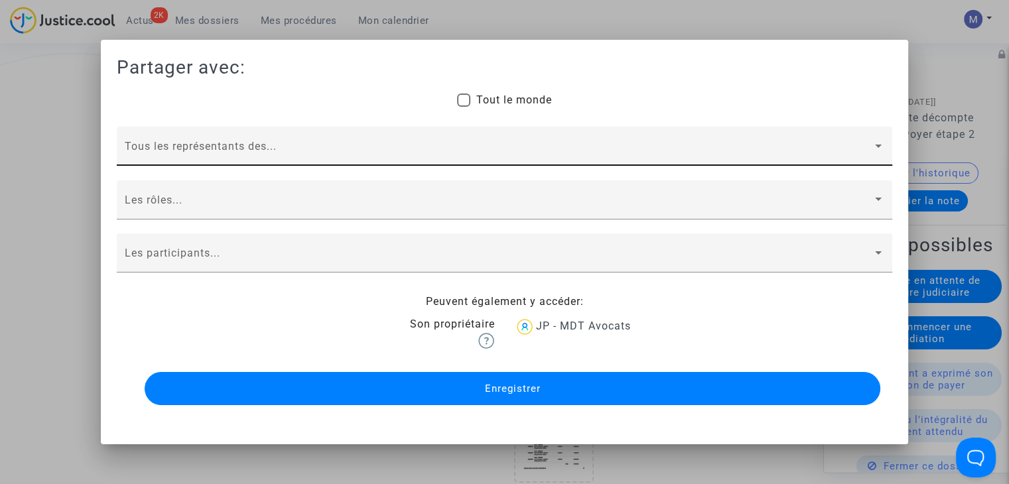
click at [178, 149] on span at bounding box center [499, 152] width 748 height 12
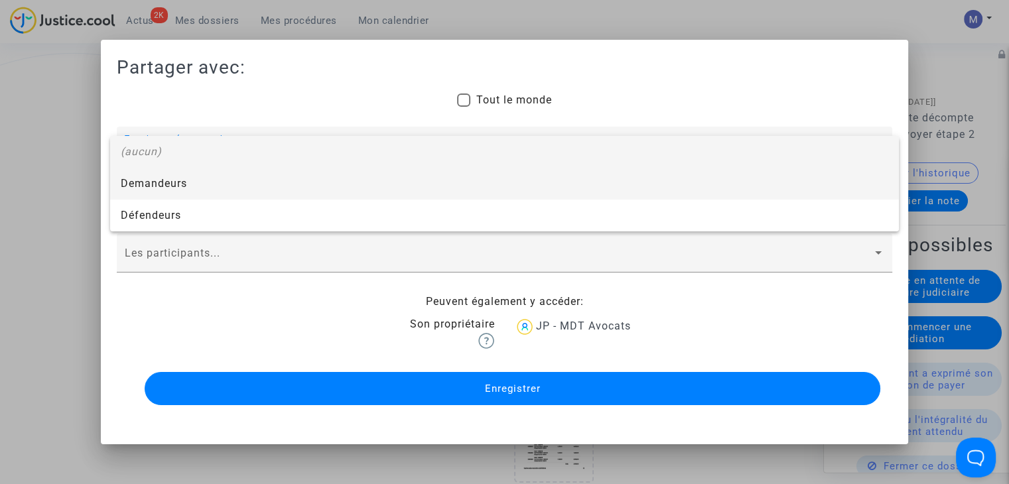
click at [160, 181] on span "Demandeurs" at bounding box center [505, 184] width 768 height 32
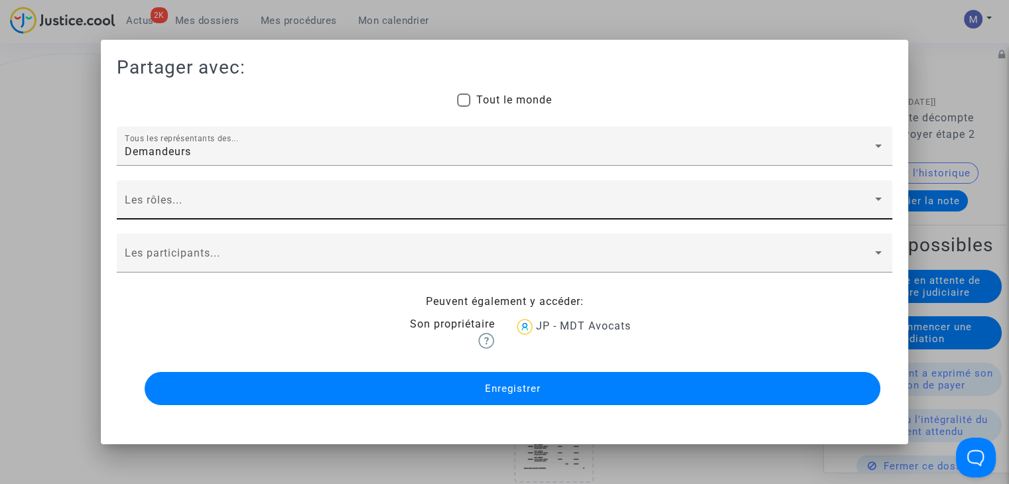
click at [155, 194] on div "Les rôles..." at bounding box center [505, 203] width 760 height 31
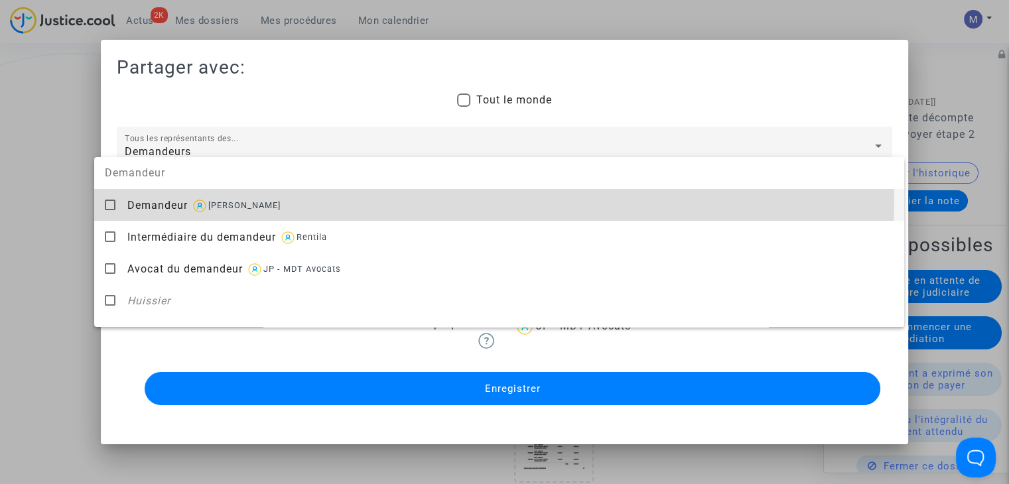
click at [155, 194] on div "Demandeur laurence DERESTAL" at bounding box center [510, 205] width 766 height 33
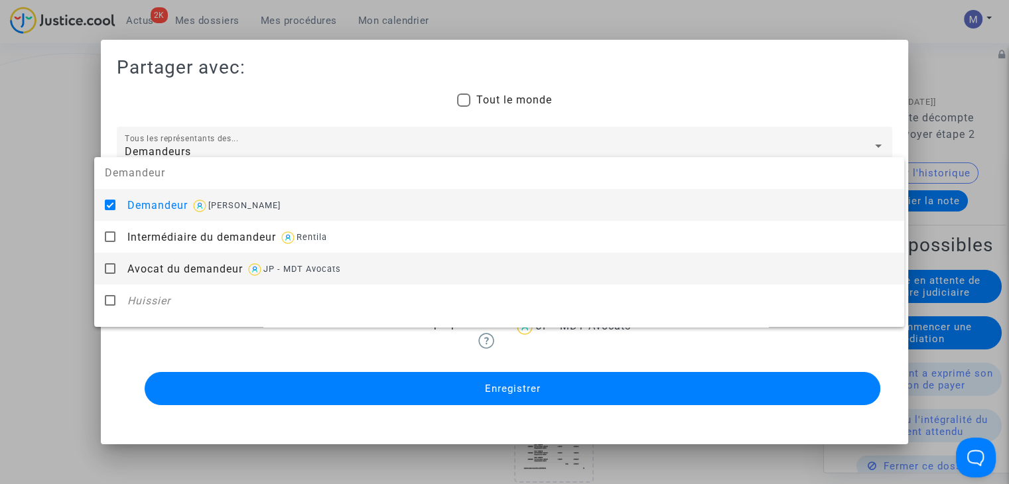
click at [153, 276] on div "Avocat du demandeur JP - MDT Avocats" at bounding box center [510, 269] width 766 height 33
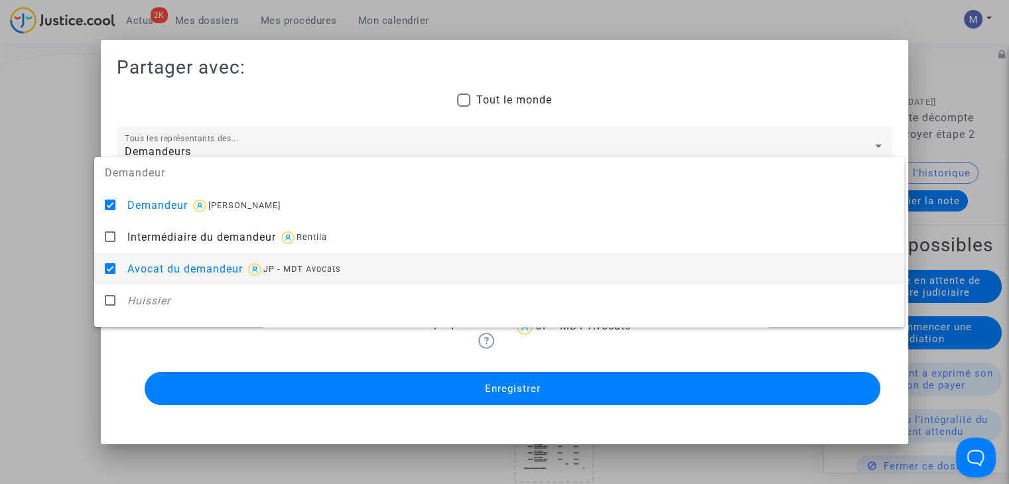
click at [54, 277] on div at bounding box center [504, 242] width 1009 height 484
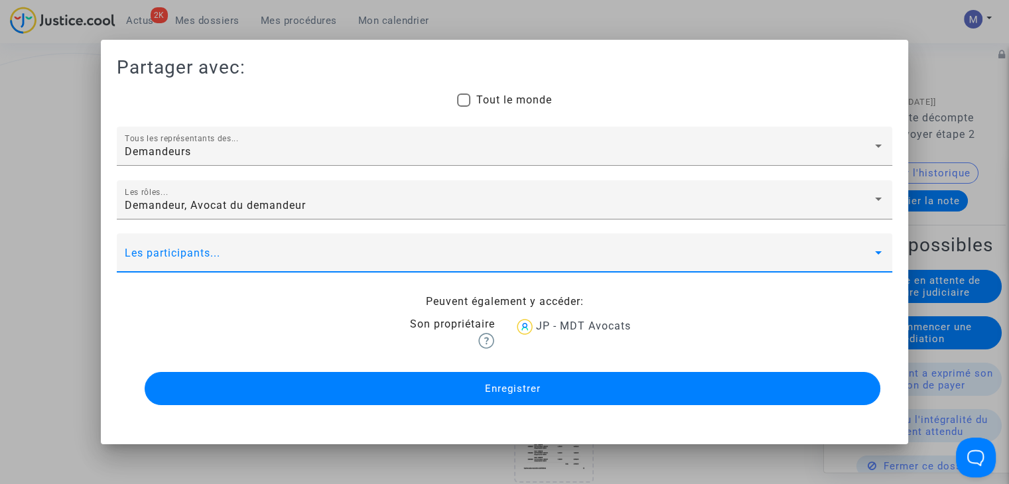
click at [158, 260] on span at bounding box center [499, 259] width 748 height 12
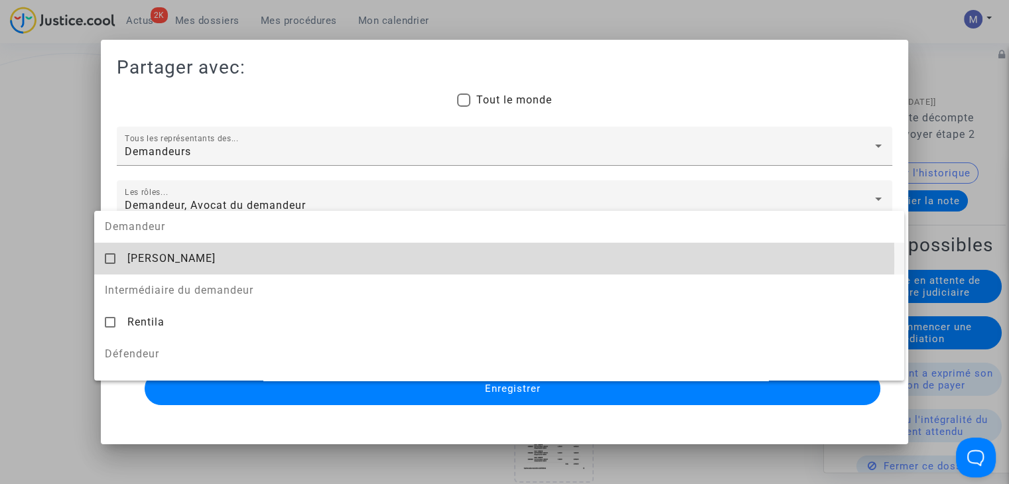
click at [158, 260] on span "laurence DERESTAL" at bounding box center [171, 258] width 88 height 13
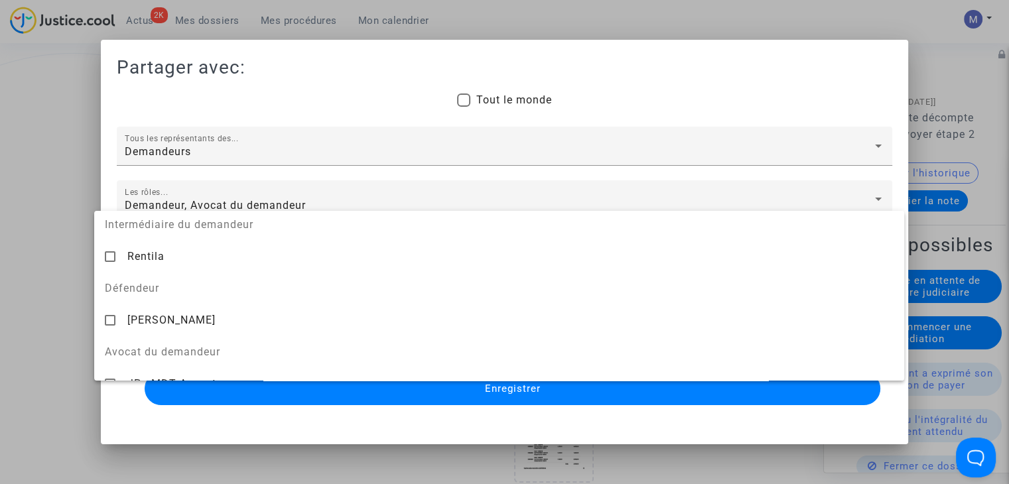
scroll to position [77, 0]
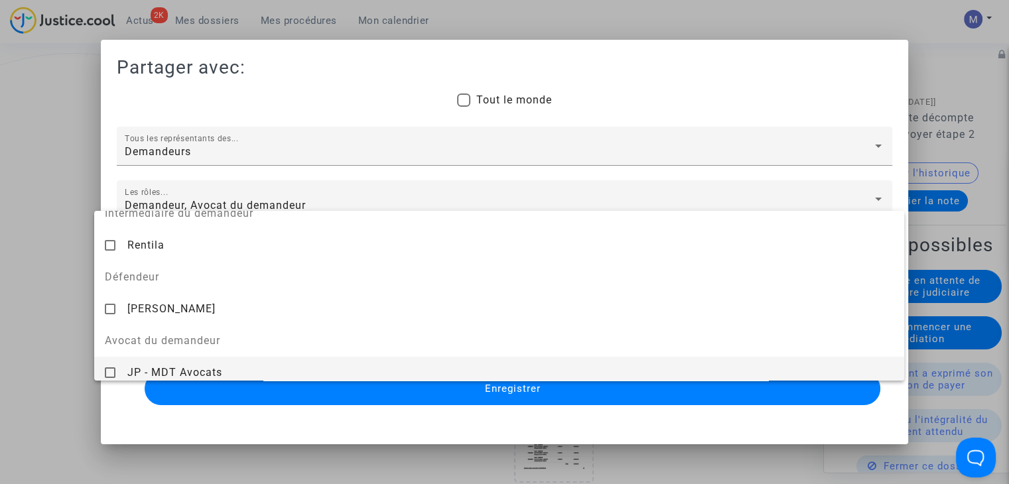
click at [210, 368] on span "JP - MDT Avocats" at bounding box center [174, 372] width 95 height 13
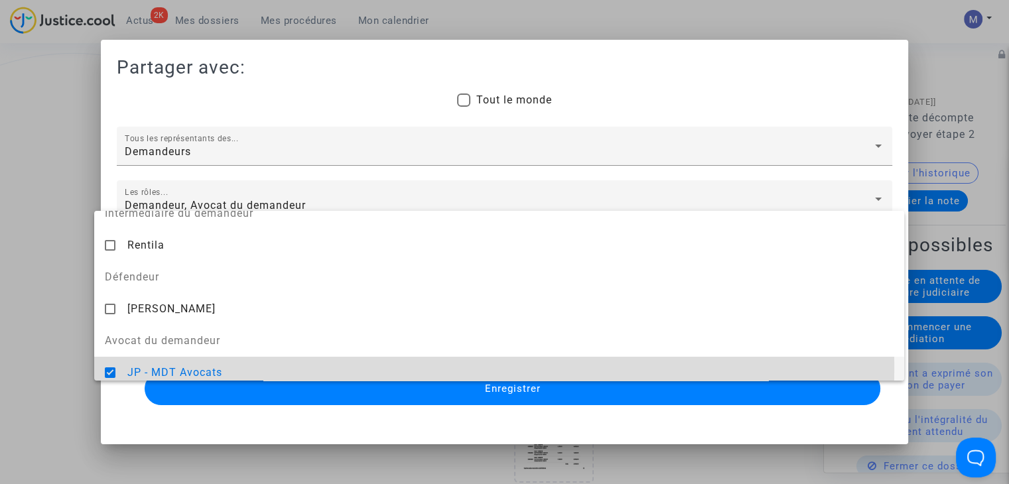
scroll to position [85, 0]
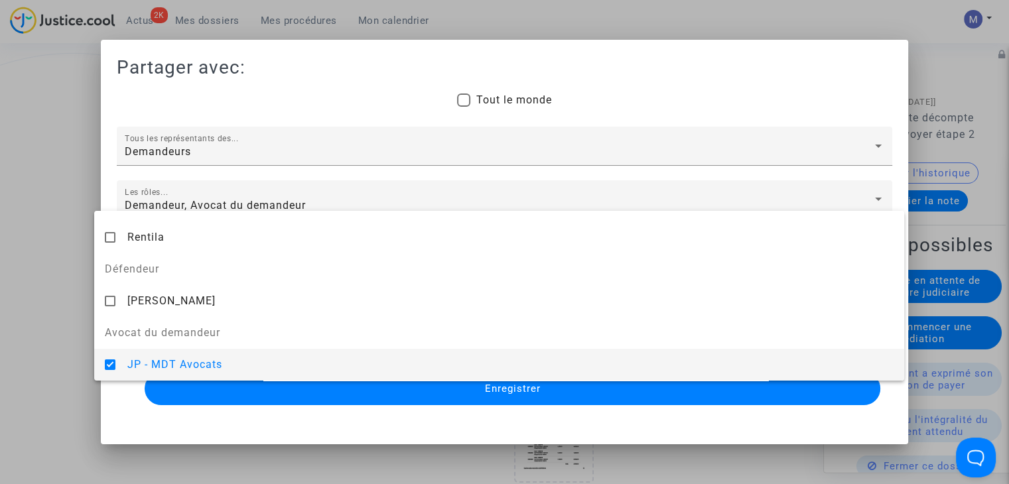
click at [404, 387] on div at bounding box center [504, 242] width 1009 height 484
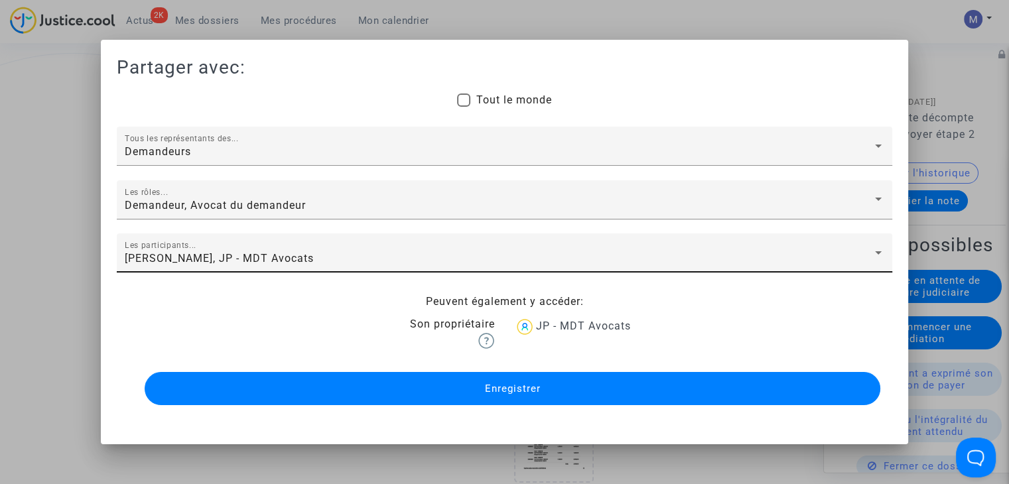
click at [404, 387] on button "Enregistrer" at bounding box center [513, 388] width 736 height 33
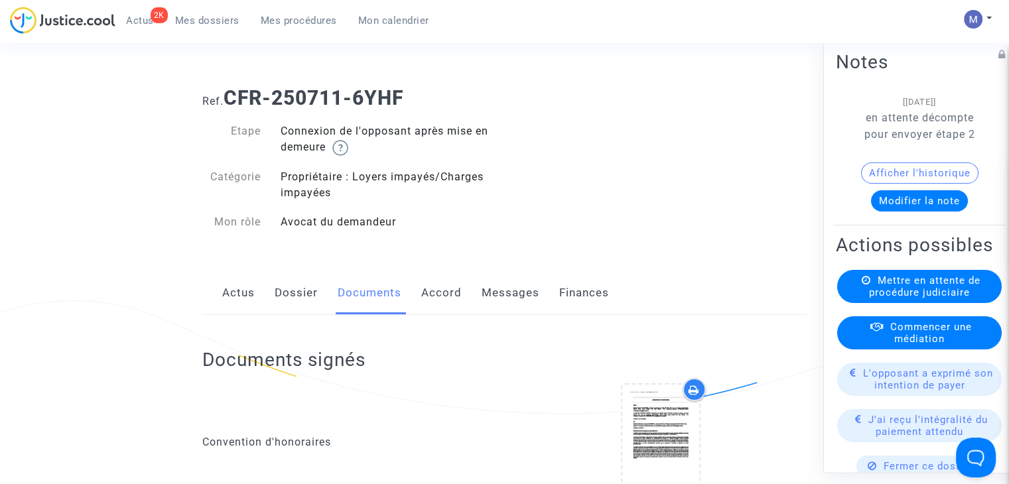
scroll to position [1369, 0]
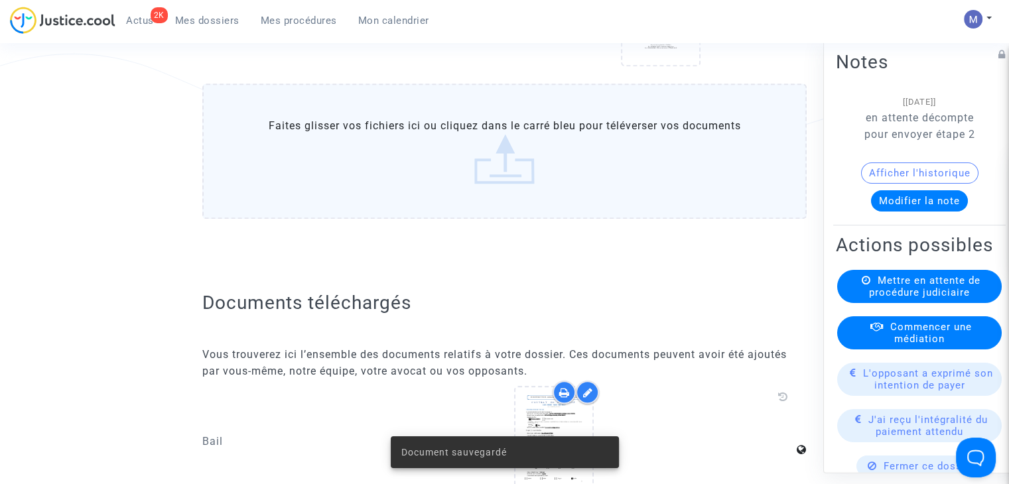
click at [221, 18] on span "Mes dossiers" at bounding box center [207, 21] width 64 height 12
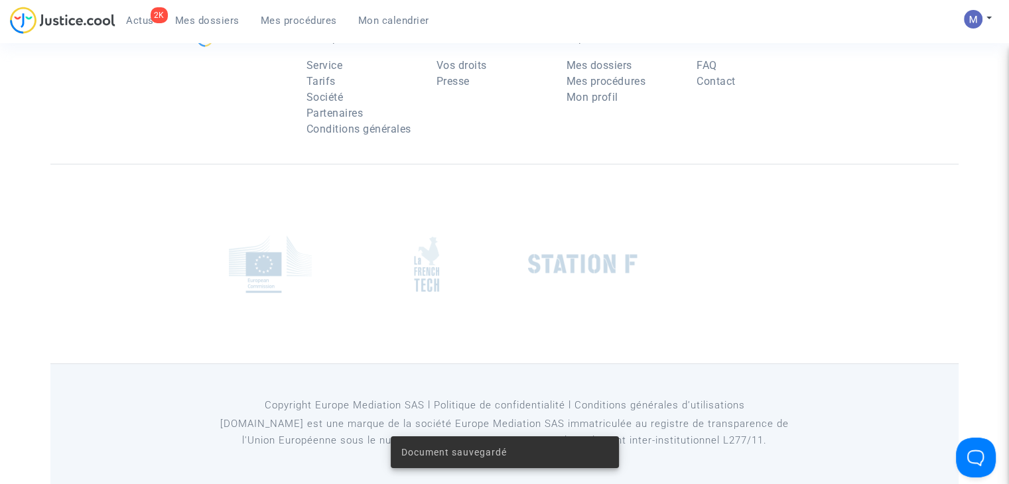
scroll to position [133, 0]
